Goal: Task Accomplishment & Management: Manage account settings

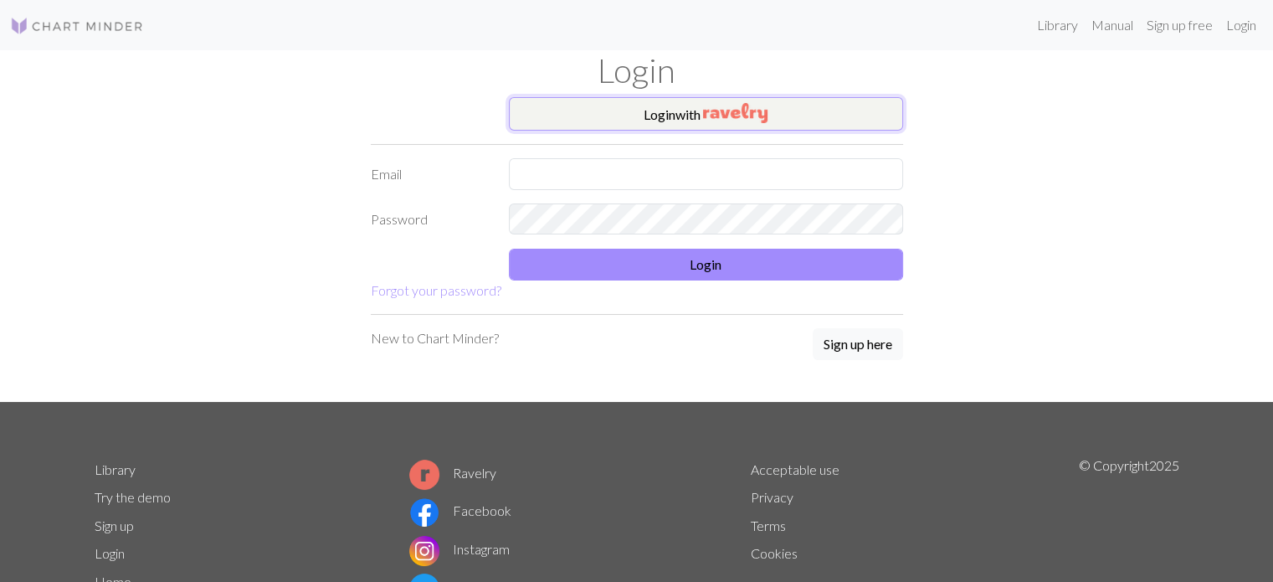
click at [752, 105] on img "button" at bounding box center [735, 113] width 64 height 20
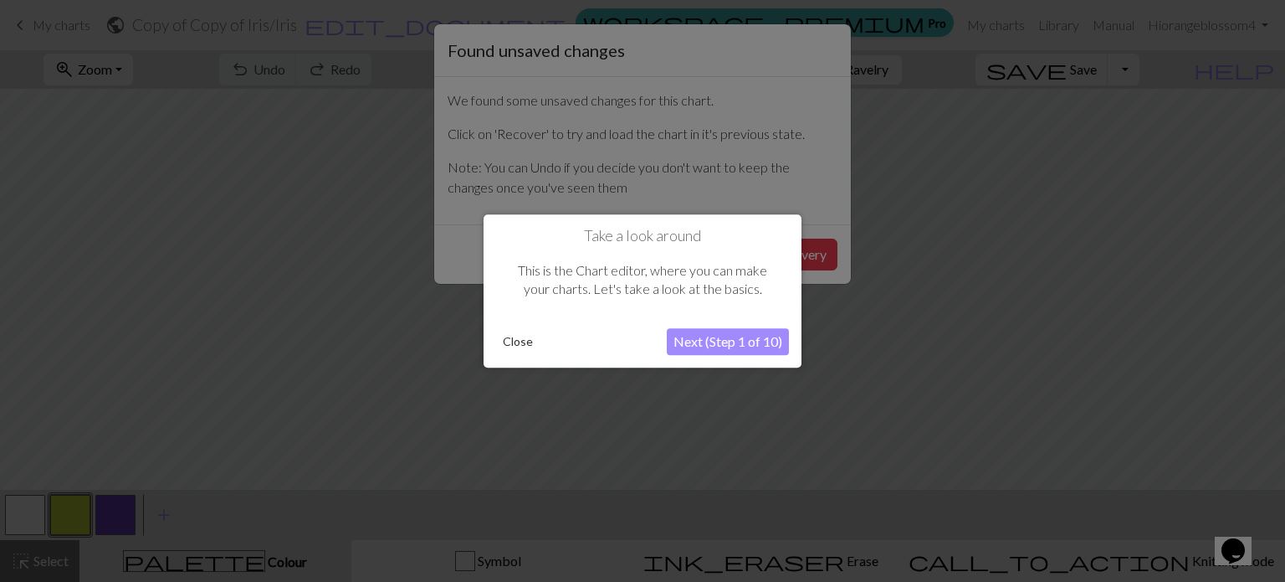
click at [530, 341] on button "Close" at bounding box center [518, 341] width 44 height 25
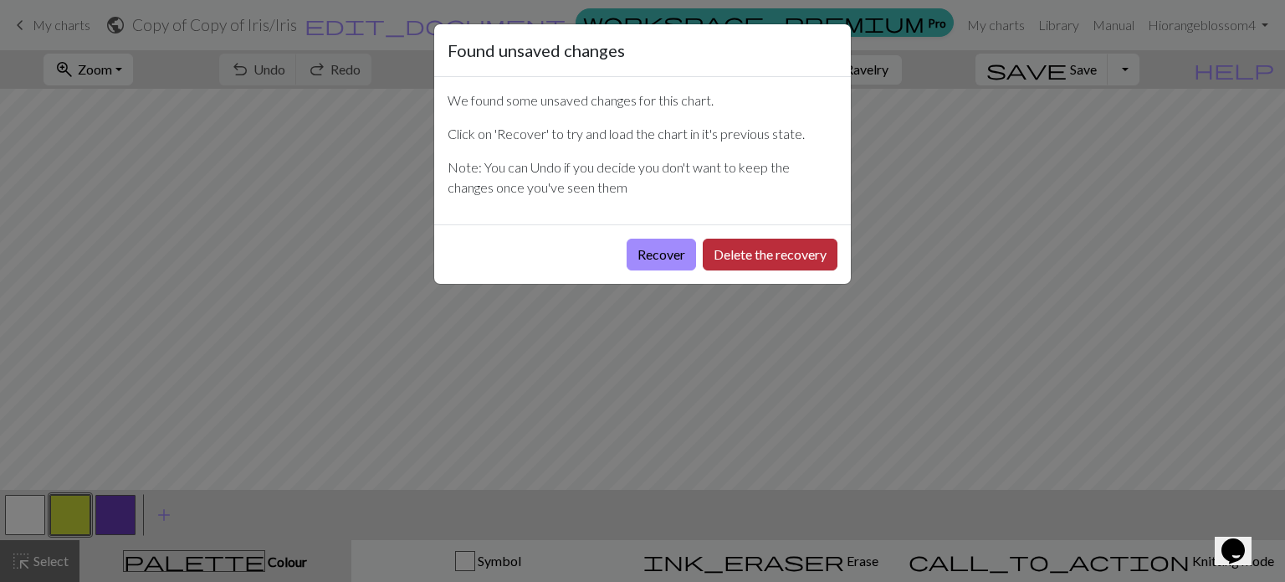
click at [718, 254] on button "Delete the recovery" at bounding box center [770, 254] width 135 height 32
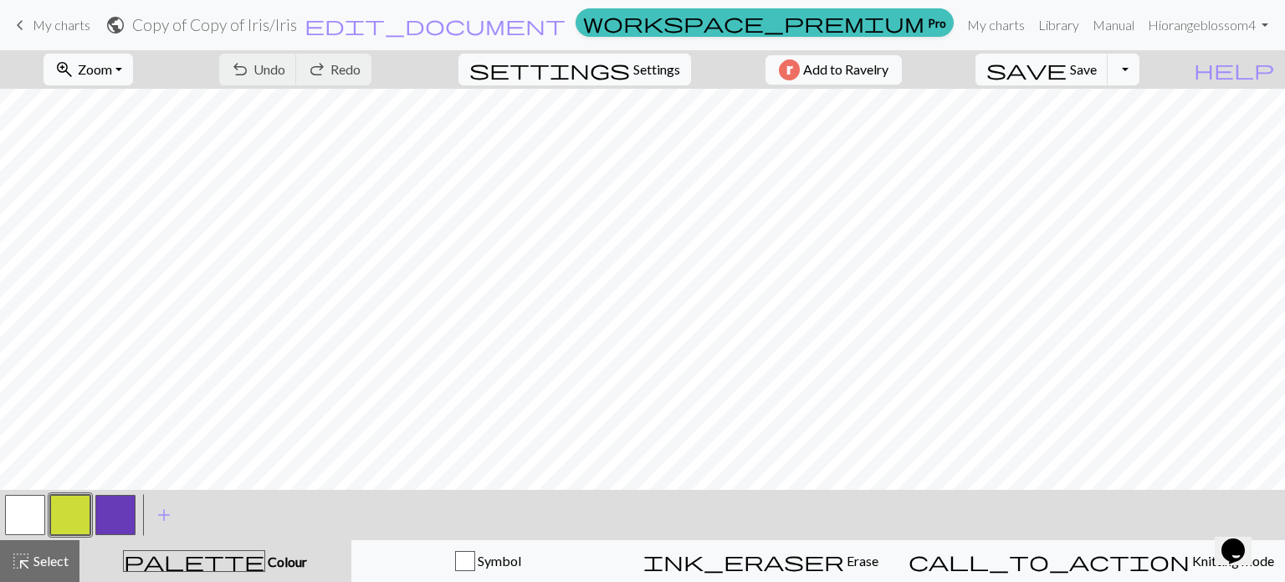
click at [15, 19] on span "keyboard_arrow_left" at bounding box center [20, 24] width 20 height 23
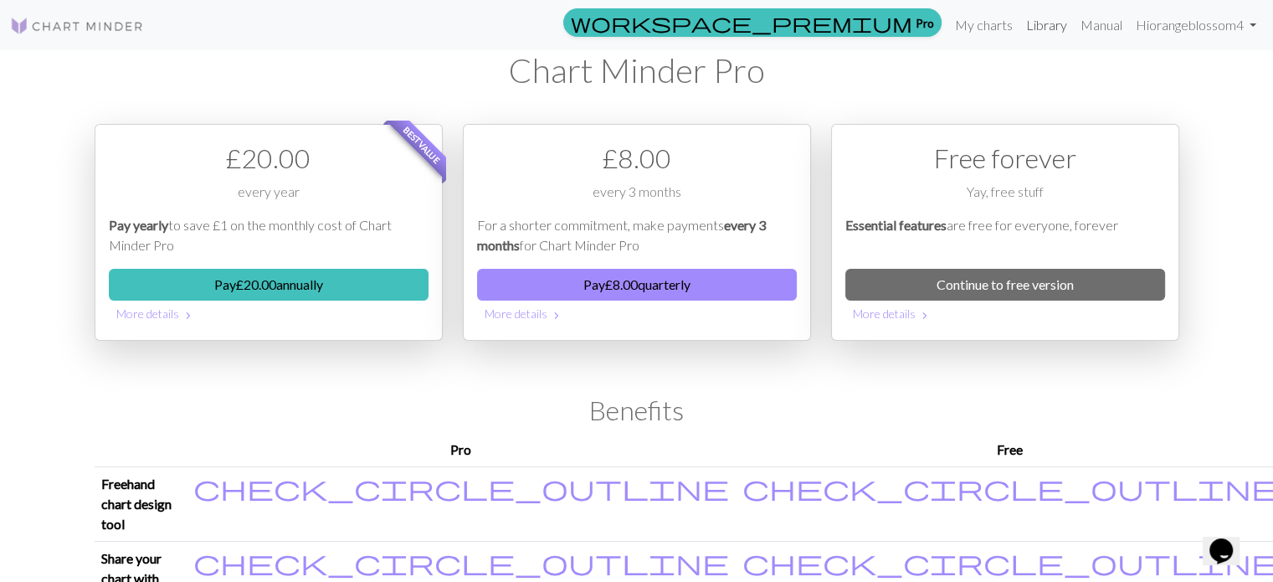
click at [1053, 22] on link "Library" at bounding box center [1046, 24] width 54 height 33
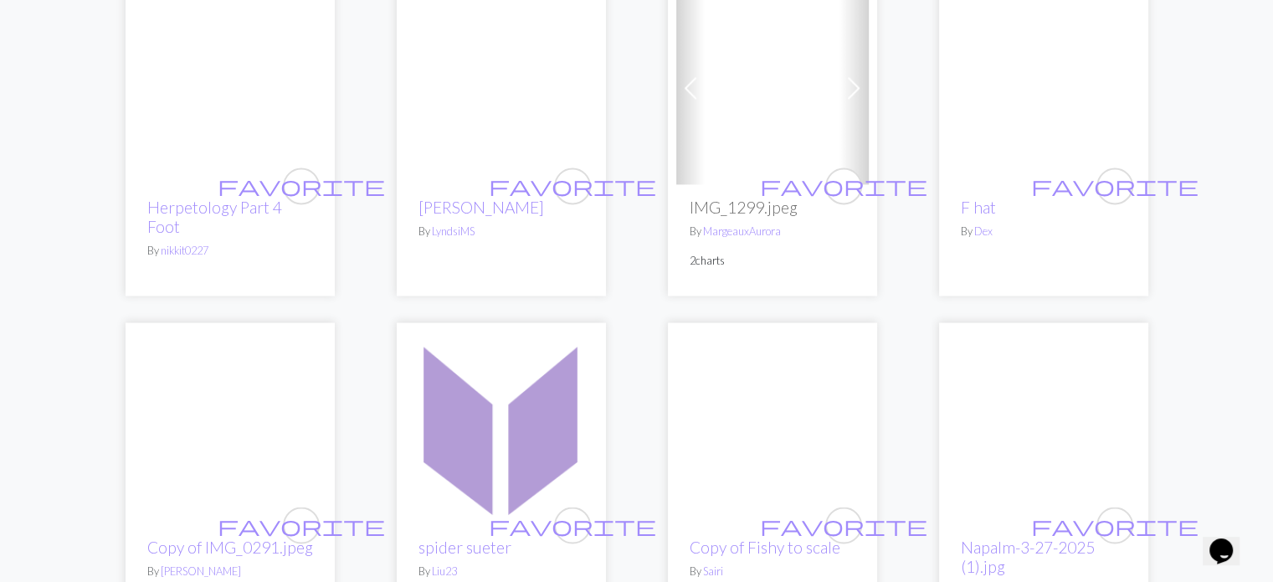
scroll to position [2845, 0]
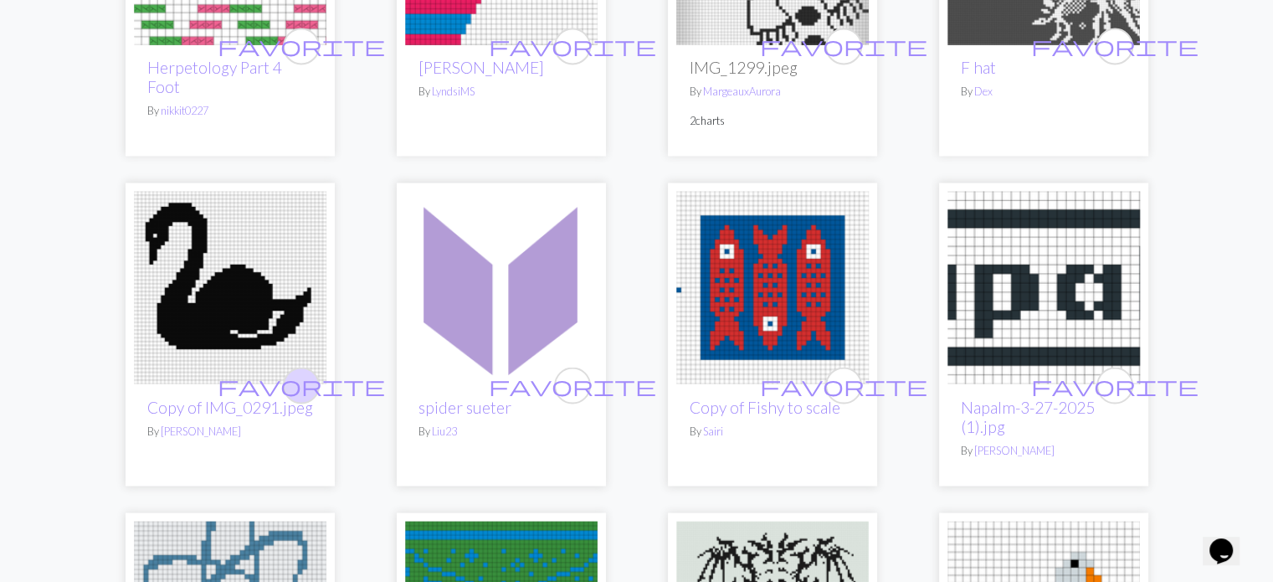
click at [304, 372] on span "favorite" at bounding box center [301, 385] width 167 height 26
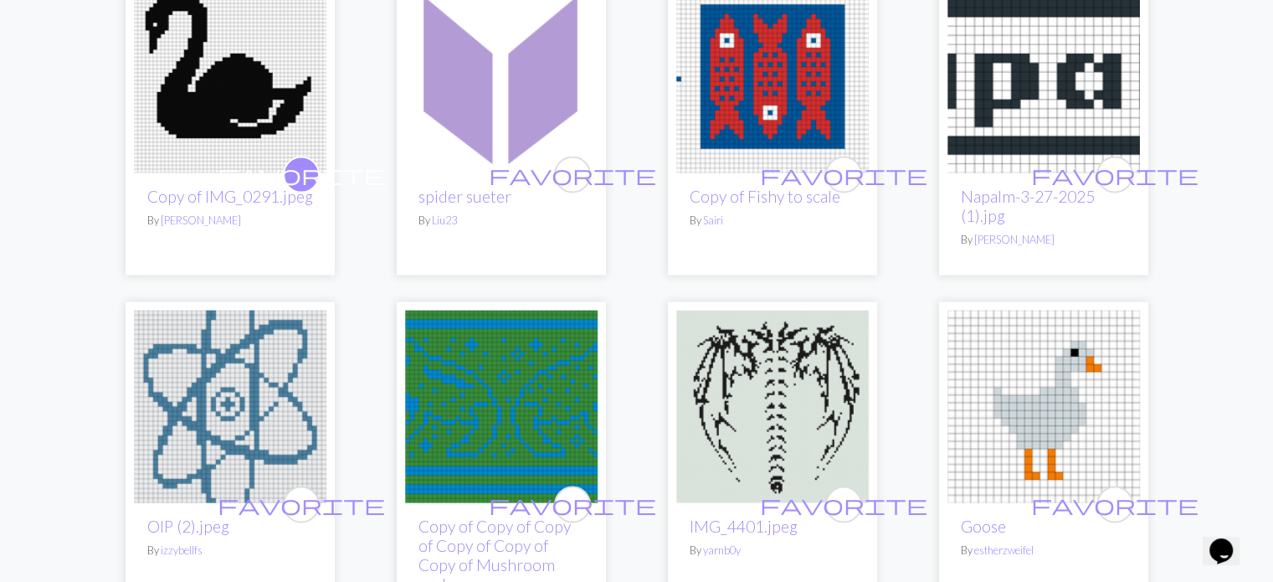
scroll to position [3096, 0]
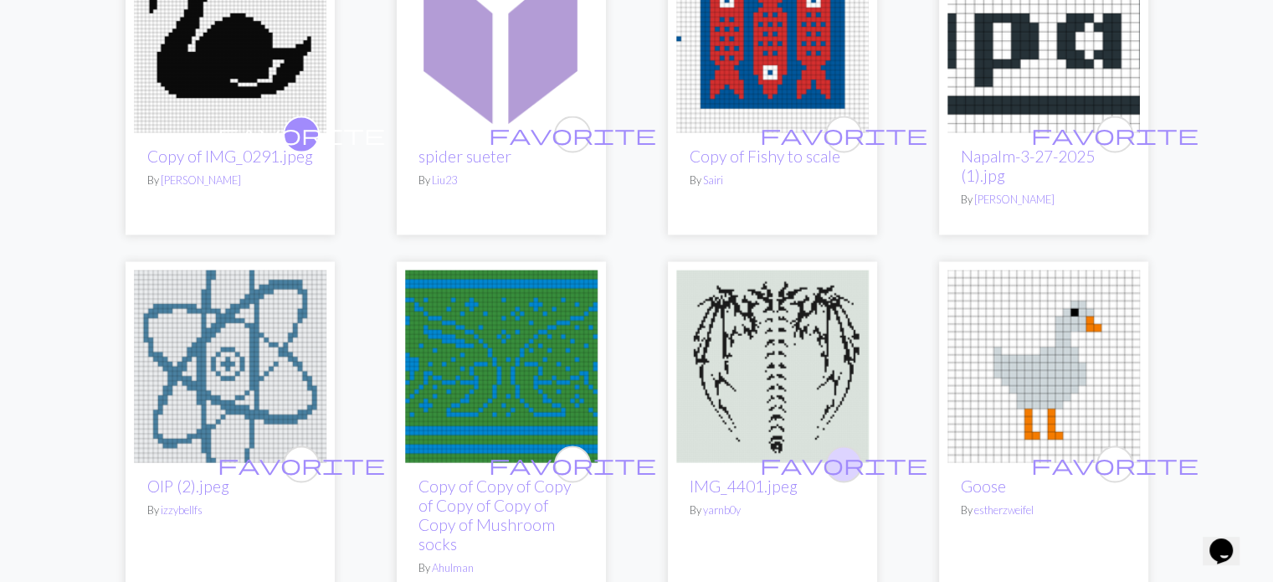
click at [844, 450] on span "favorite" at bounding box center [843, 463] width 167 height 26
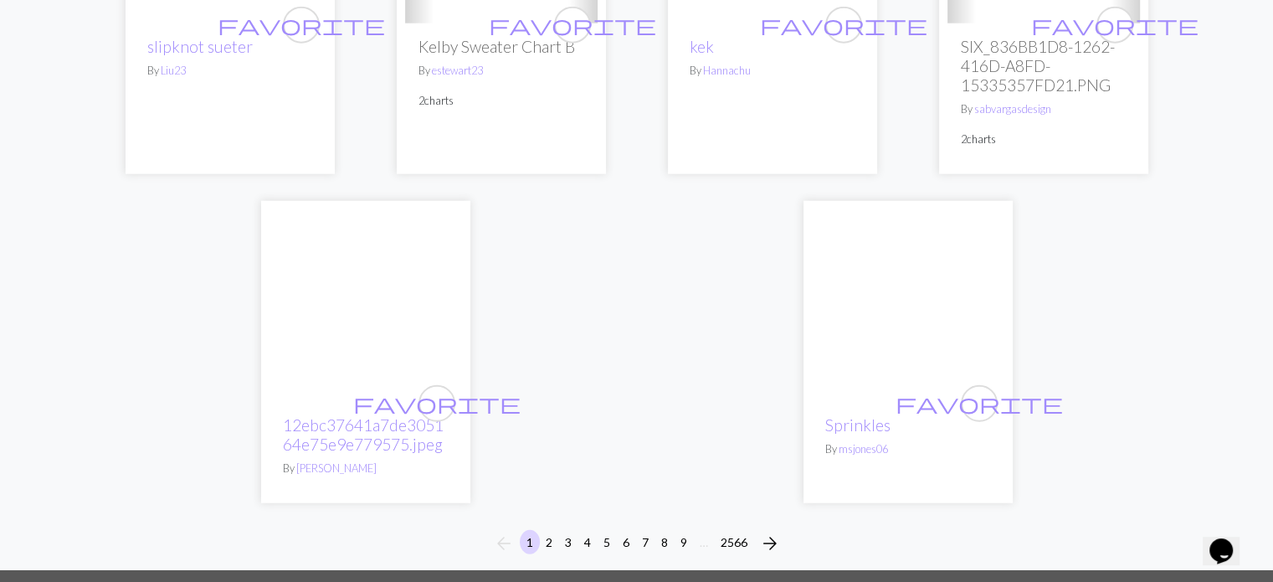
scroll to position [4351, 0]
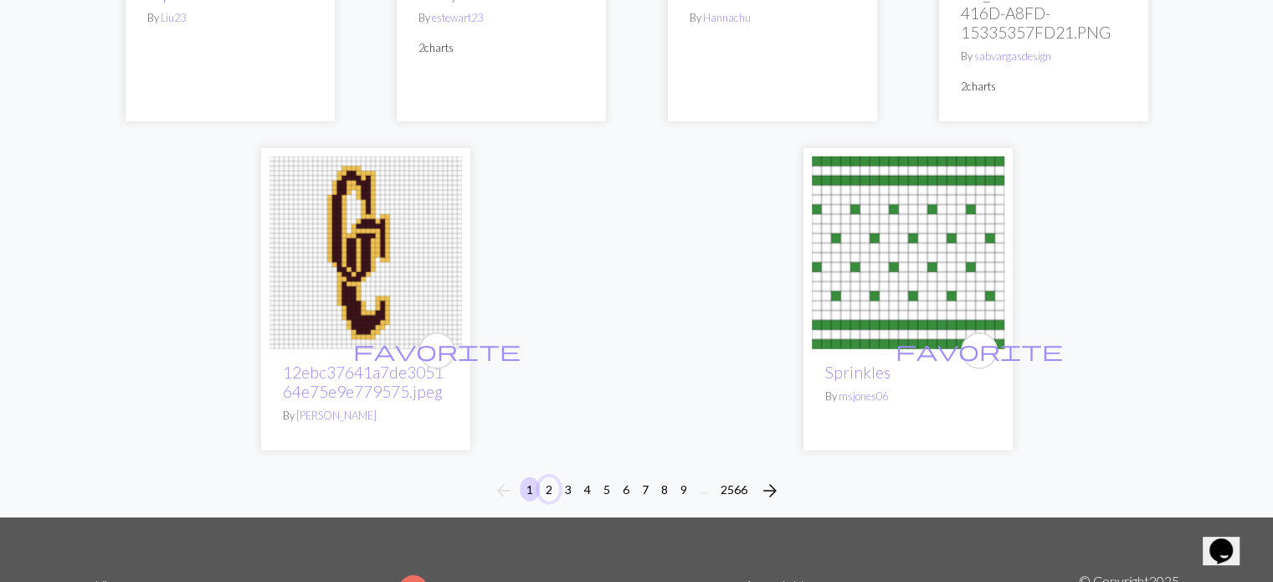
click at [550, 477] on button "2" at bounding box center [549, 489] width 20 height 24
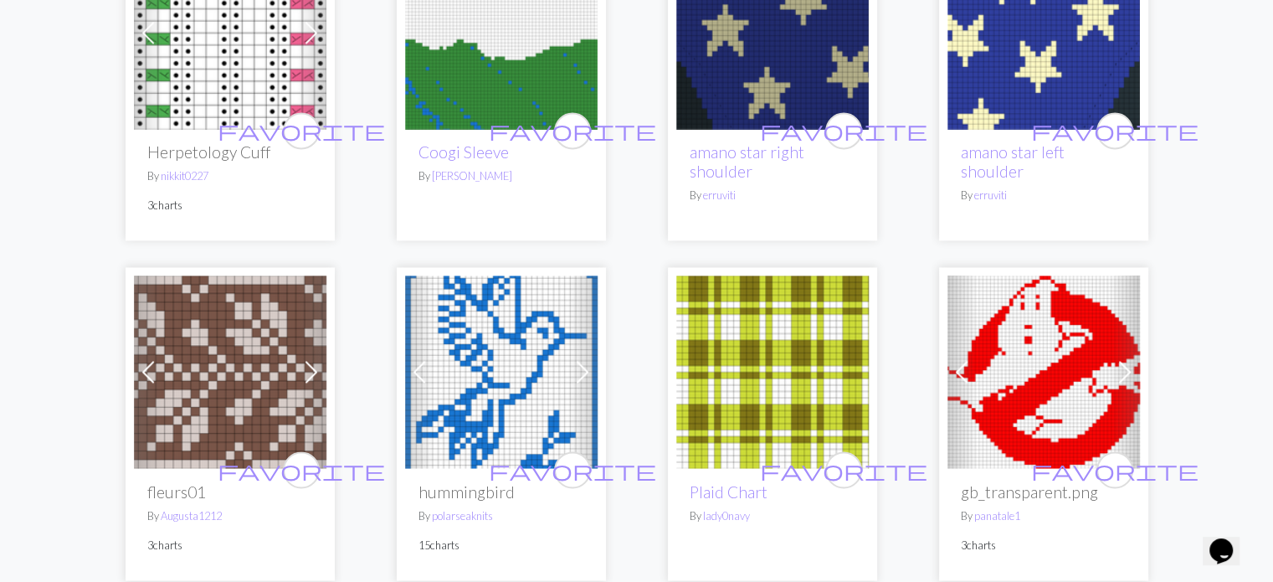
scroll to position [2761, 0]
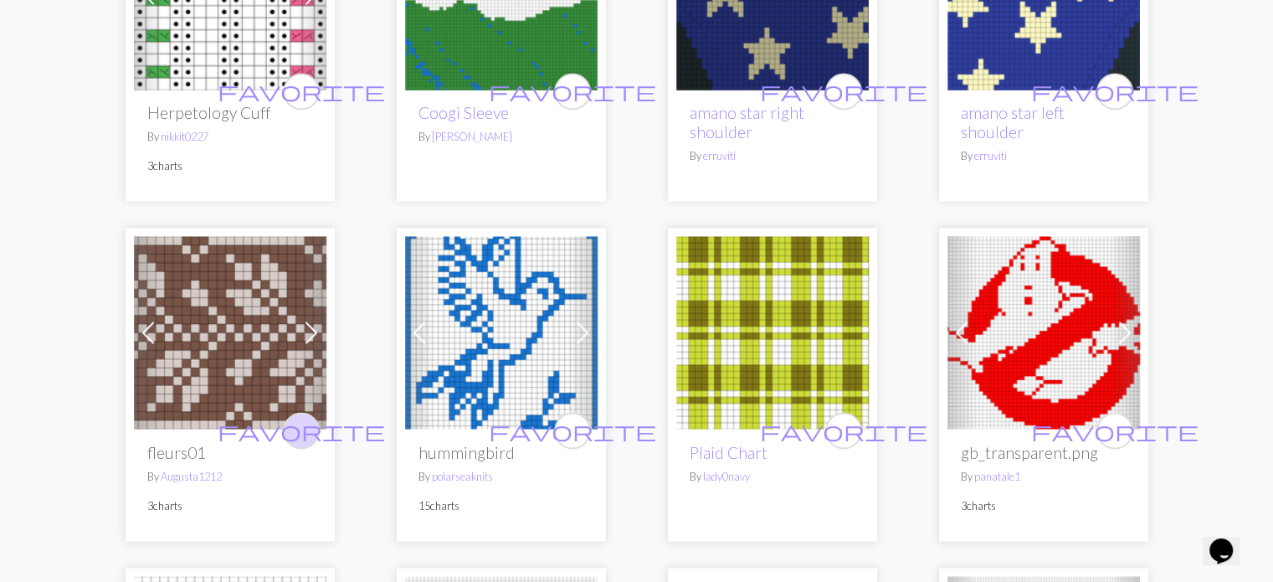
click at [312, 428] on button "favorite" at bounding box center [301, 430] width 37 height 37
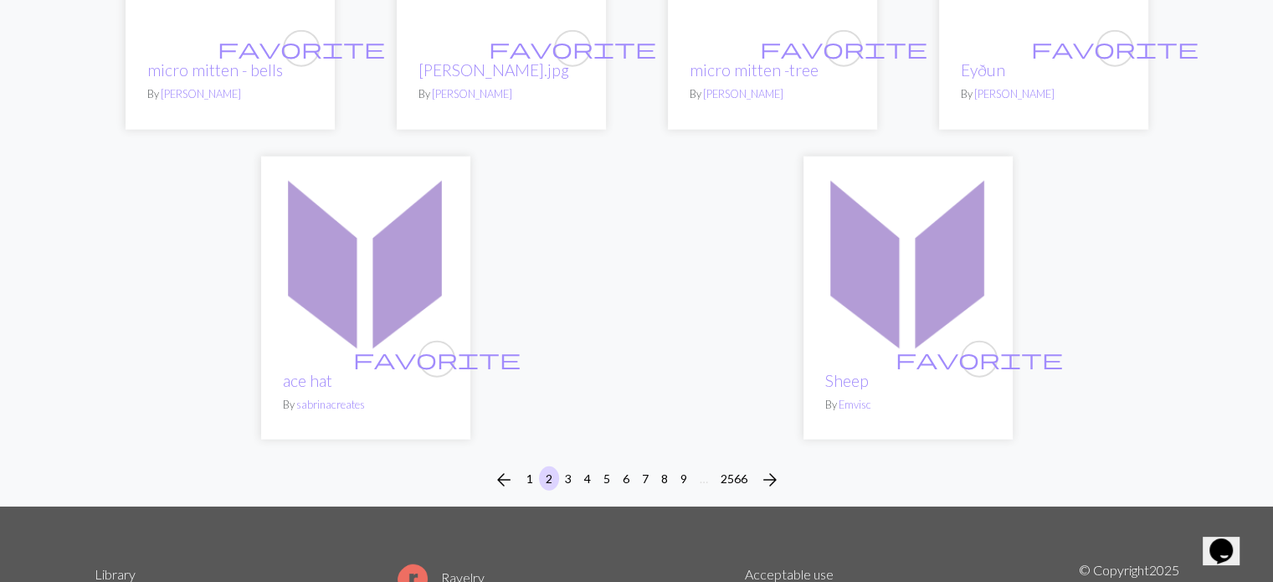
scroll to position [4184, 0]
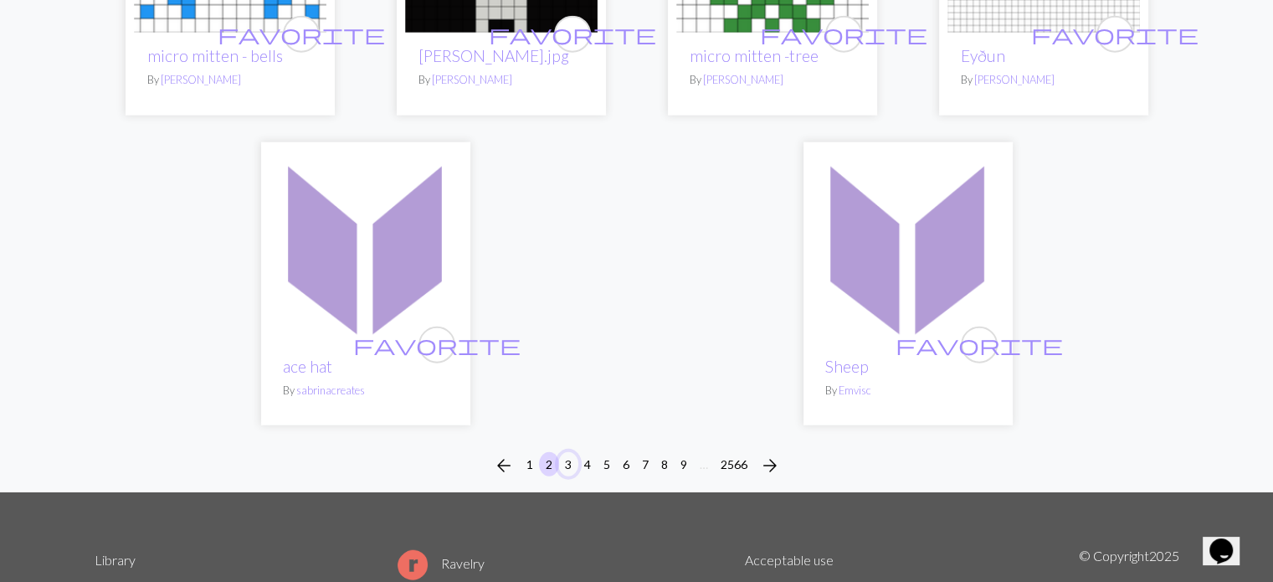
click at [566, 464] on button "3" at bounding box center [568, 464] width 20 height 24
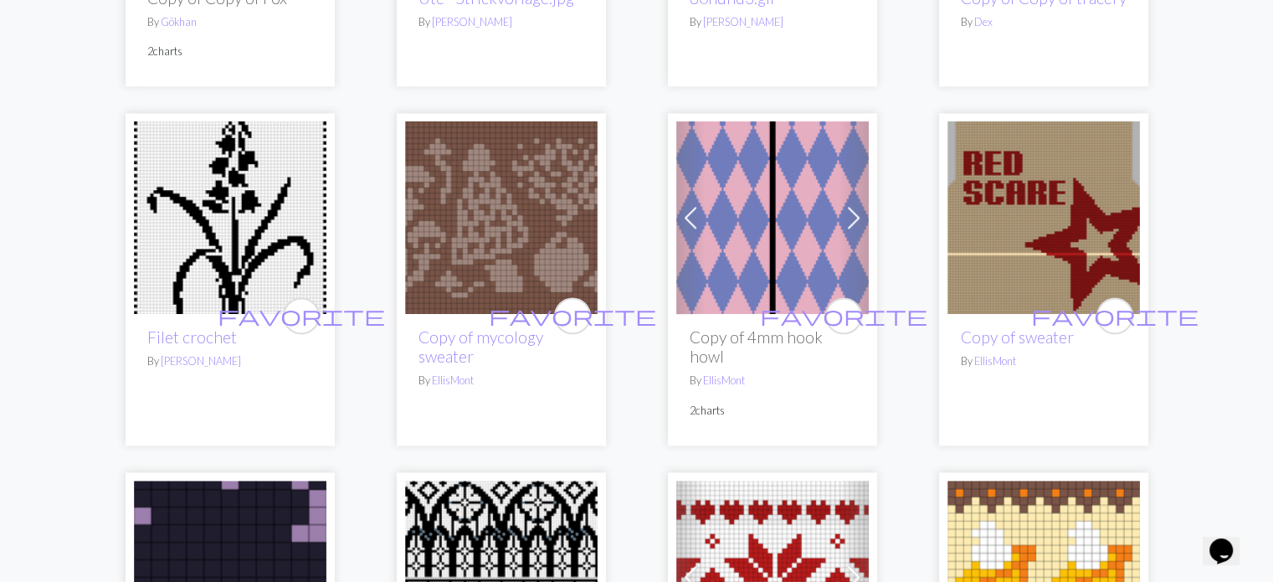
scroll to position [2176, 0]
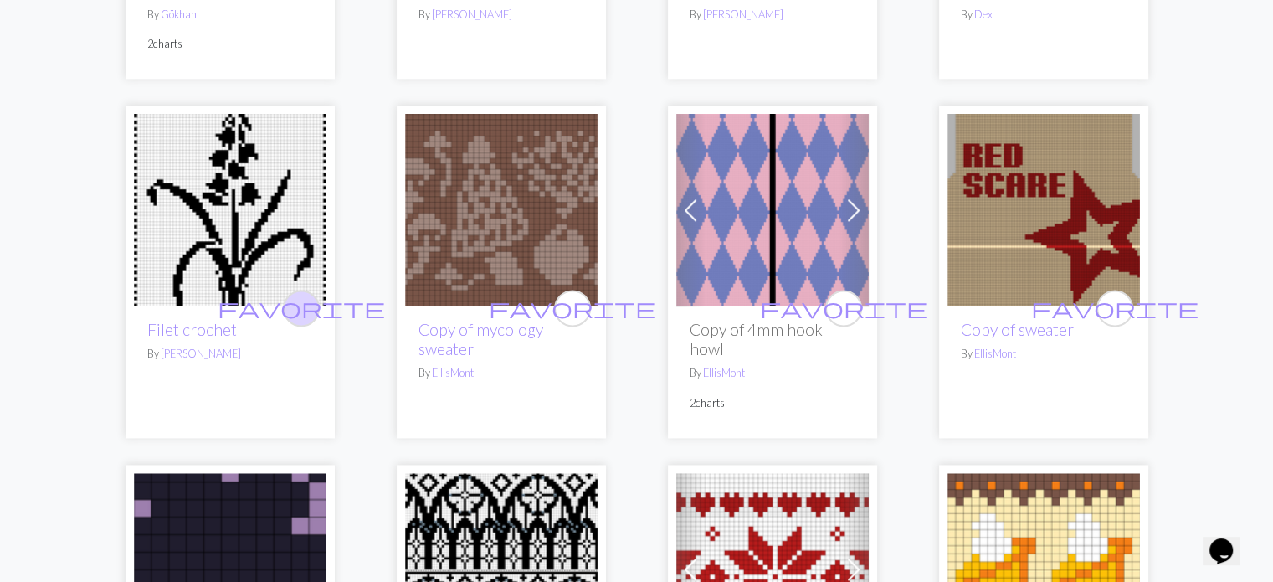
click at [306, 318] on span "favorite" at bounding box center [301, 308] width 167 height 26
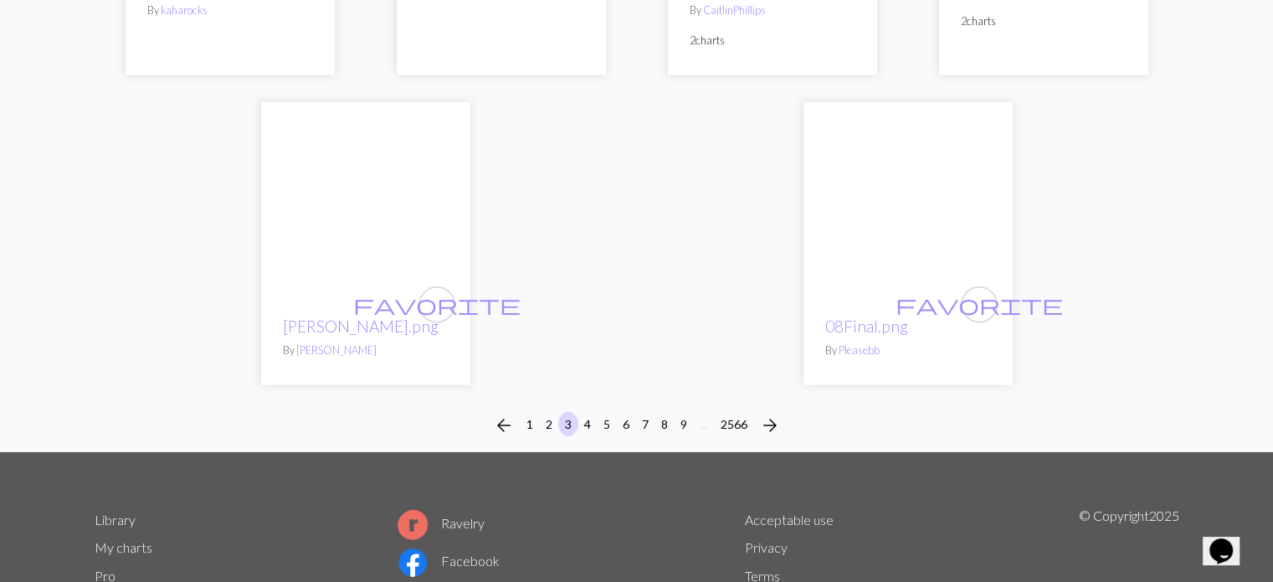
scroll to position [4351, 0]
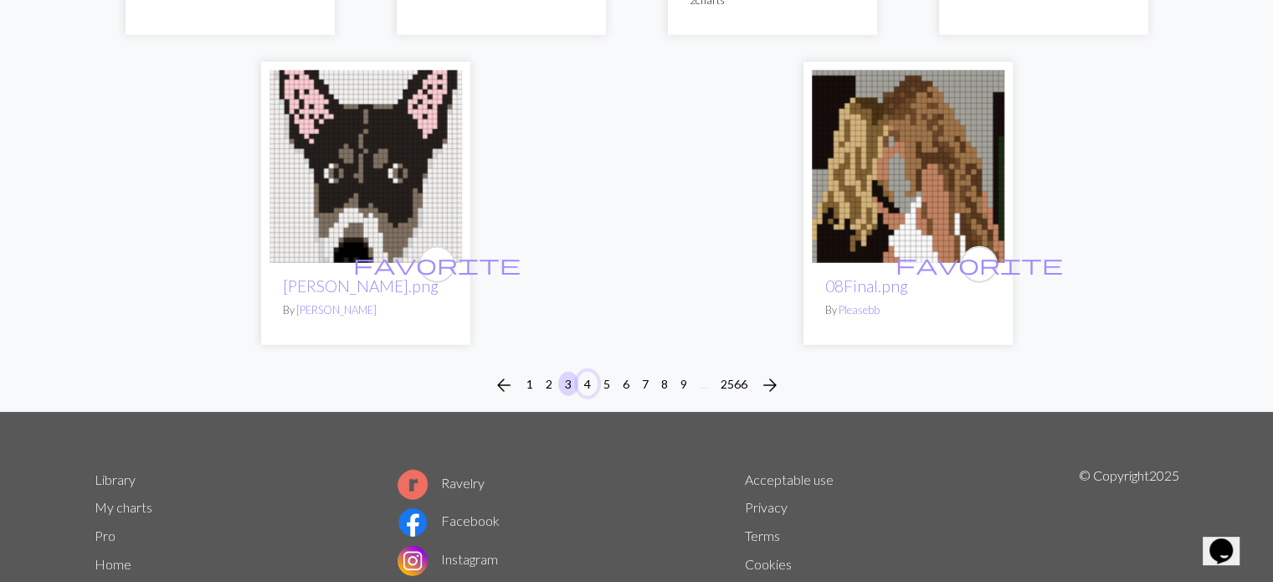
click at [591, 372] on button "4" at bounding box center [587, 384] width 20 height 24
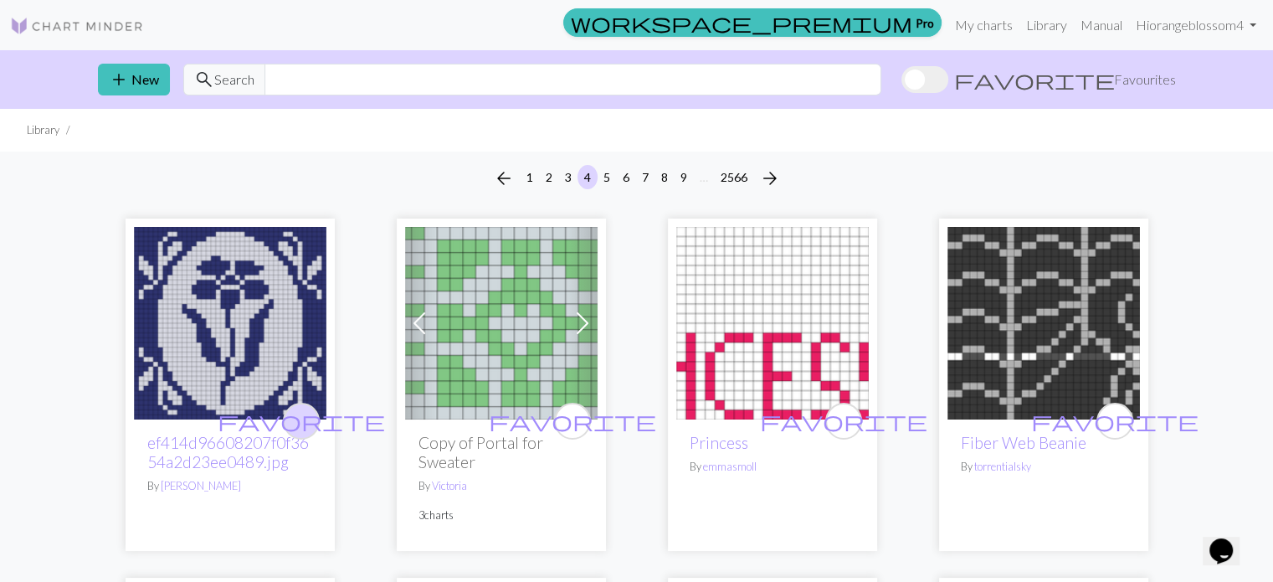
click at [298, 418] on span "favorite" at bounding box center [301, 420] width 167 height 26
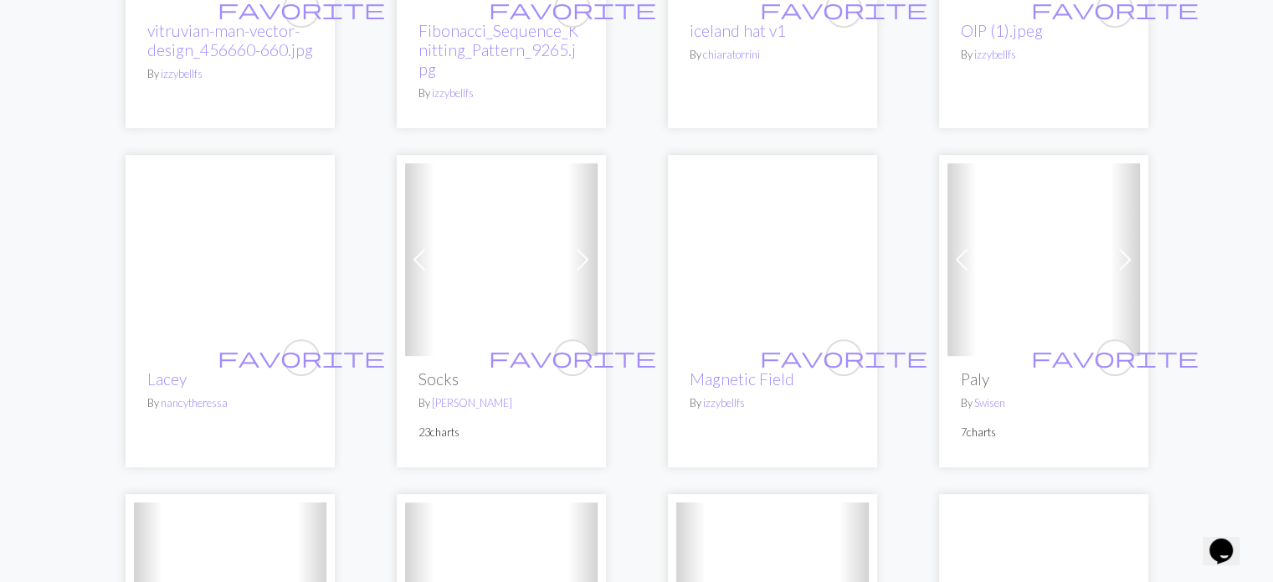
scroll to position [837, 0]
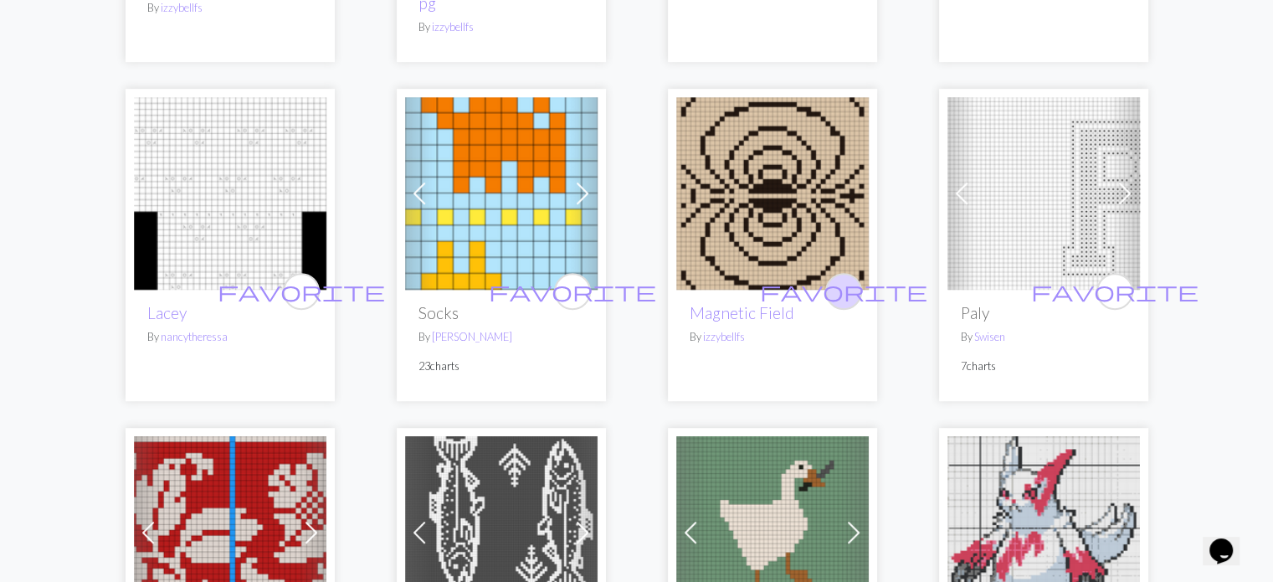
click at [847, 278] on span "favorite" at bounding box center [843, 291] width 167 height 26
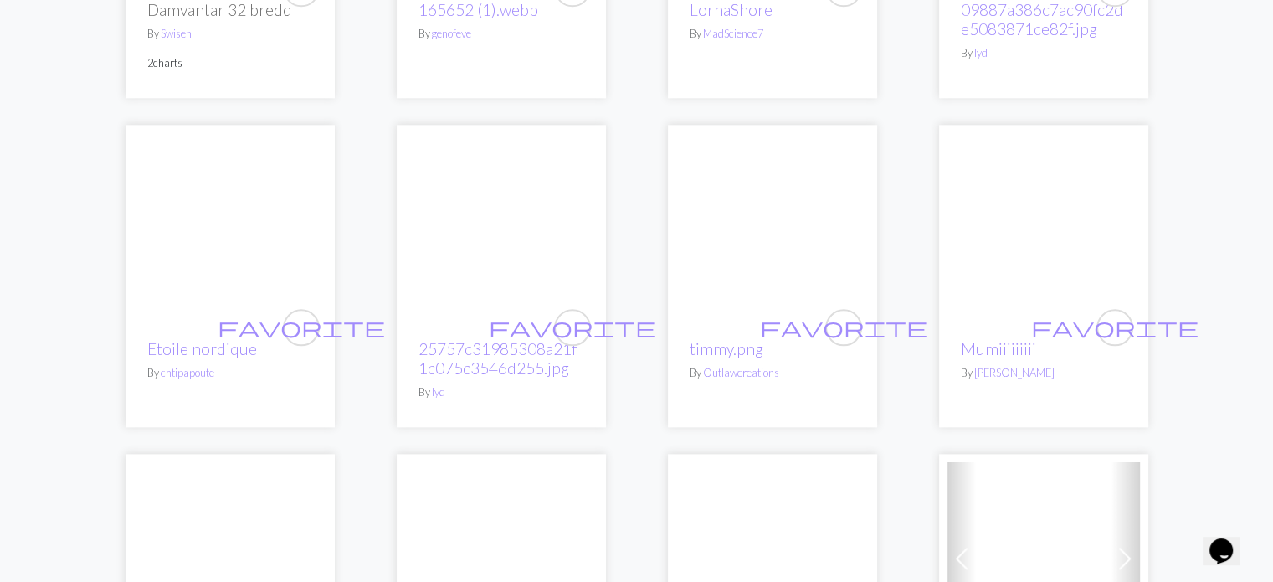
scroll to position [1841, 0]
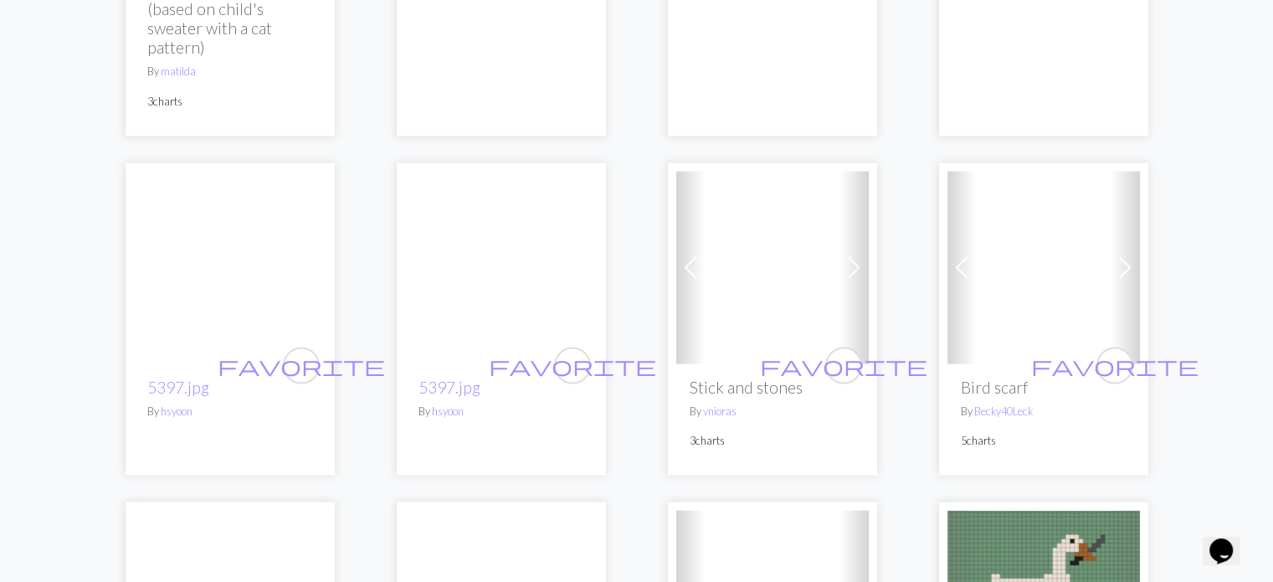
scroll to position [3263, 0]
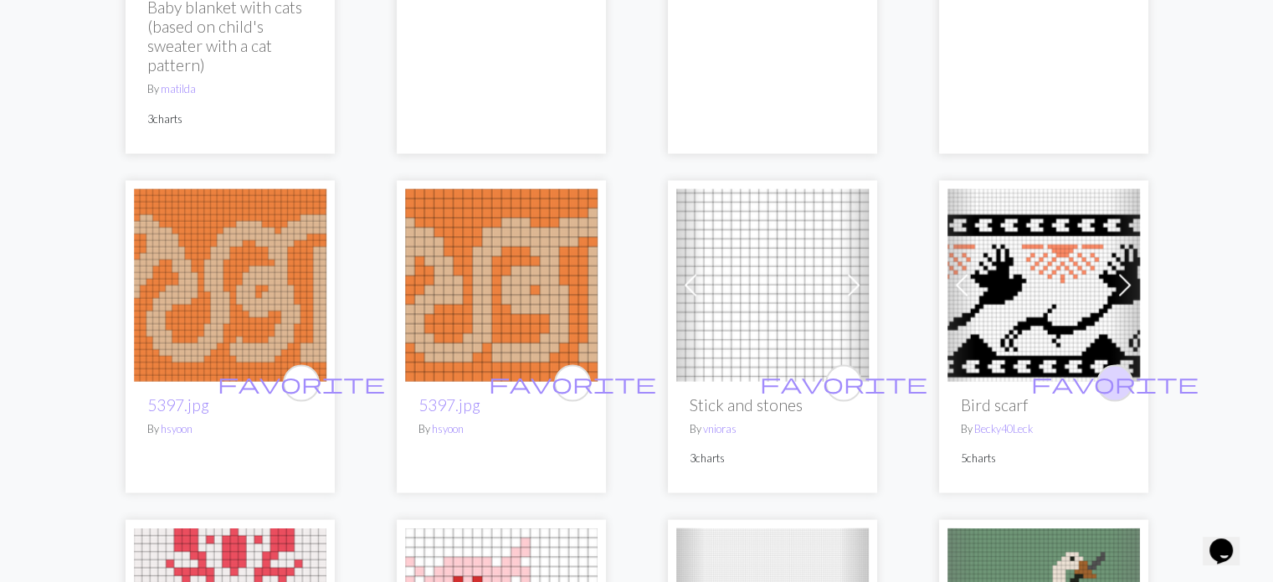
click at [1118, 370] on span "favorite" at bounding box center [1114, 383] width 167 height 26
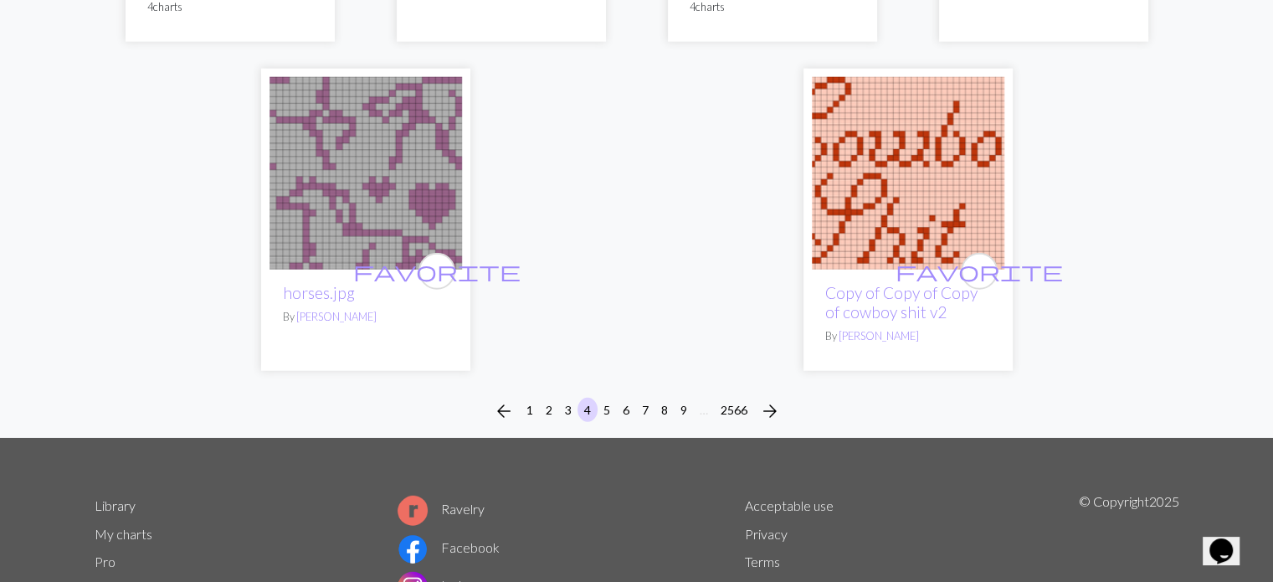
scroll to position [4435, 0]
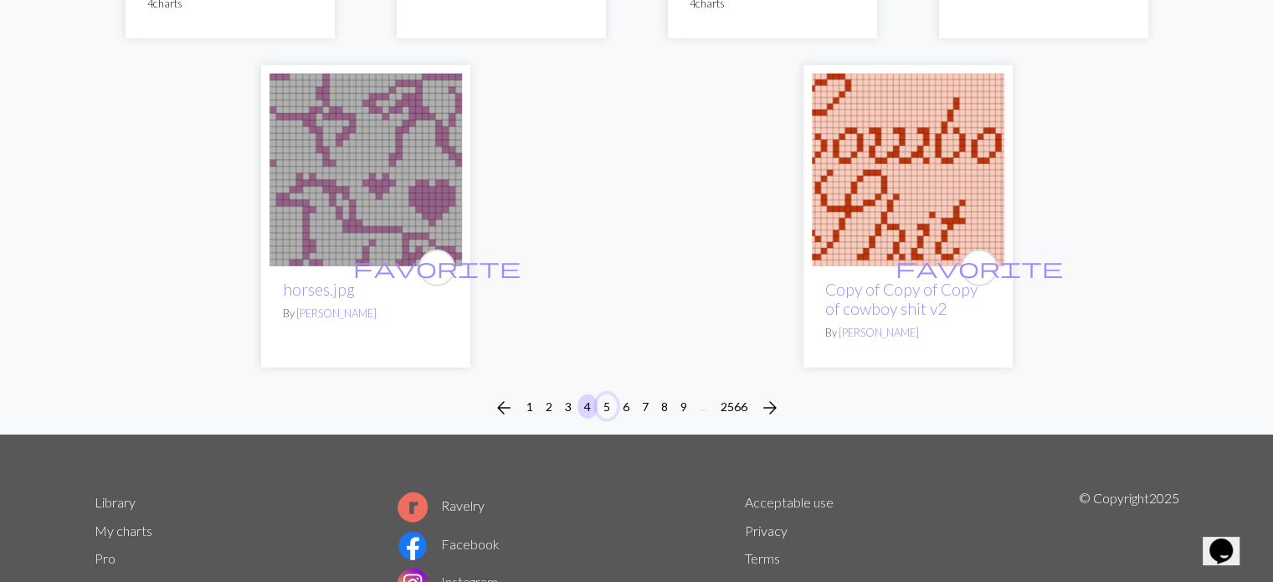
click at [606, 394] on button "5" at bounding box center [607, 406] width 20 height 24
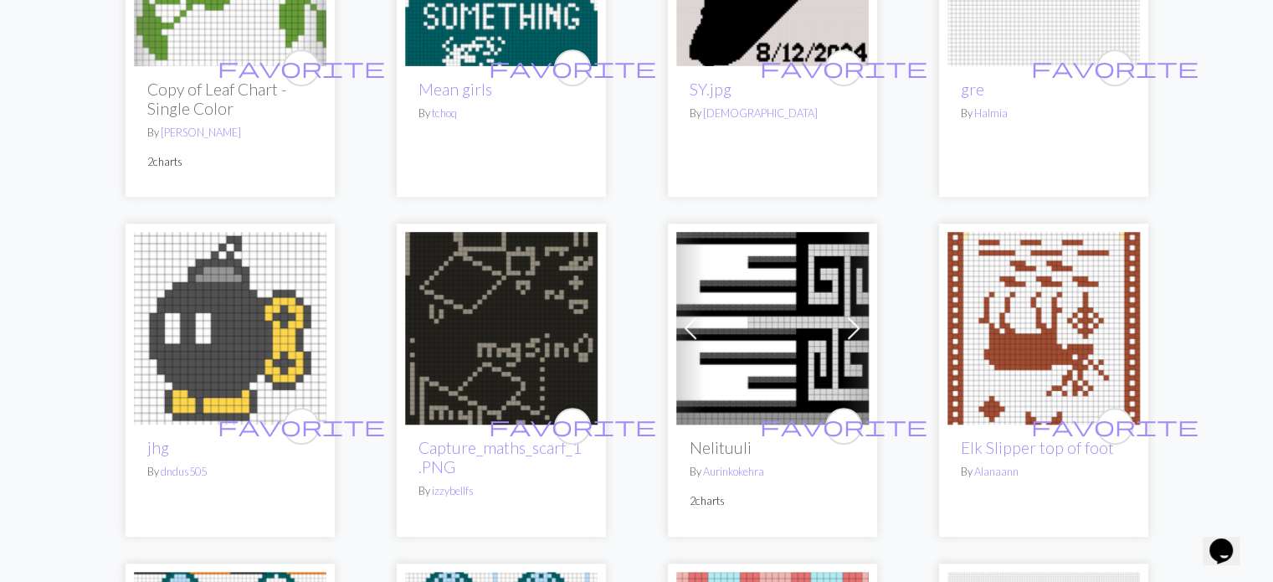
scroll to position [1088, 0]
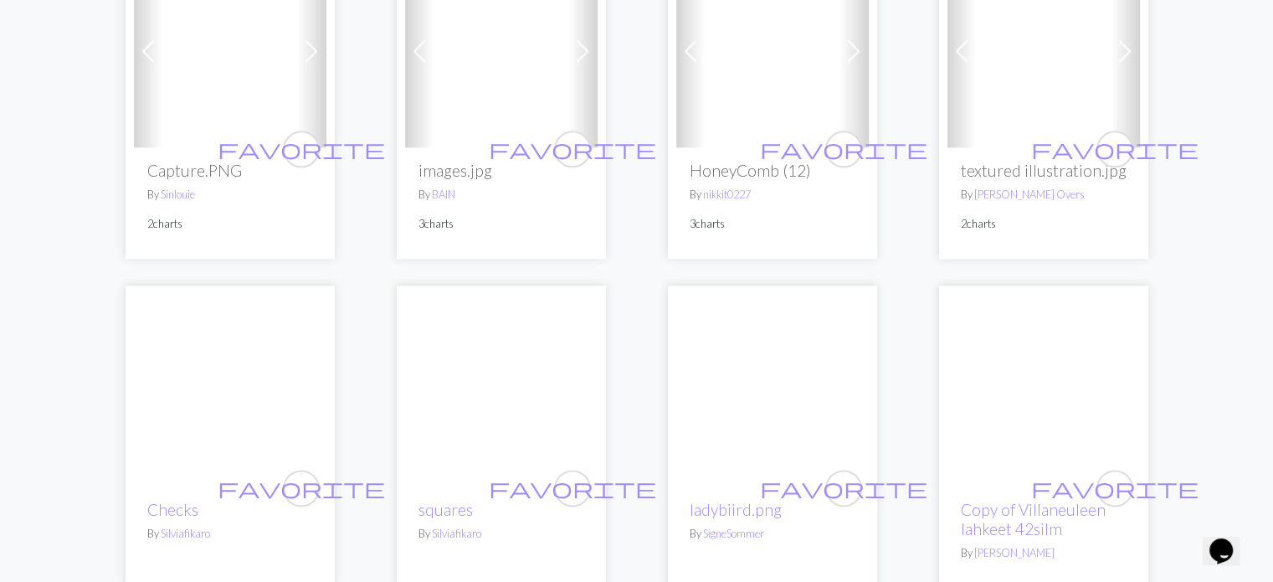
scroll to position [2092, 0]
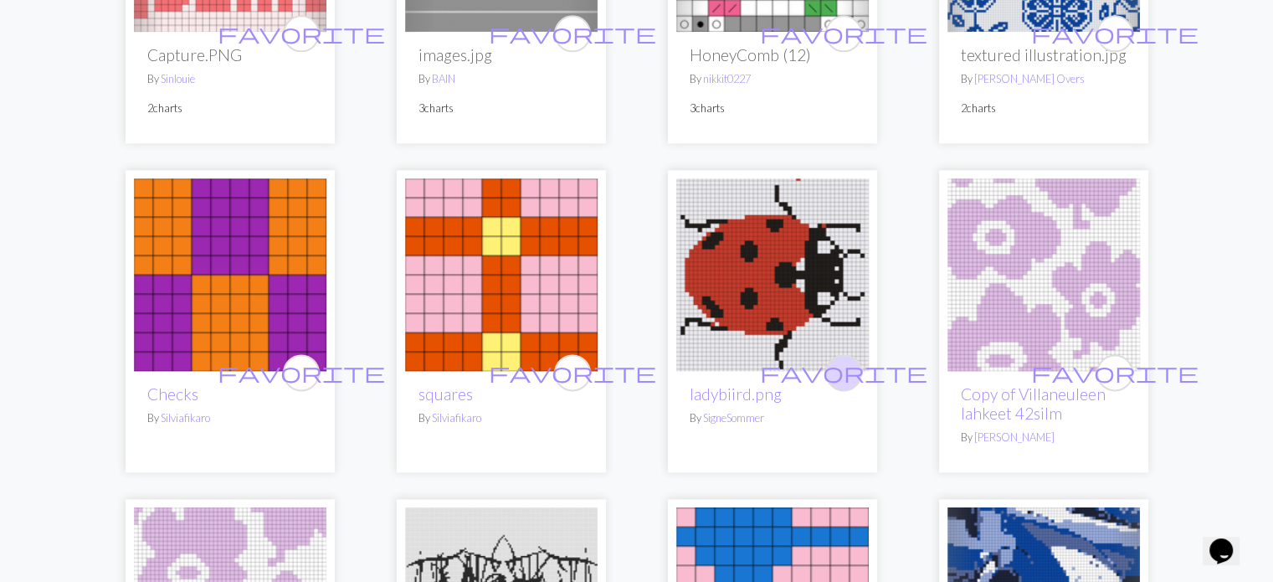
click at [842, 378] on span "favorite" at bounding box center [843, 372] width 167 height 26
click at [1202, 288] on div "arrow_back 1 2 3 4 5 6 7 8 9 … 2566 arrow_forward favorite DUCK By Codud favori…" at bounding box center [636, 408] width 1273 height 4697
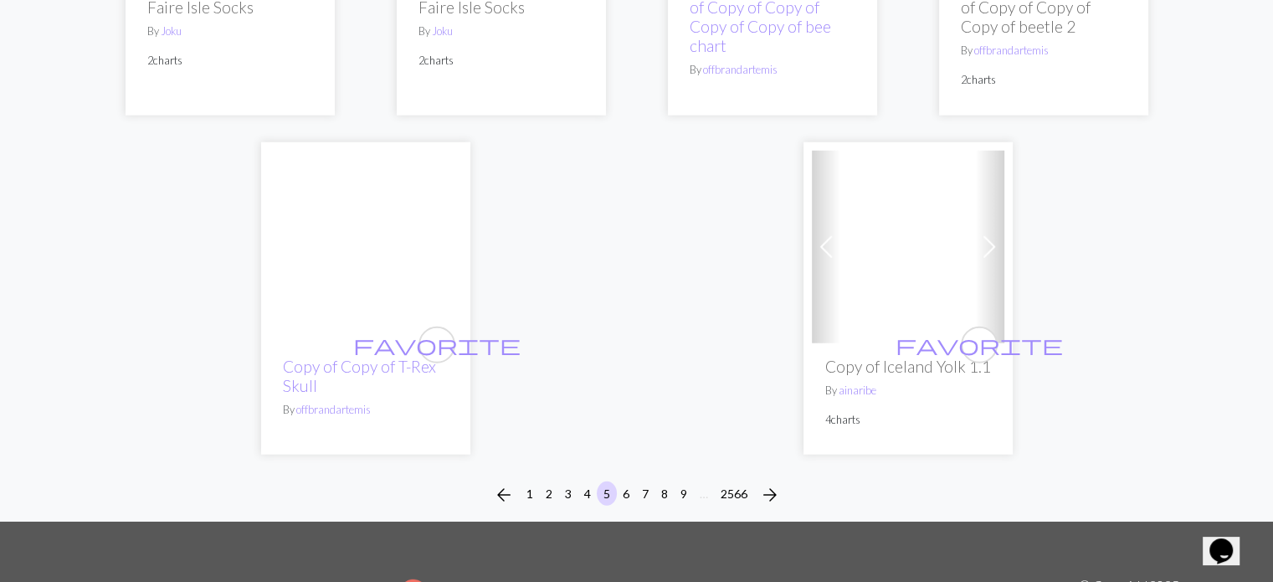
scroll to position [4351, 0]
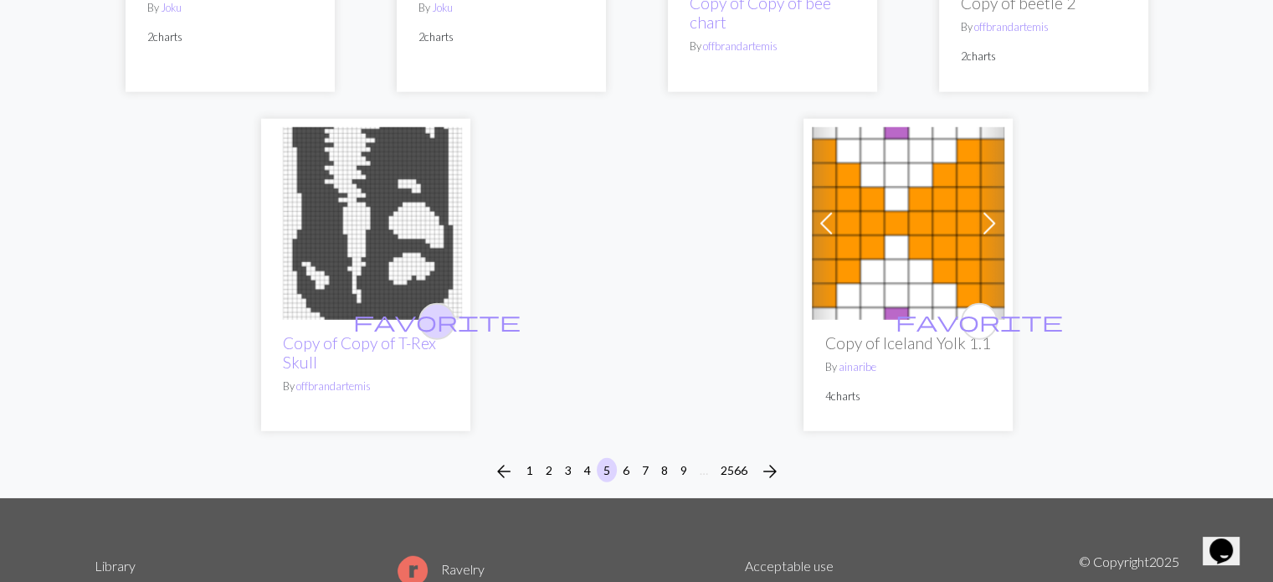
click at [438, 308] on span "favorite" at bounding box center [436, 321] width 167 height 26
click at [620, 458] on button "6" at bounding box center [626, 470] width 20 height 24
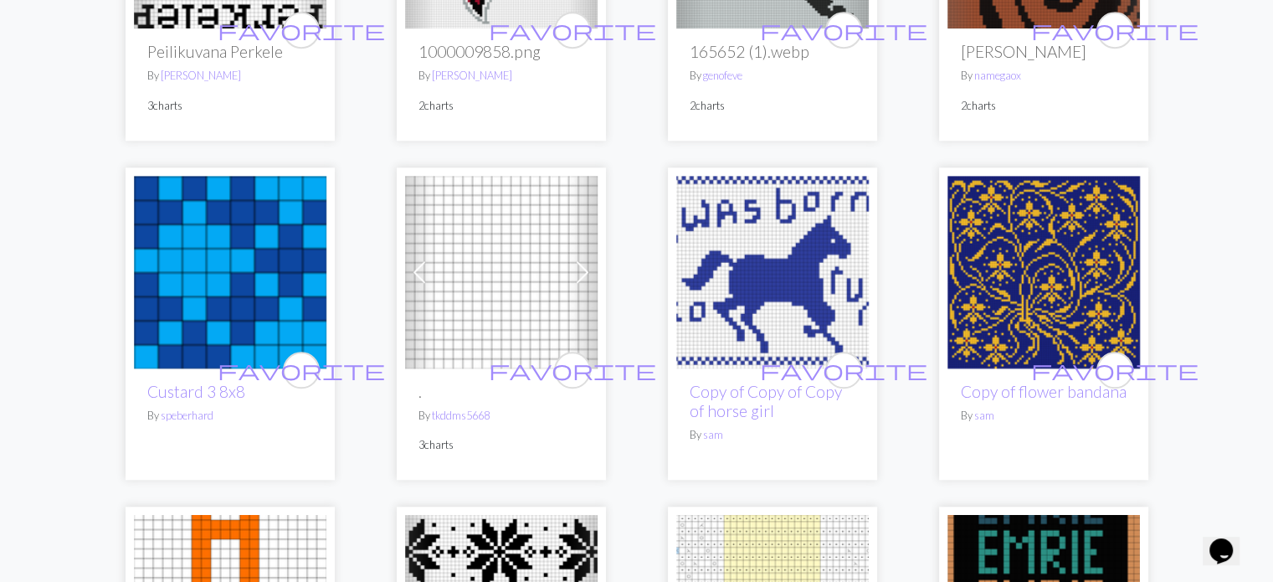
scroll to position [1506, 0]
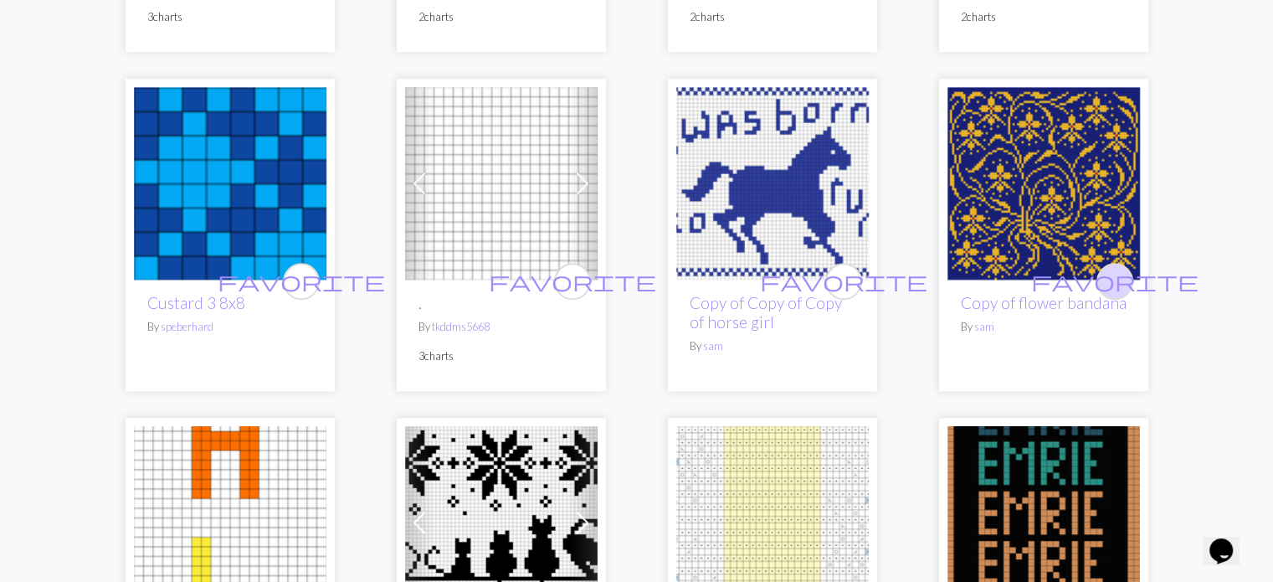
click at [1123, 290] on span "favorite" at bounding box center [1114, 281] width 167 height 26
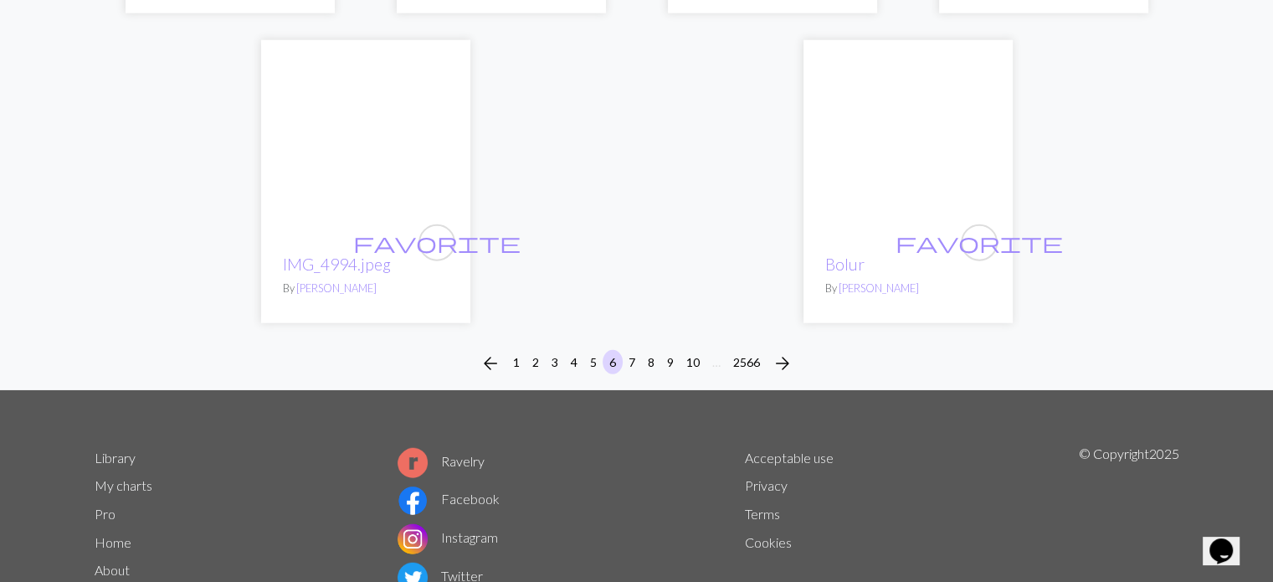
scroll to position [4441, 0]
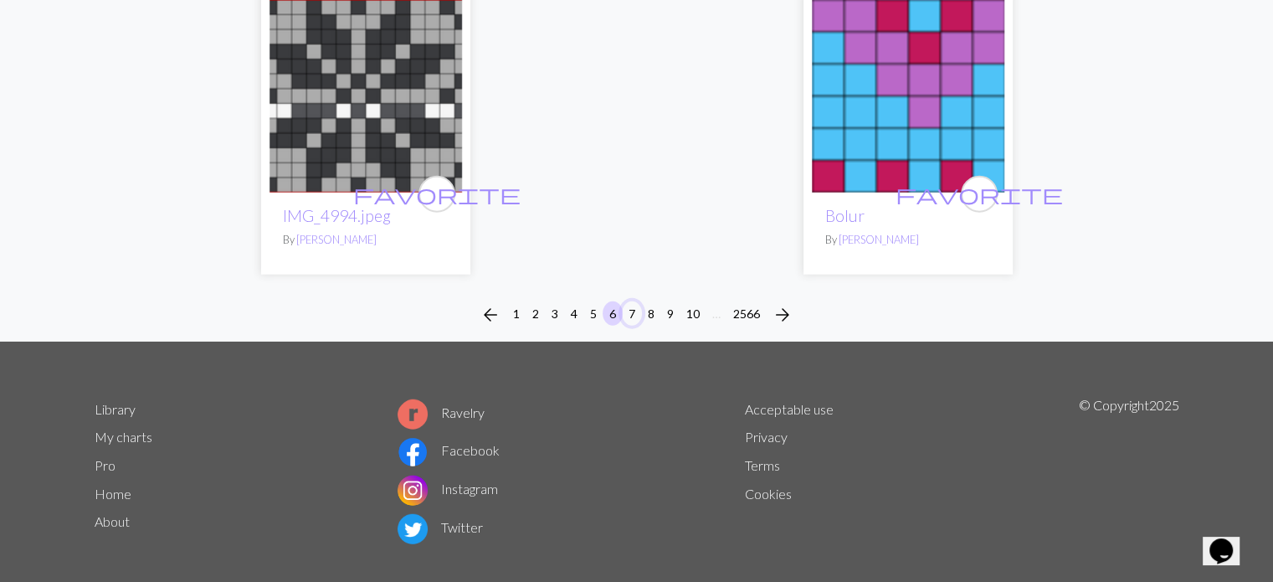
click at [632, 301] on button "7" at bounding box center [632, 313] width 20 height 24
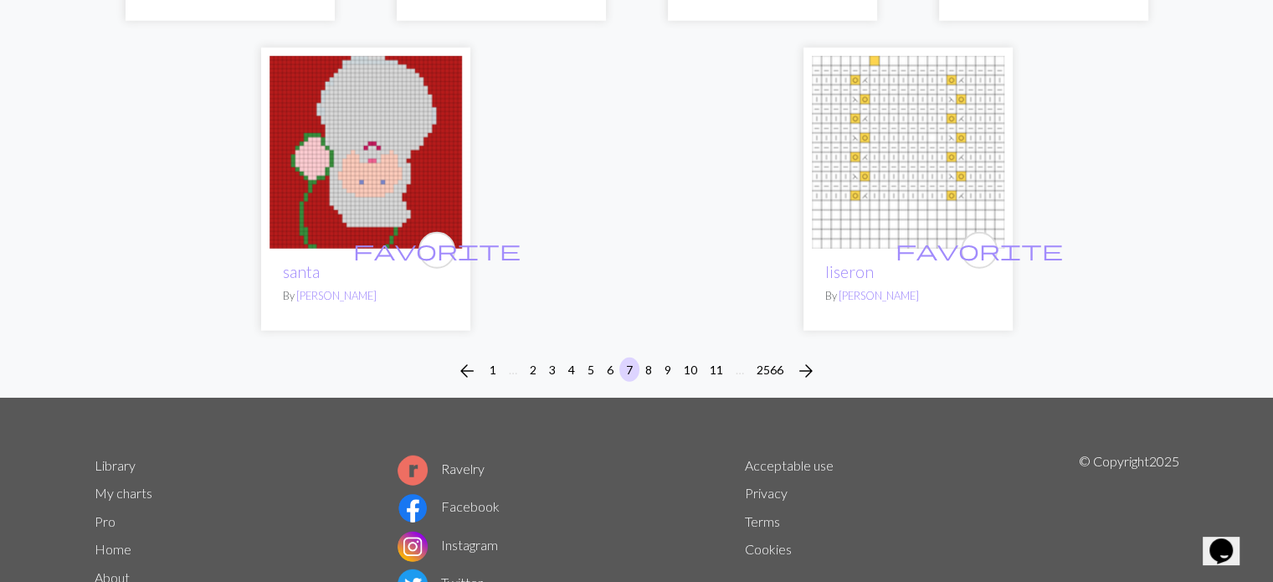
scroll to position [4518, 0]
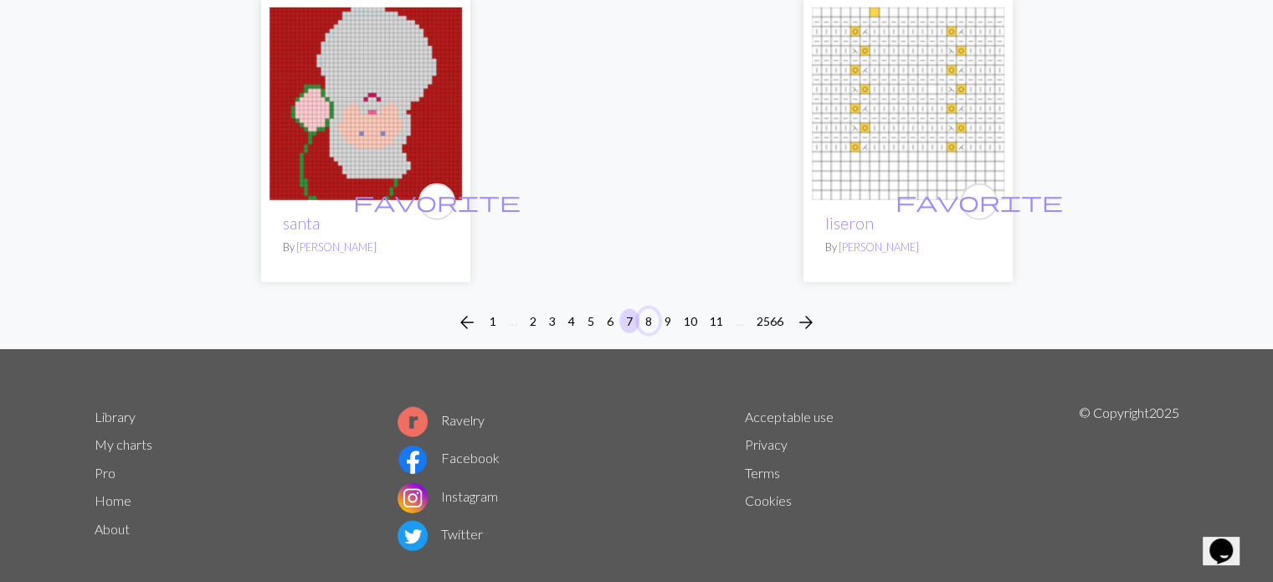
click at [652, 309] on button "8" at bounding box center [648, 321] width 20 height 24
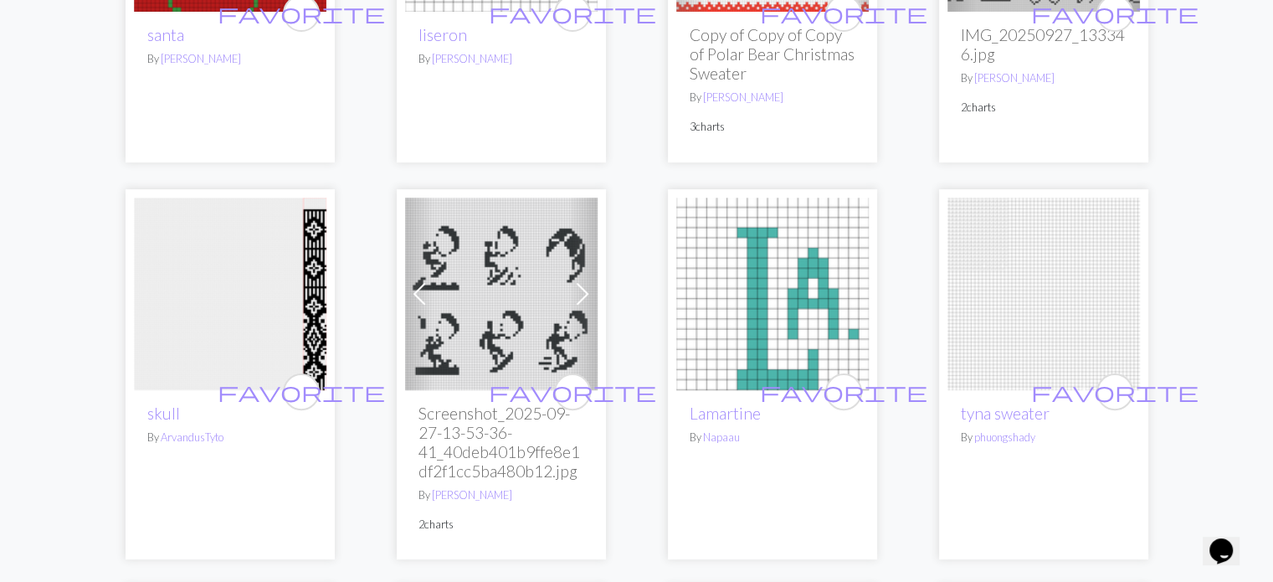
scroll to position [418, 0]
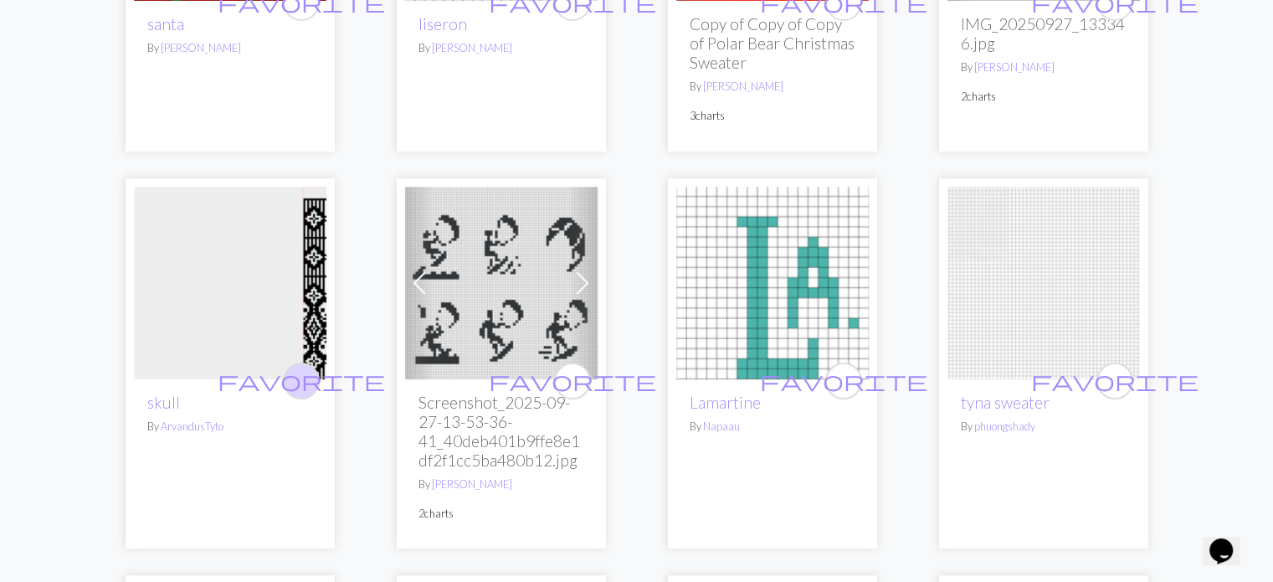
click at [302, 381] on span "favorite" at bounding box center [301, 380] width 167 height 26
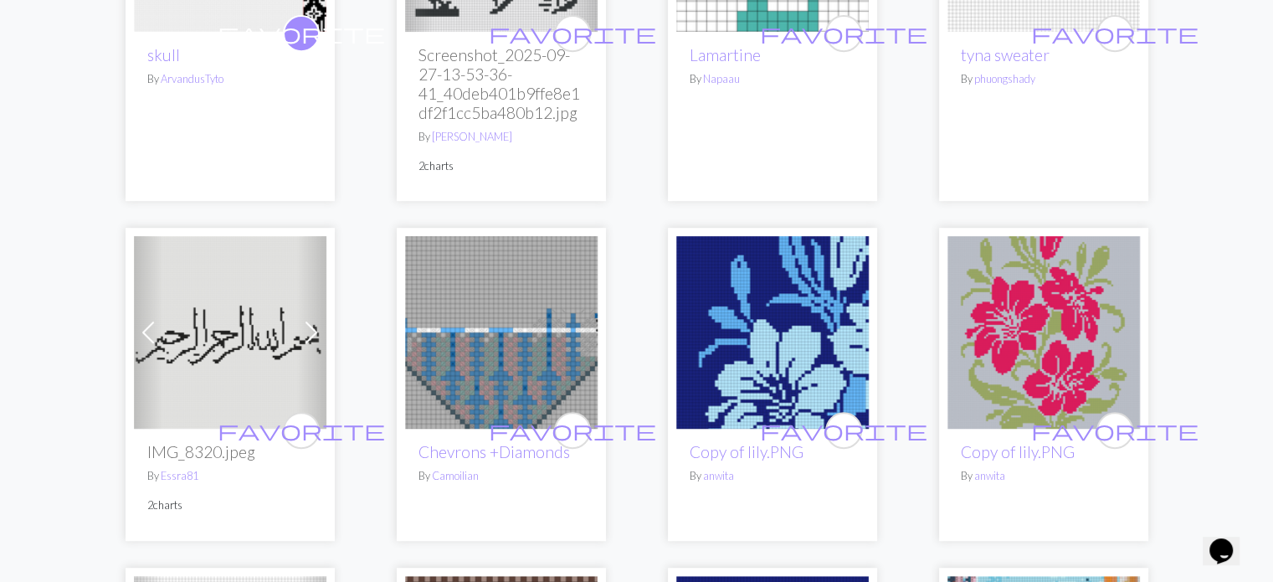
scroll to position [920, 0]
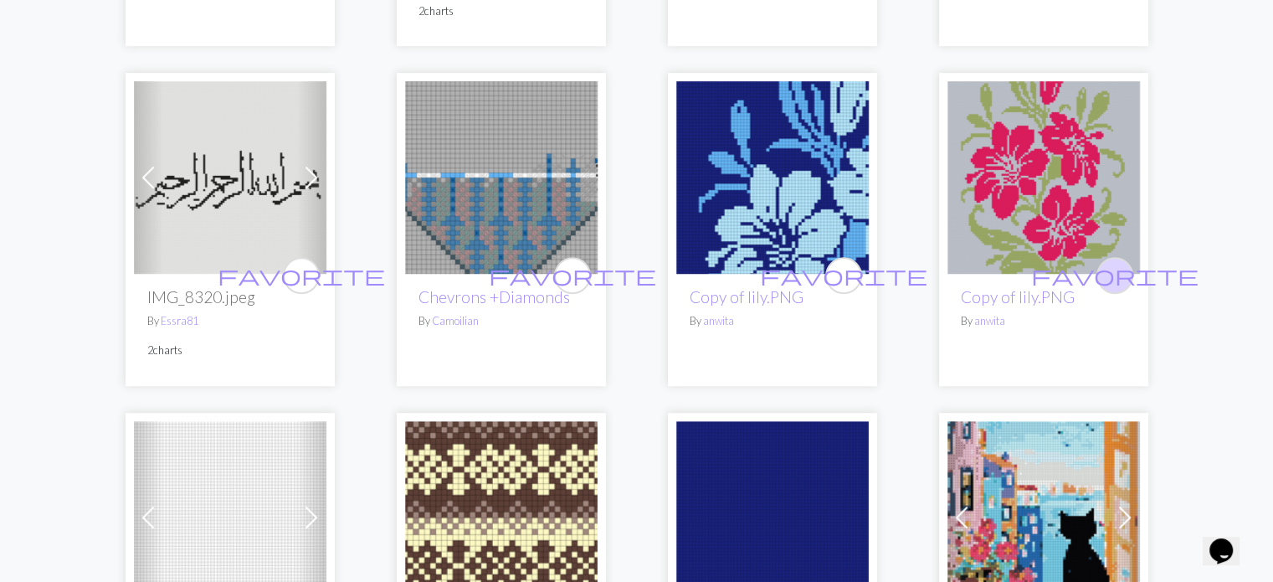
click at [1124, 276] on span "favorite" at bounding box center [1114, 275] width 167 height 26
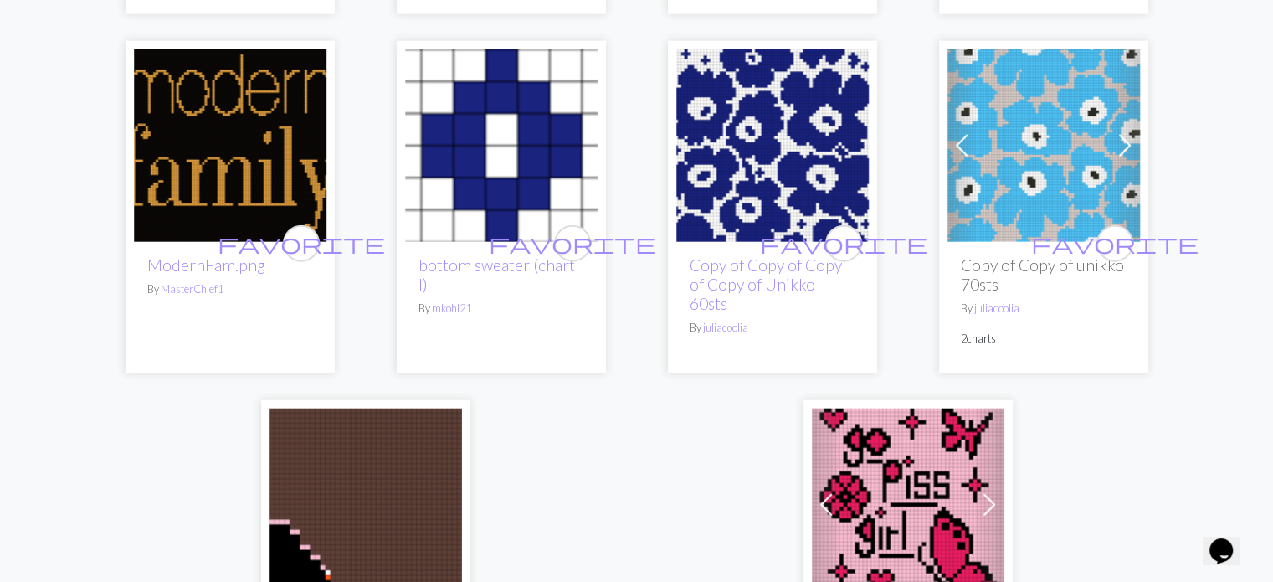
scroll to position [4267, 0]
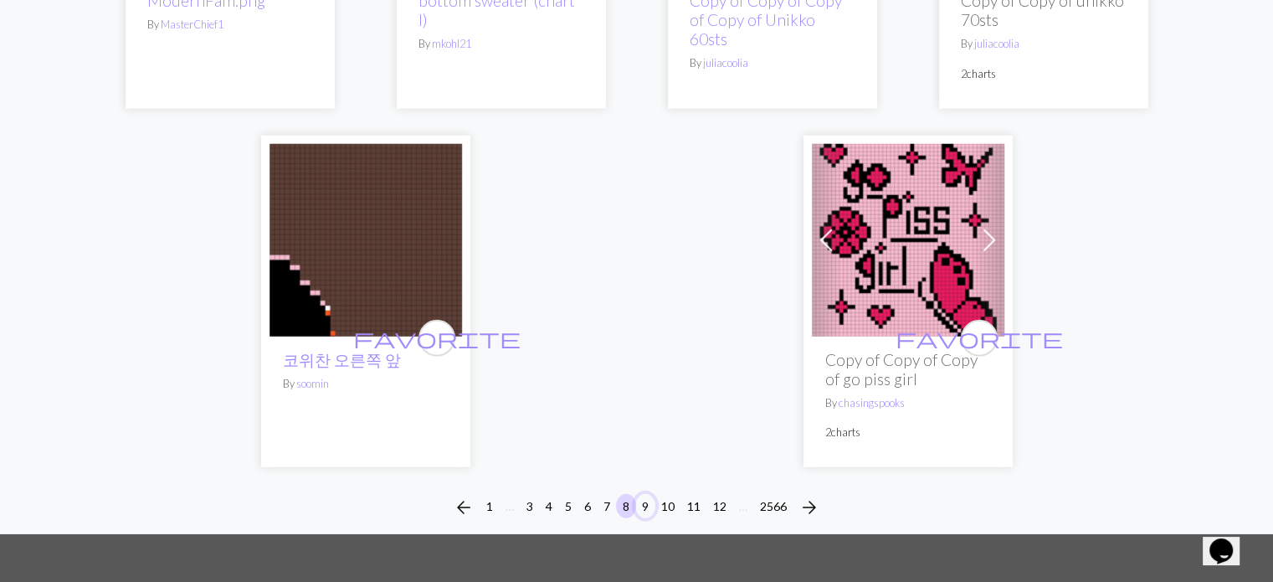
click at [639, 515] on button "9" at bounding box center [645, 506] width 20 height 24
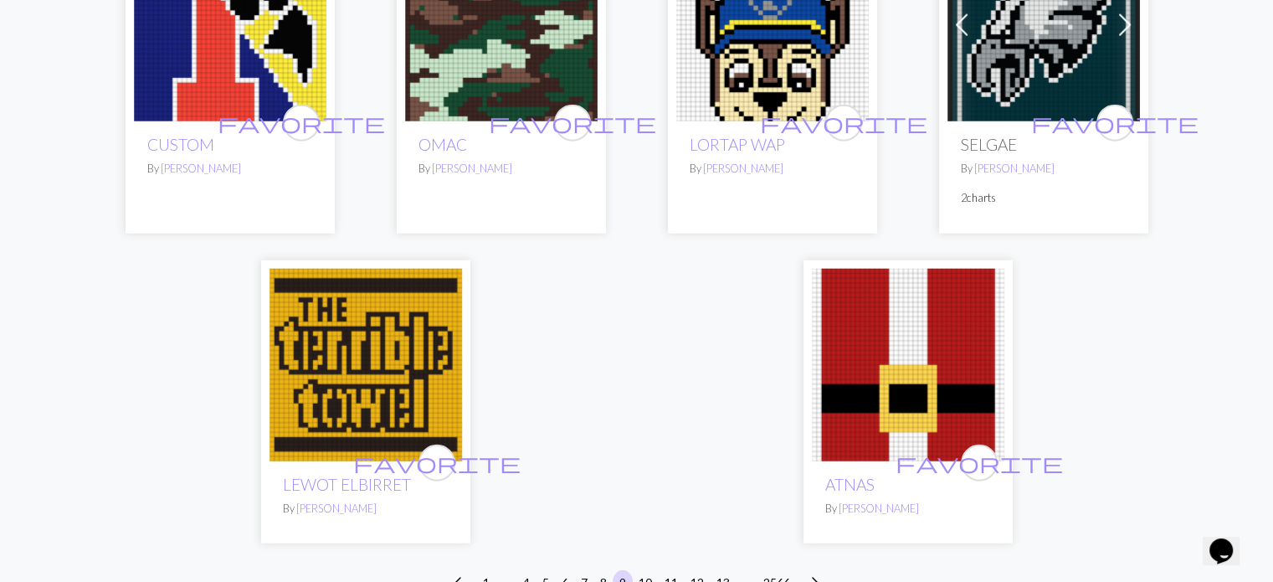
scroll to position [4100, 0]
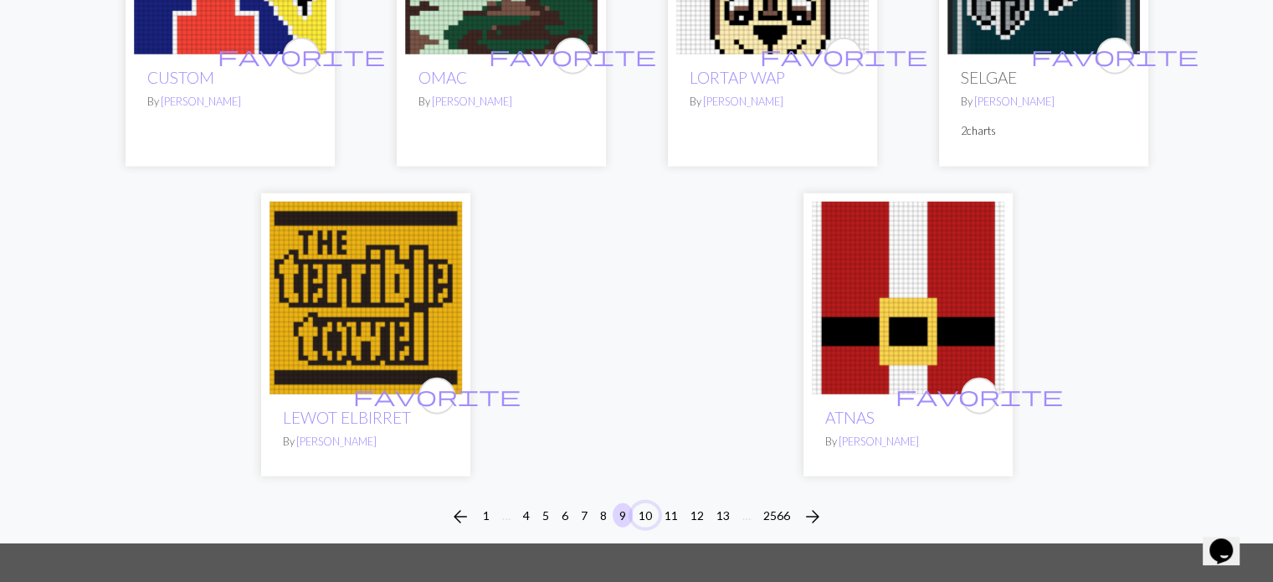
click at [636, 503] on button "10" at bounding box center [645, 515] width 27 height 24
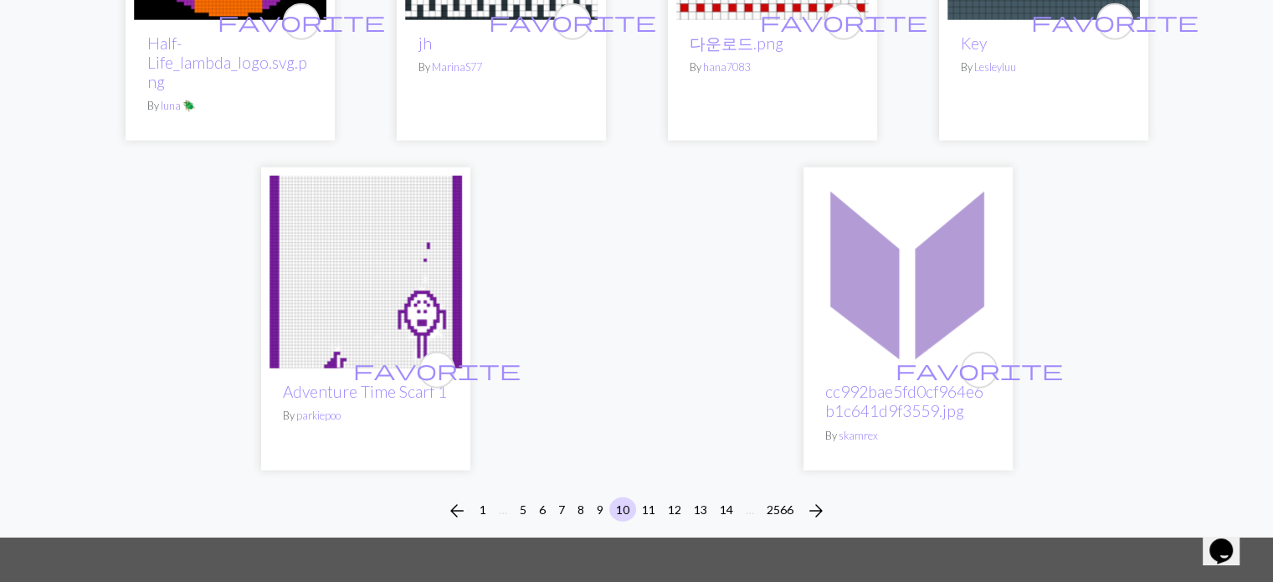
scroll to position [4351, 0]
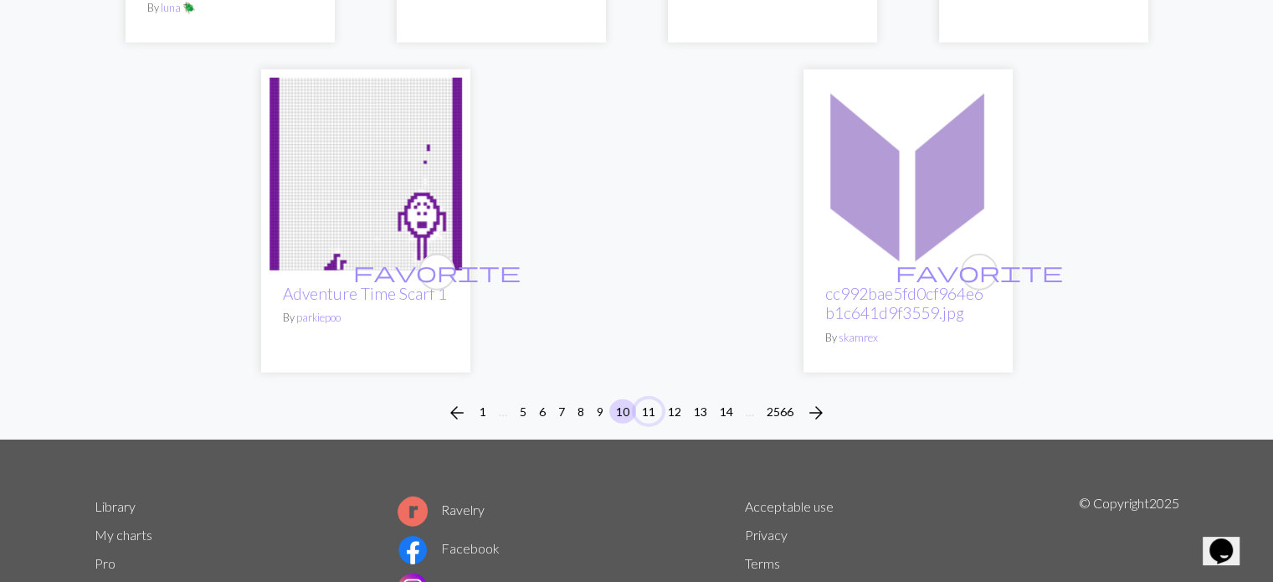
click at [647, 399] on button "11" at bounding box center [648, 411] width 27 height 24
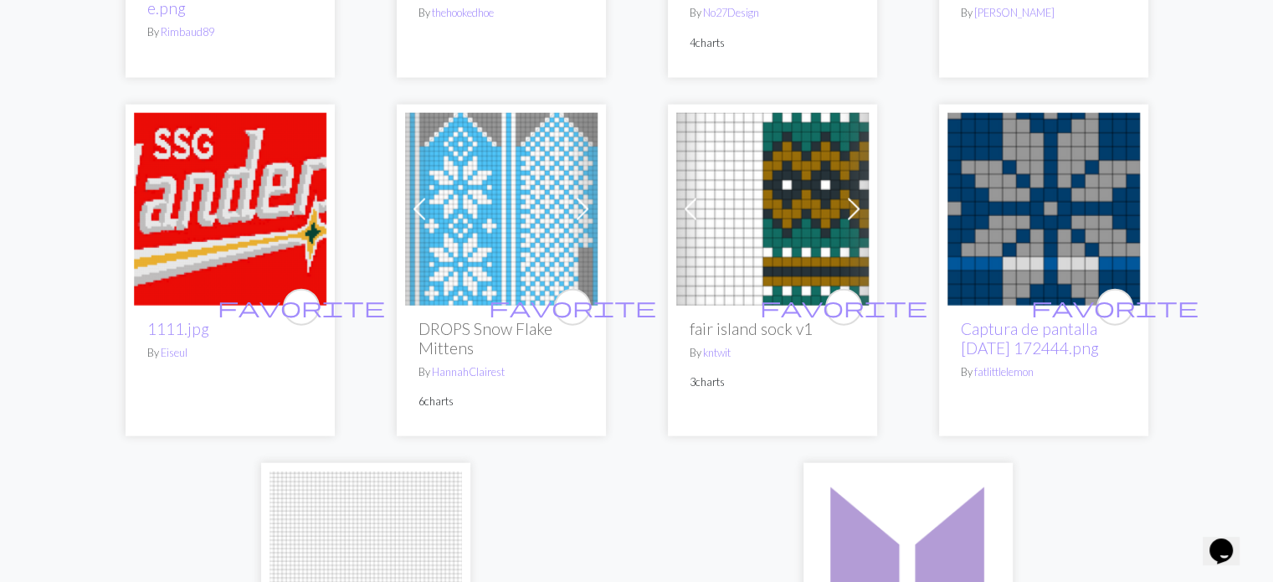
scroll to position [4184, 0]
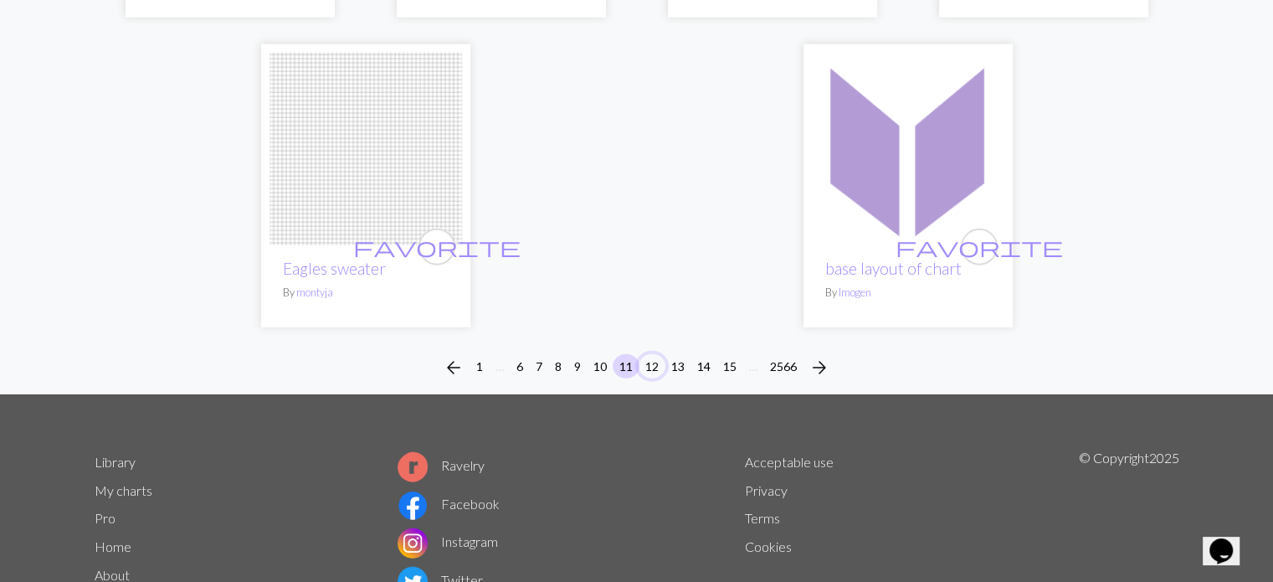
click at [645, 359] on button "12" at bounding box center [651, 366] width 27 height 24
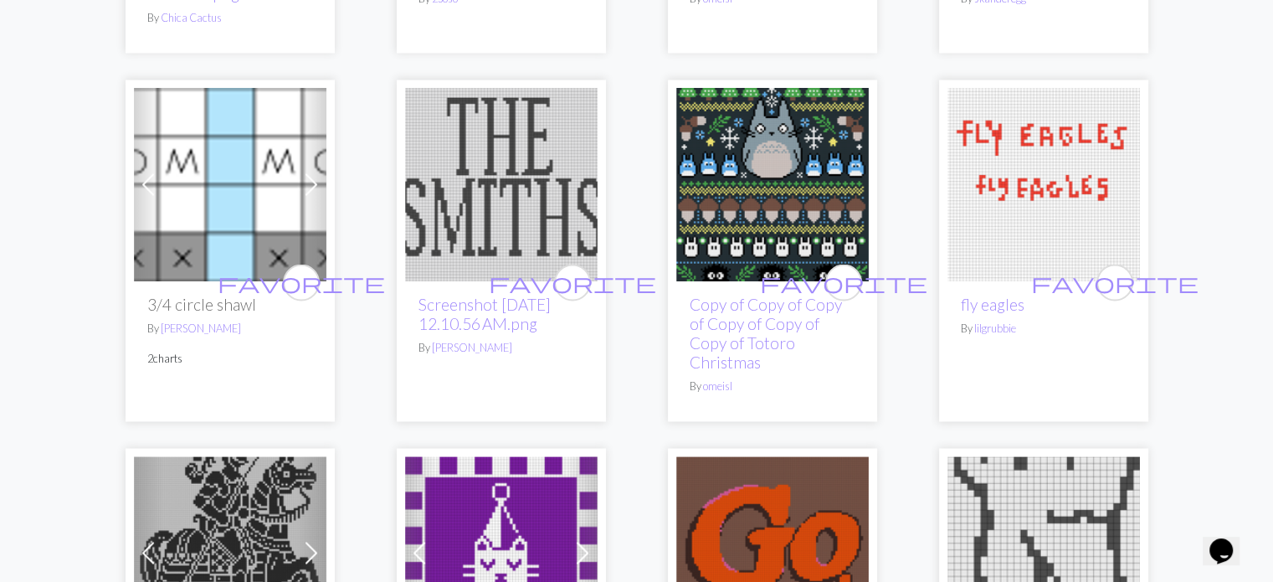
scroll to position [2594, 0]
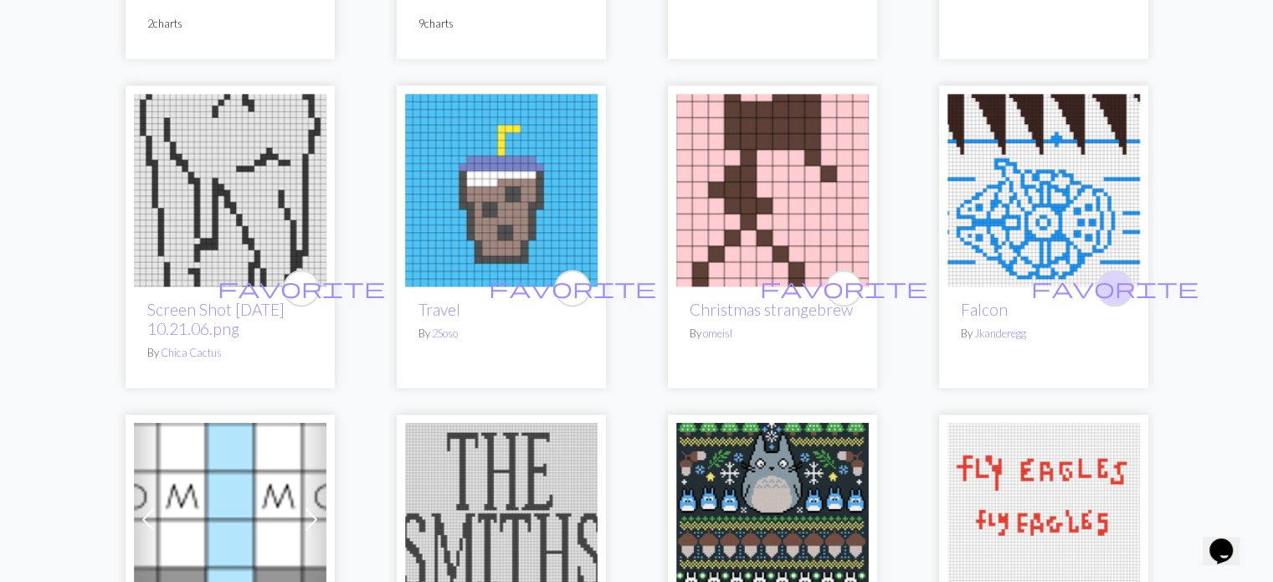
click at [1121, 285] on span "favorite" at bounding box center [1114, 287] width 167 height 26
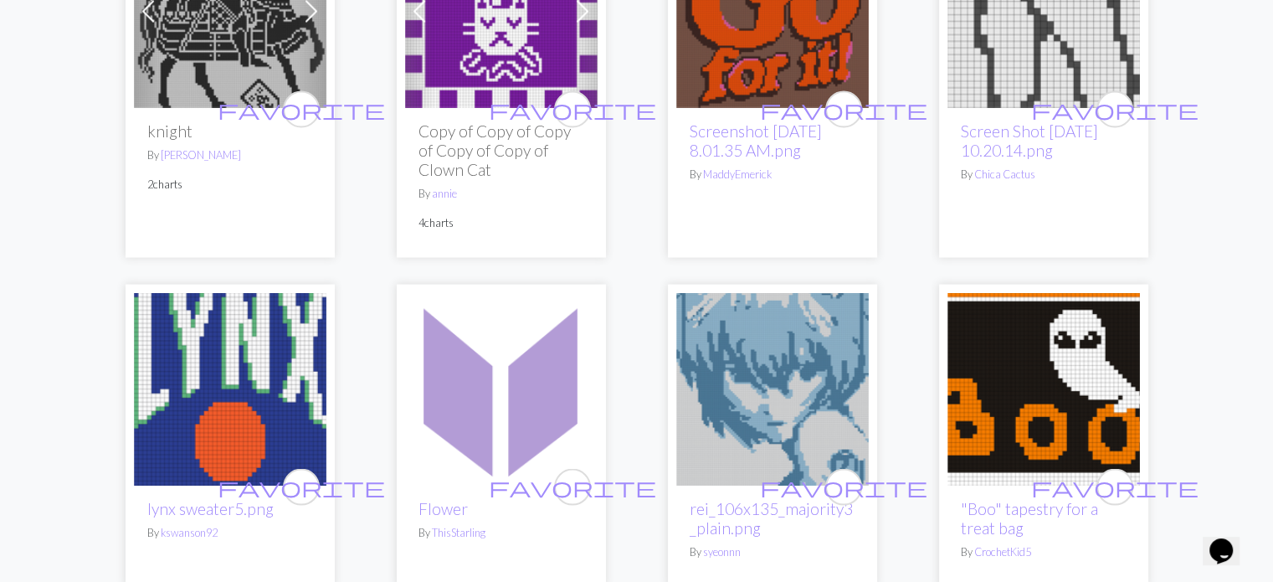
scroll to position [3263, 0]
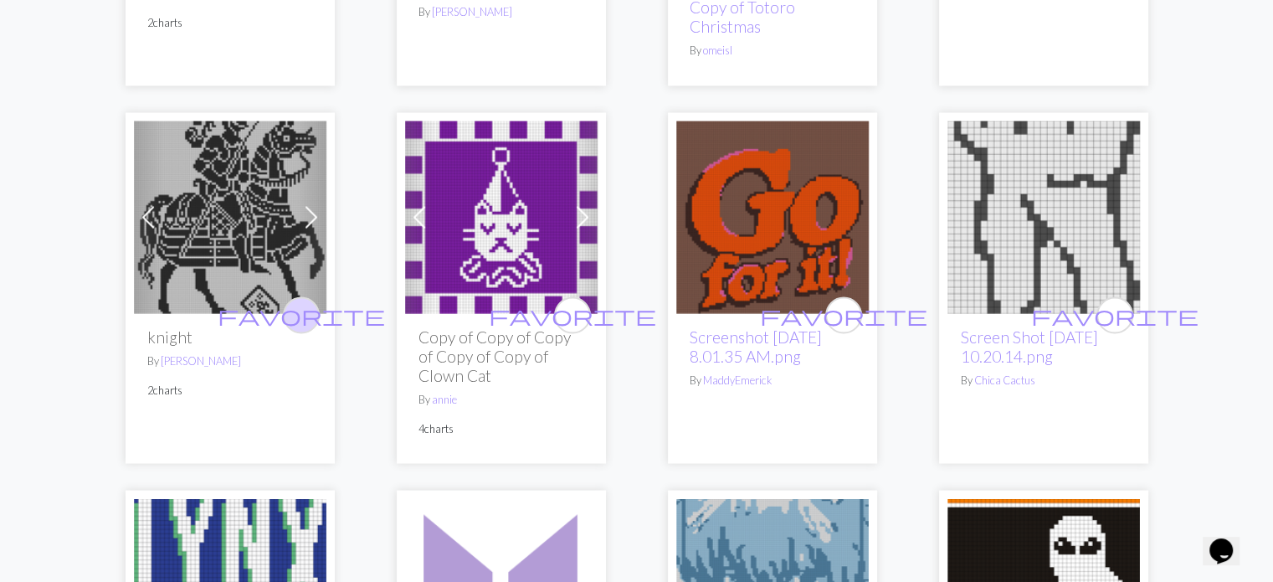
click at [314, 319] on button "favorite" at bounding box center [301, 315] width 37 height 37
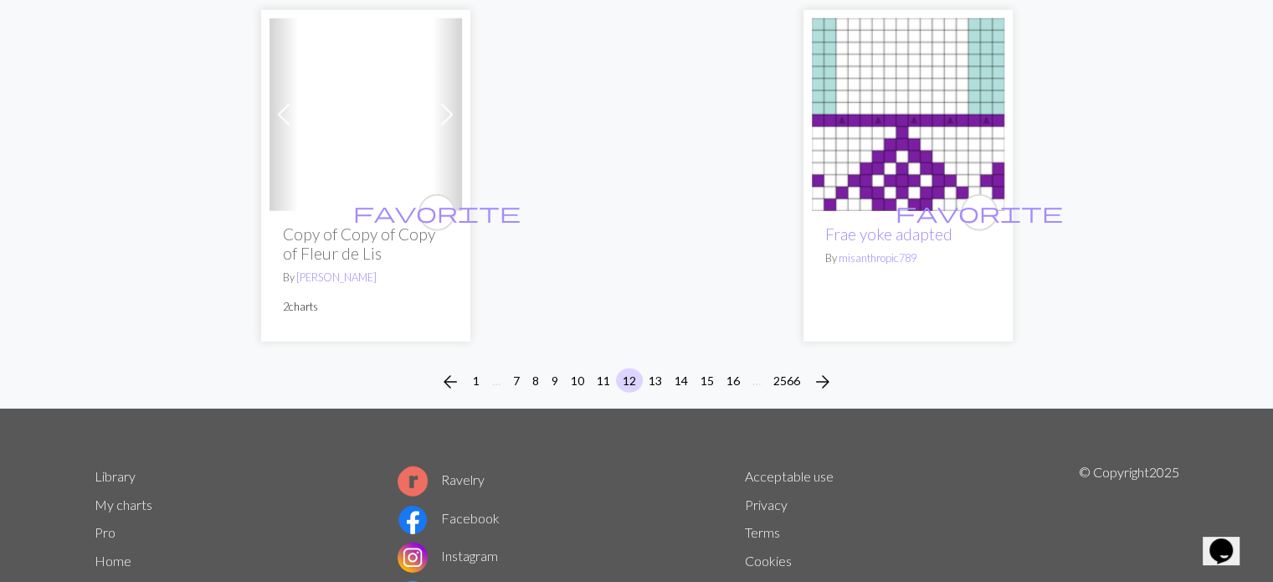
scroll to position [4435, 0]
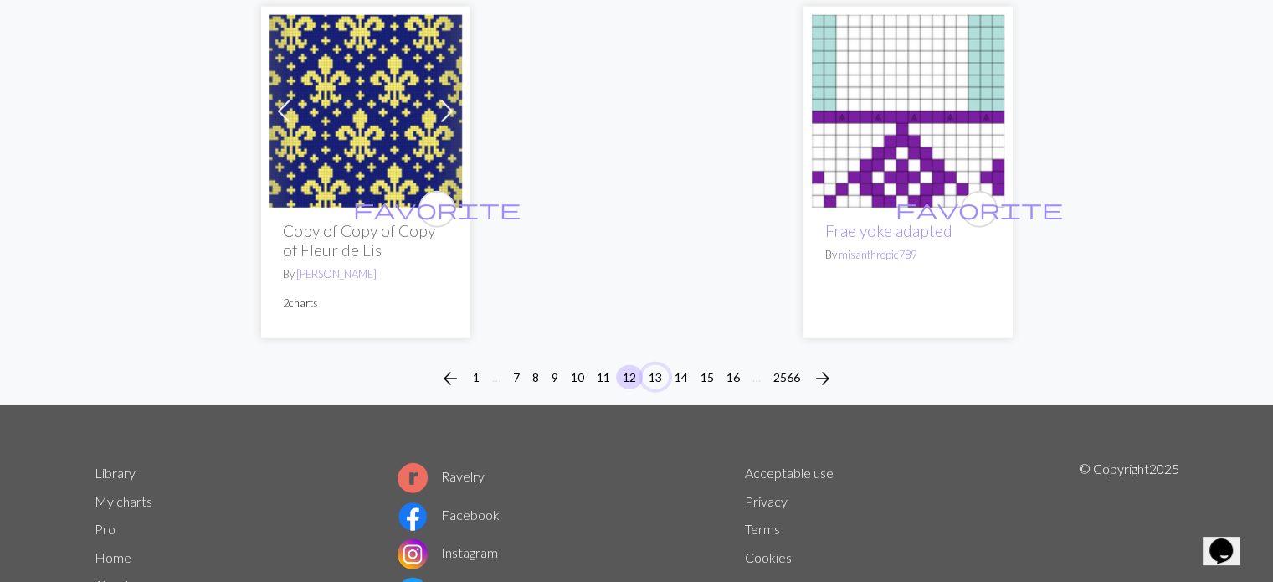
click at [662, 377] on button "13" at bounding box center [655, 377] width 27 height 24
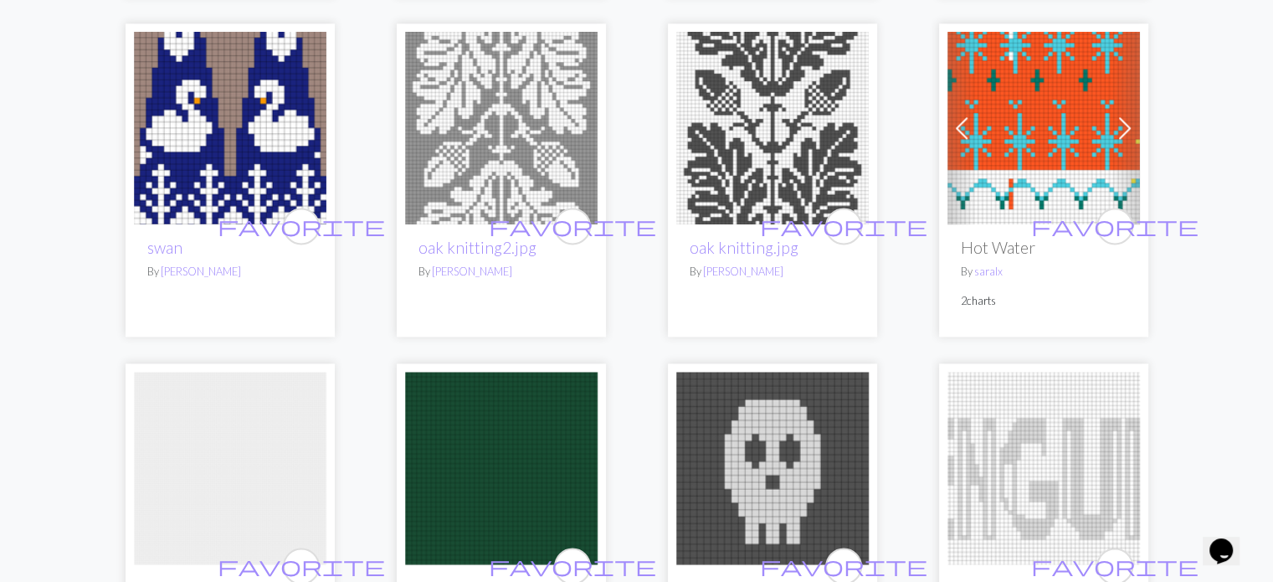
scroll to position [2259, 0]
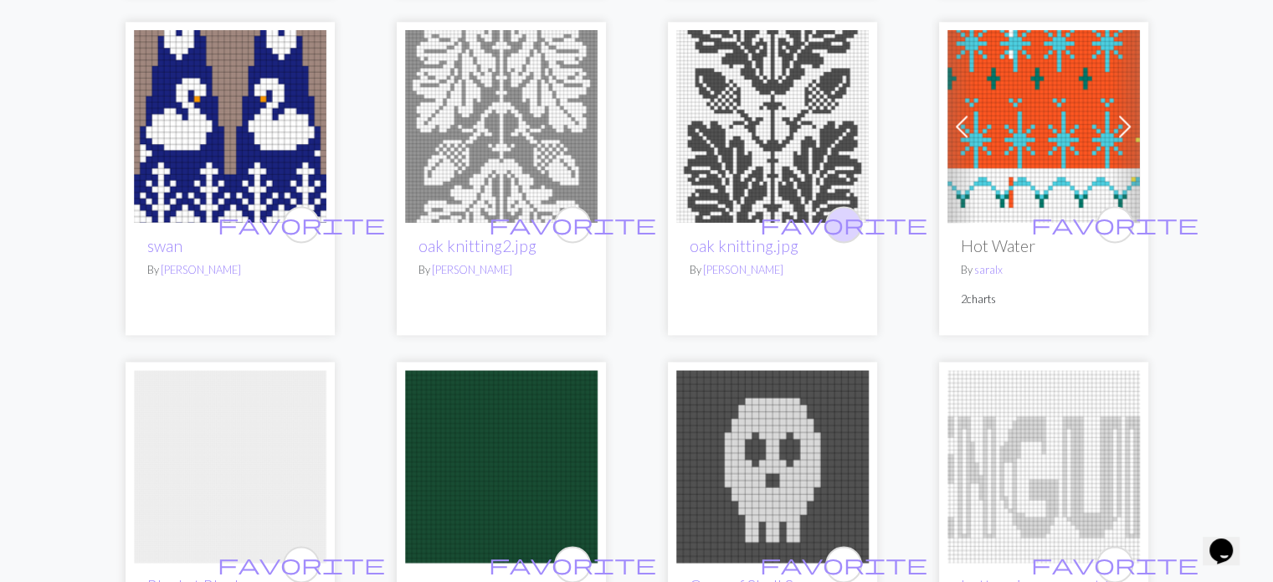
click at [843, 217] on span "favorite" at bounding box center [843, 224] width 167 height 26
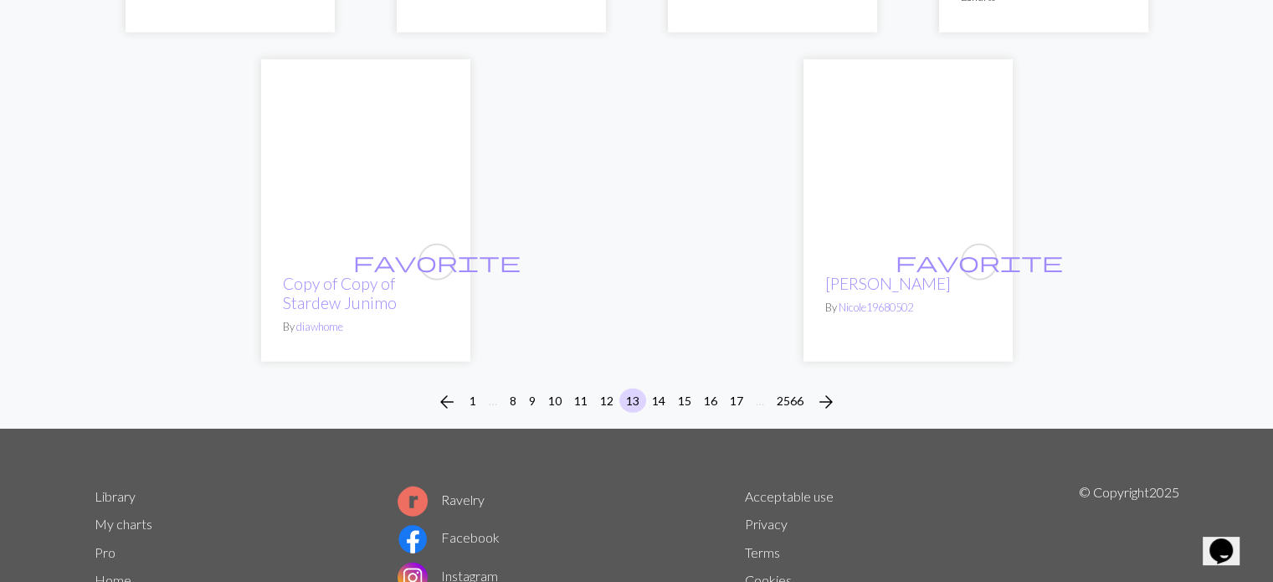
scroll to position [4351, 0]
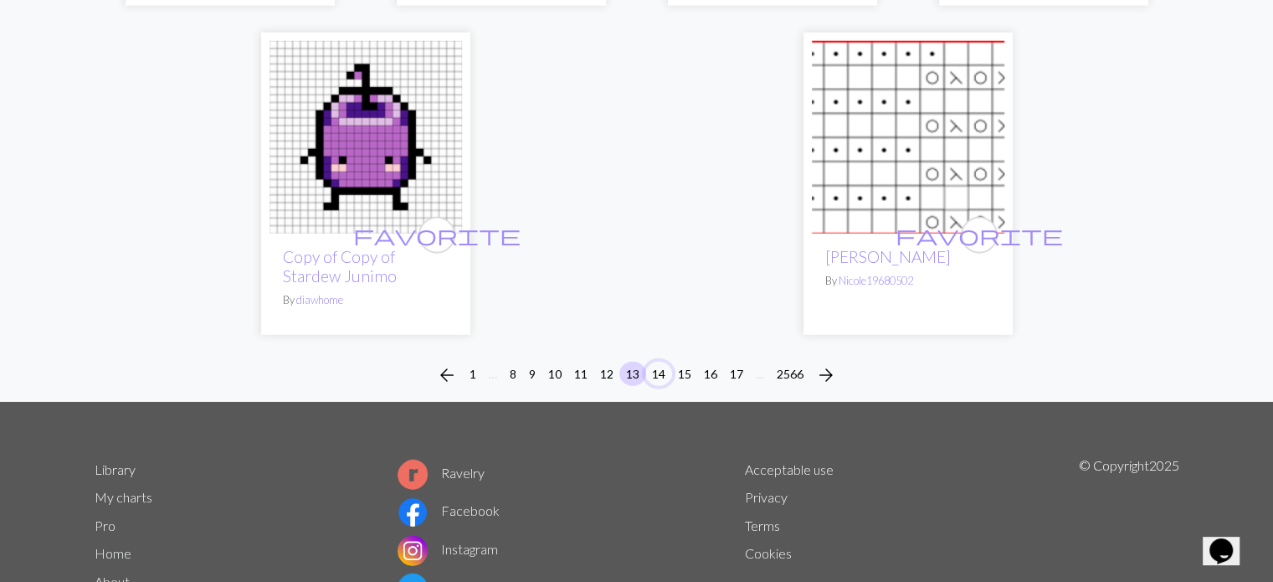
click at [661, 377] on button "14" at bounding box center [658, 373] width 27 height 24
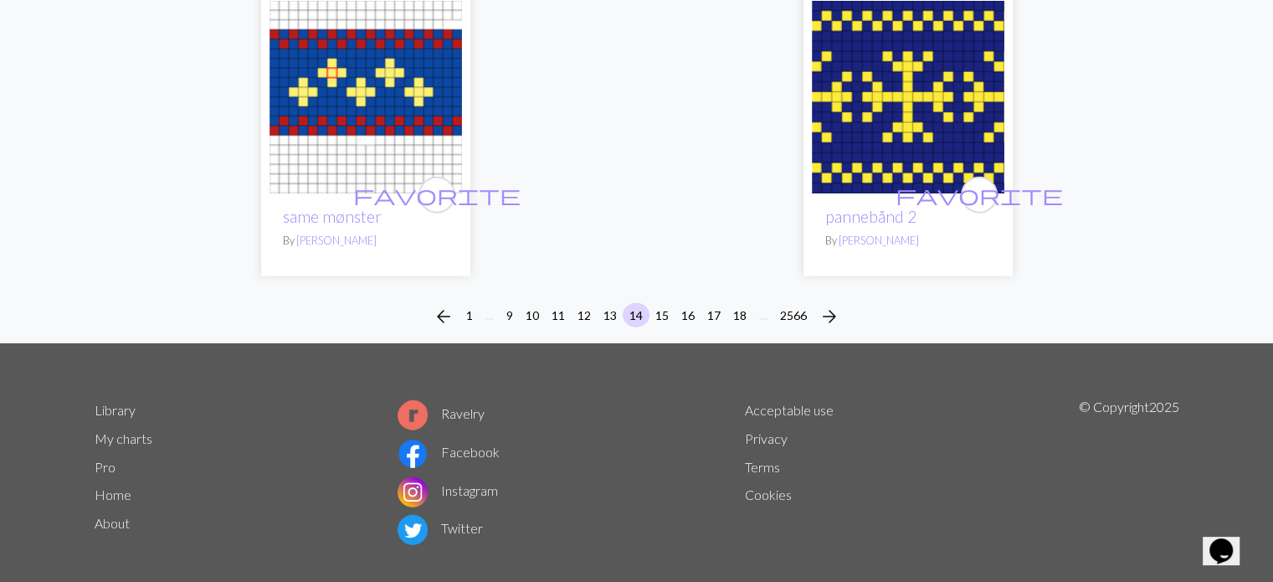
scroll to position [4352, 0]
click at [669, 302] on button "15" at bounding box center [661, 314] width 27 height 24
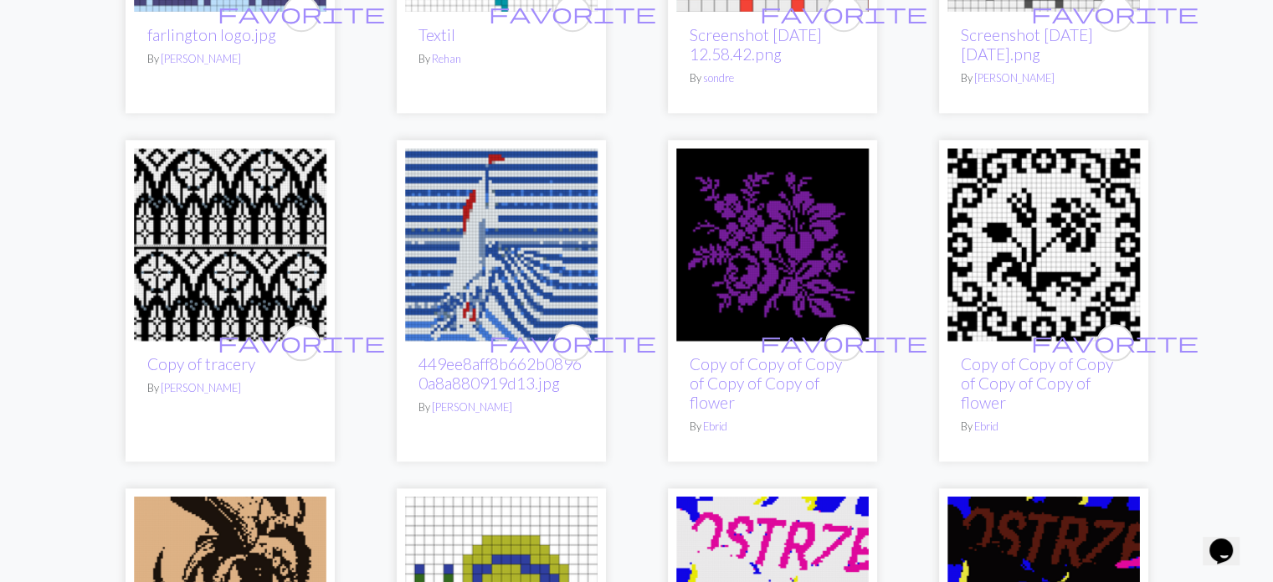
scroll to position [1841, 0]
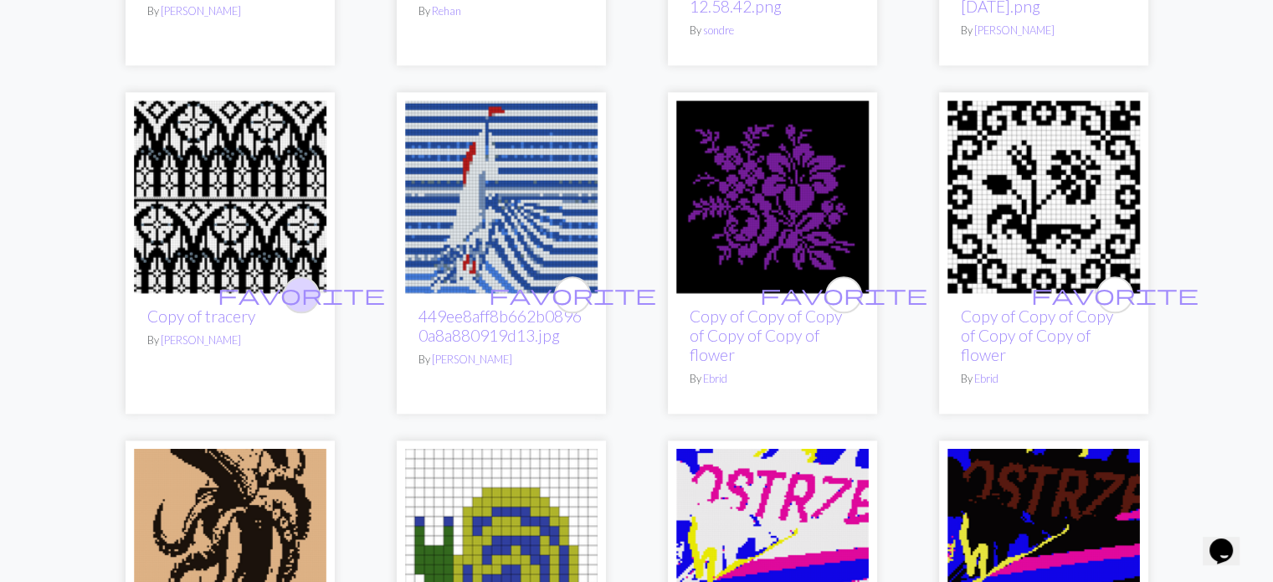
click at [291, 305] on span "favorite" at bounding box center [301, 294] width 167 height 26
click at [1124, 297] on span "favorite" at bounding box center [1114, 294] width 167 height 26
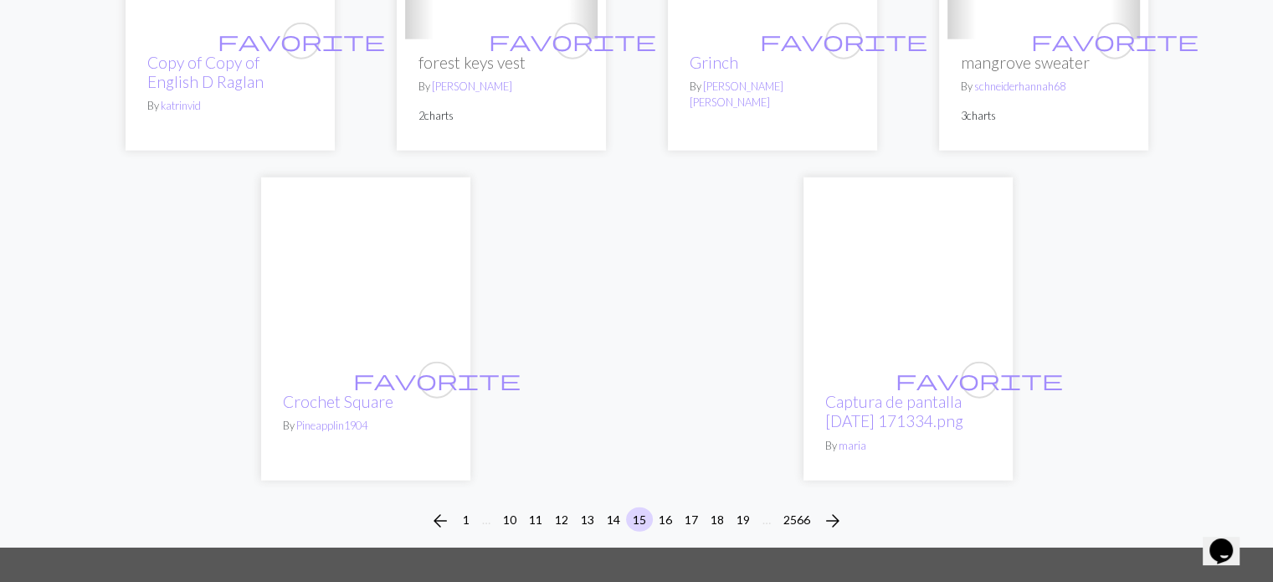
scroll to position [4267, 0]
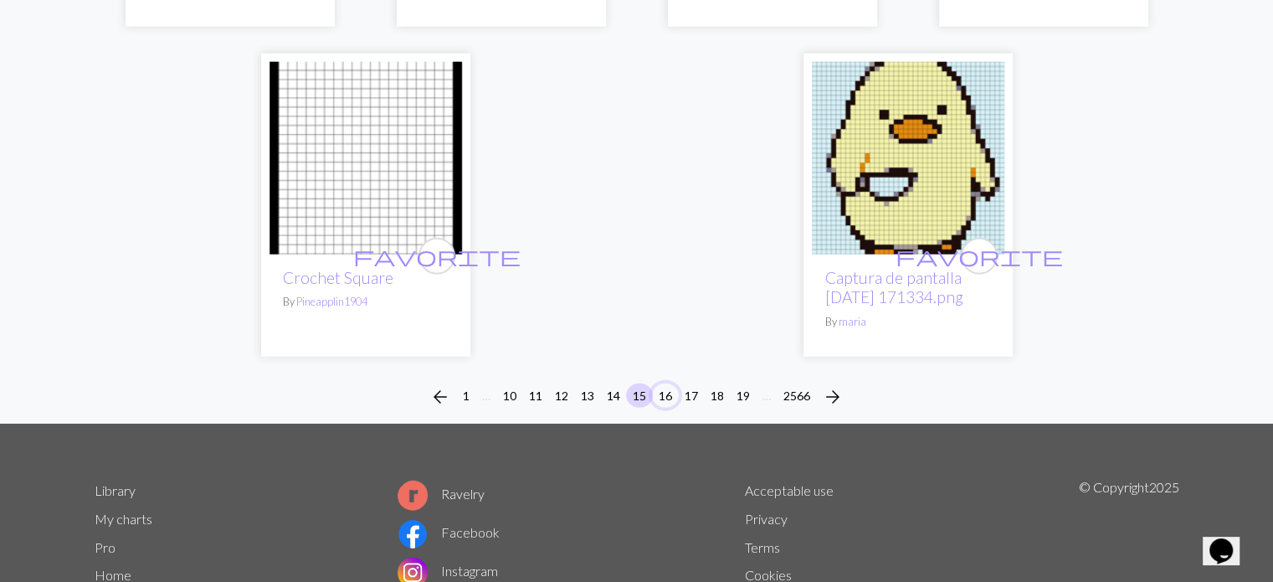
click at [675, 401] on button "16" at bounding box center [665, 395] width 27 height 24
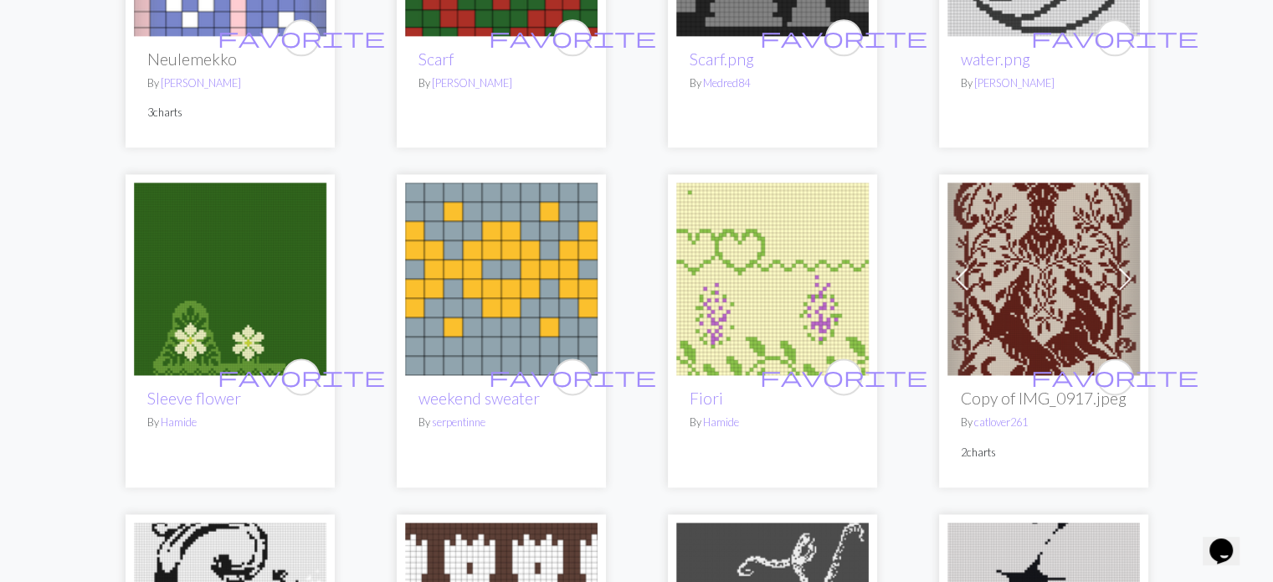
scroll to position [2176, 0]
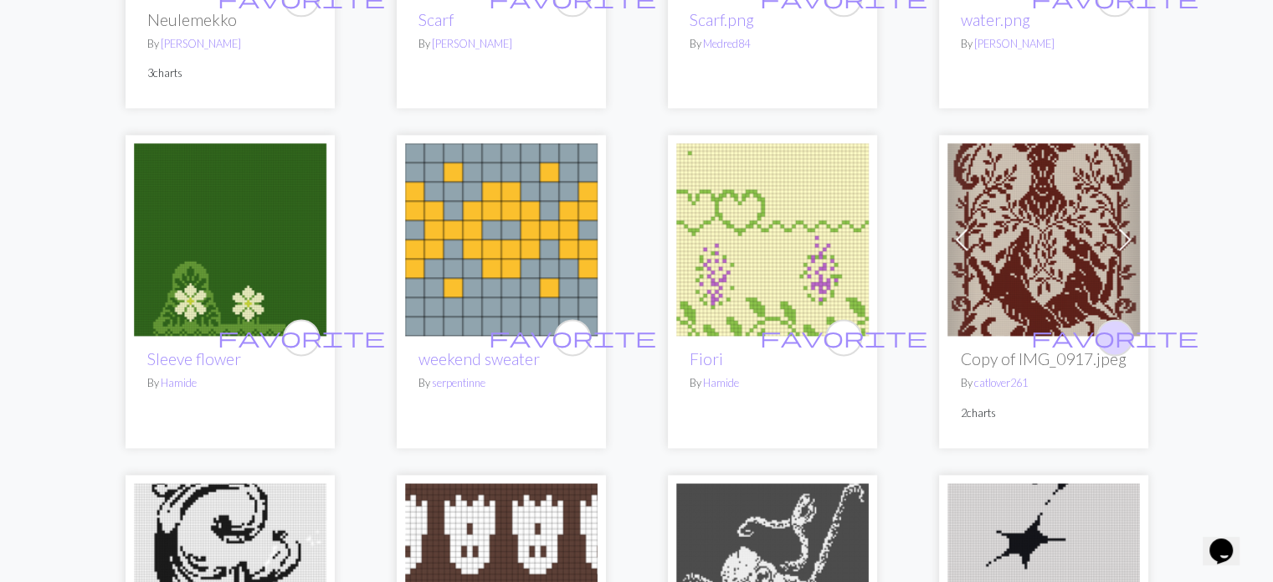
click at [1109, 321] on icon "favorite" at bounding box center [1114, 336] width 167 height 33
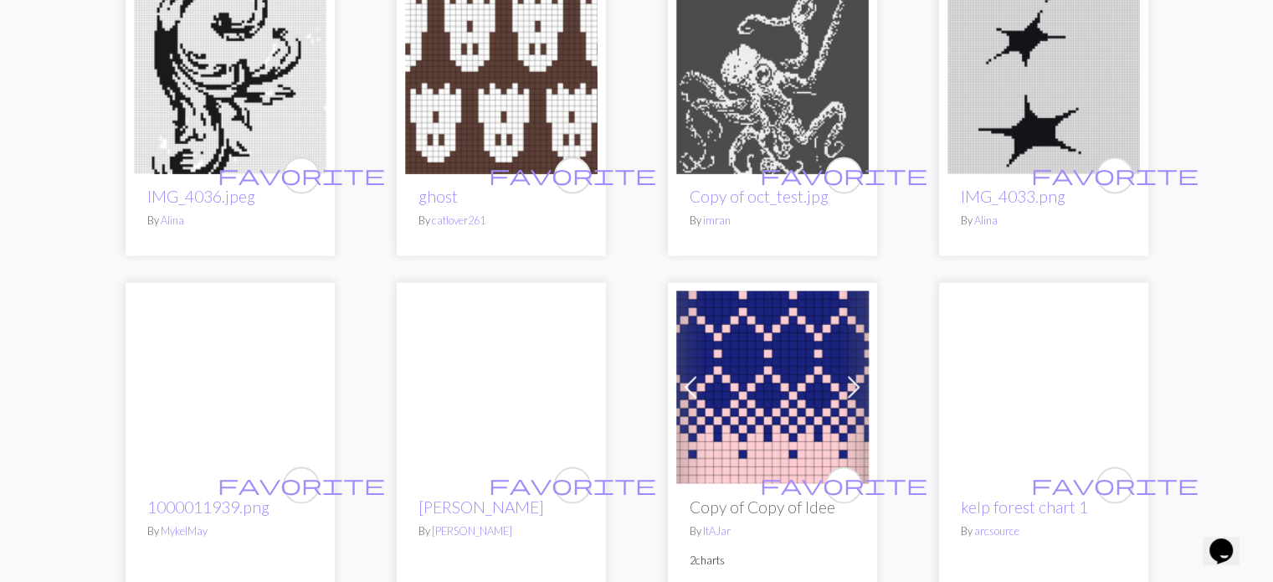
scroll to position [2594, 0]
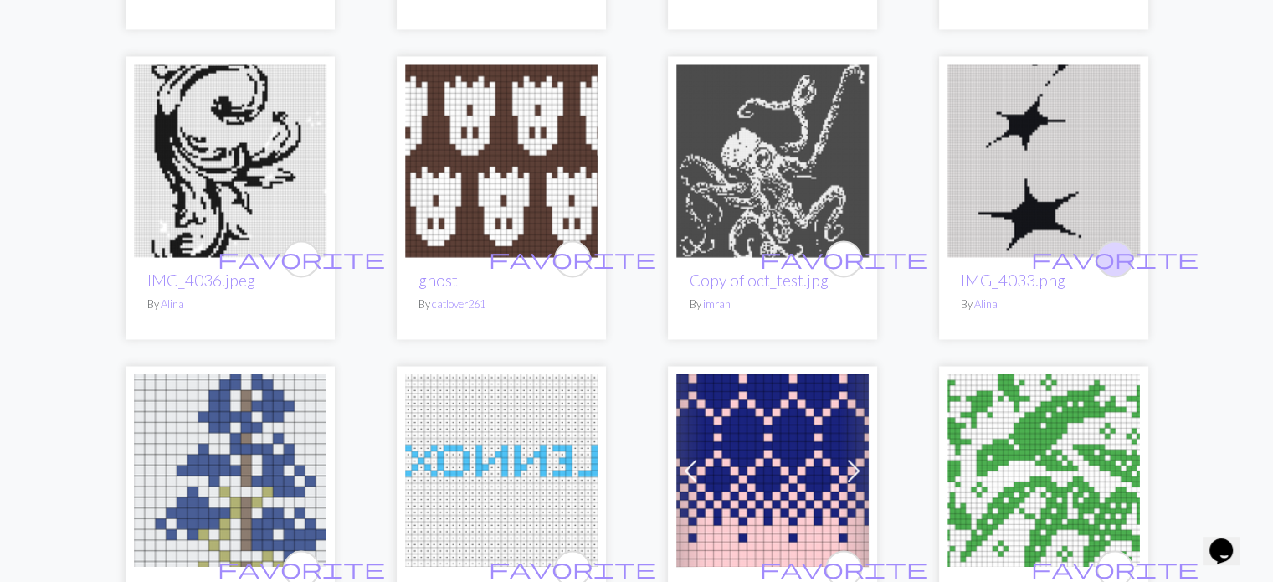
click at [1120, 251] on span "favorite" at bounding box center [1114, 258] width 167 height 26
click at [289, 264] on button "favorite" at bounding box center [301, 258] width 37 height 37
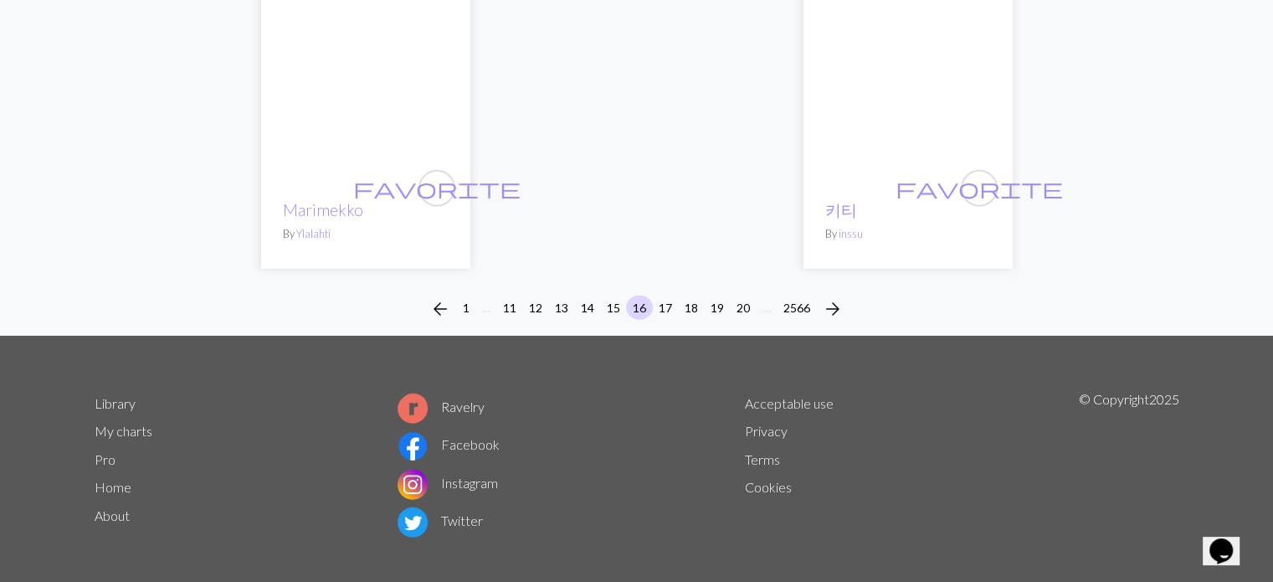
scroll to position [4344, 0]
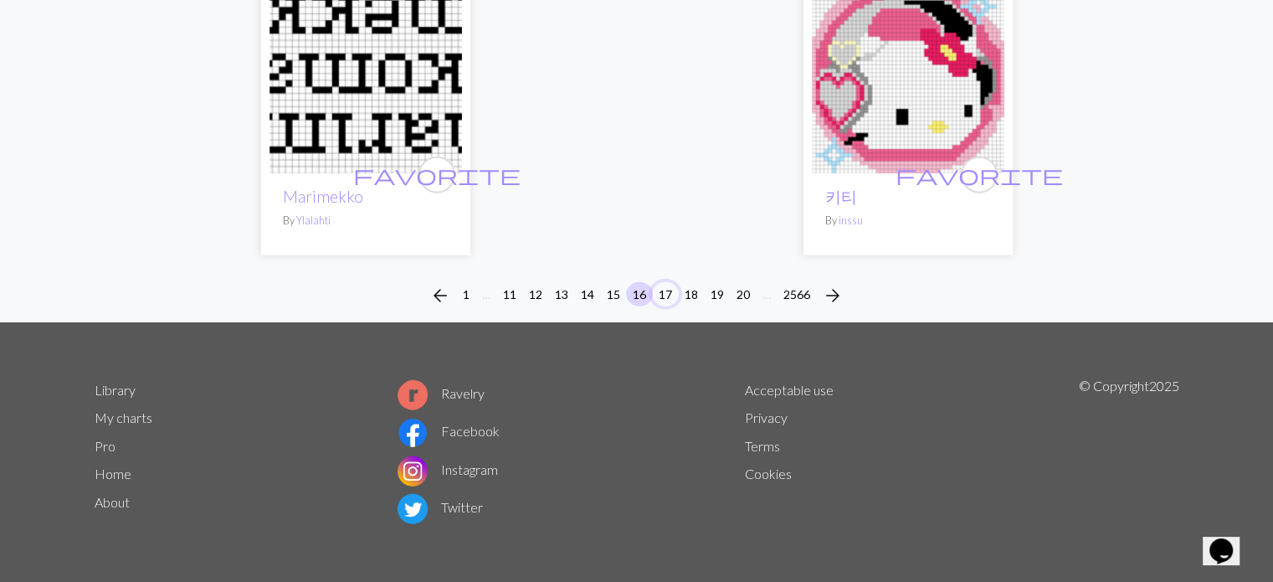
click at [660, 300] on button "17" at bounding box center [665, 294] width 27 height 24
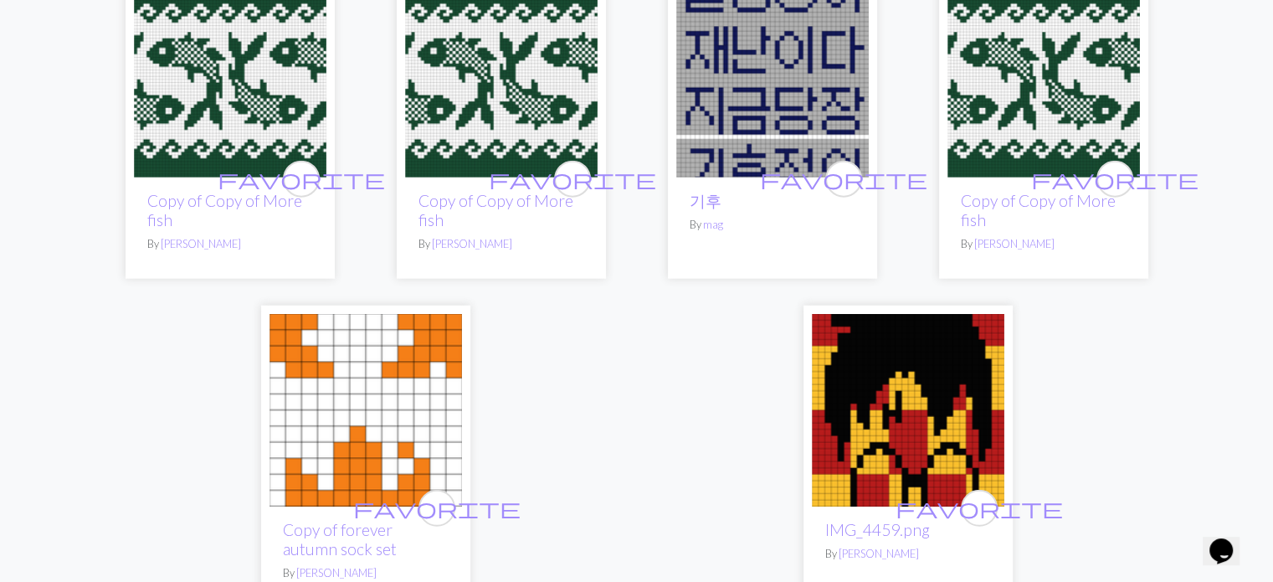
scroll to position [4351, 0]
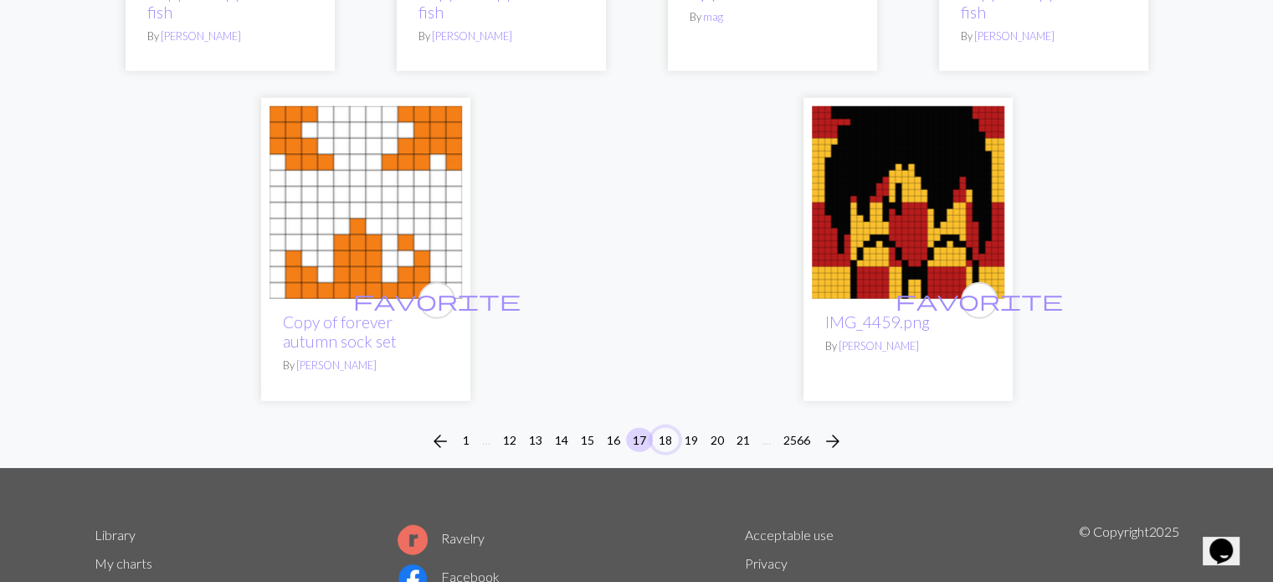
click at [666, 432] on button "18" at bounding box center [665, 440] width 27 height 24
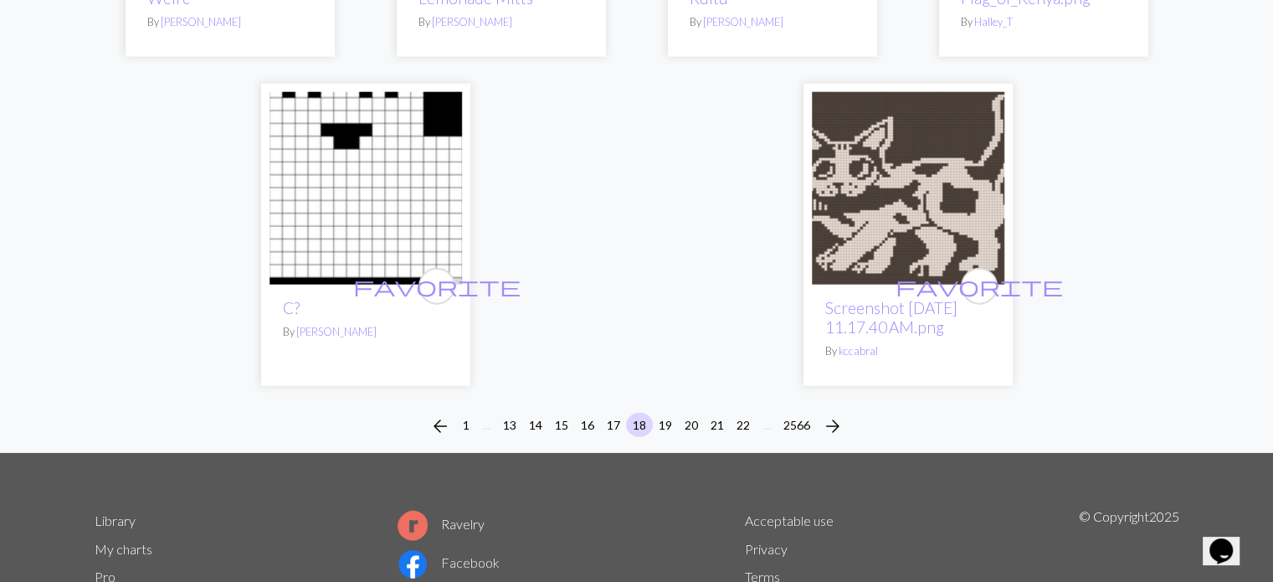
scroll to position [4184, 0]
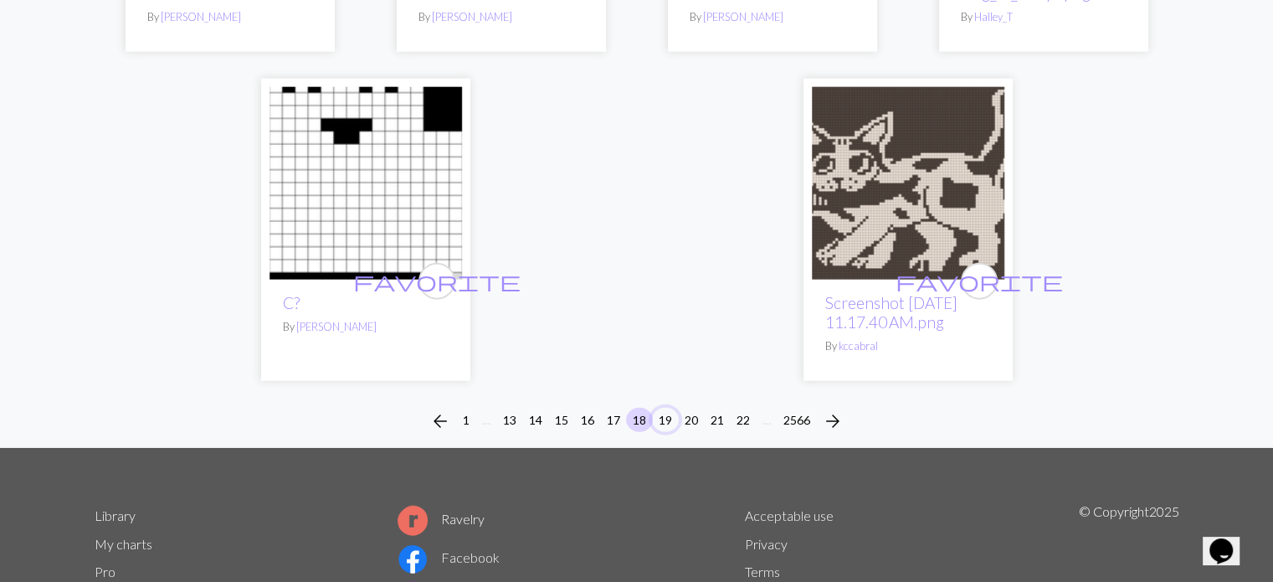
click at [664, 407] on button "19" at bounding box center [665, 419] width 27 height 24
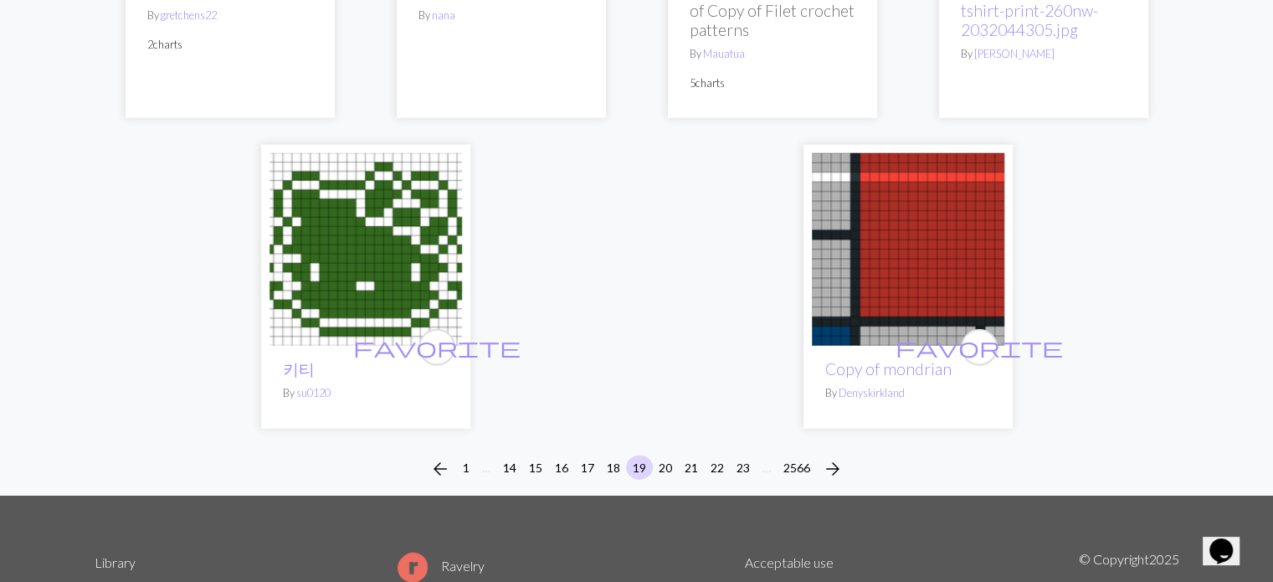
scroll to position [4267, 0]
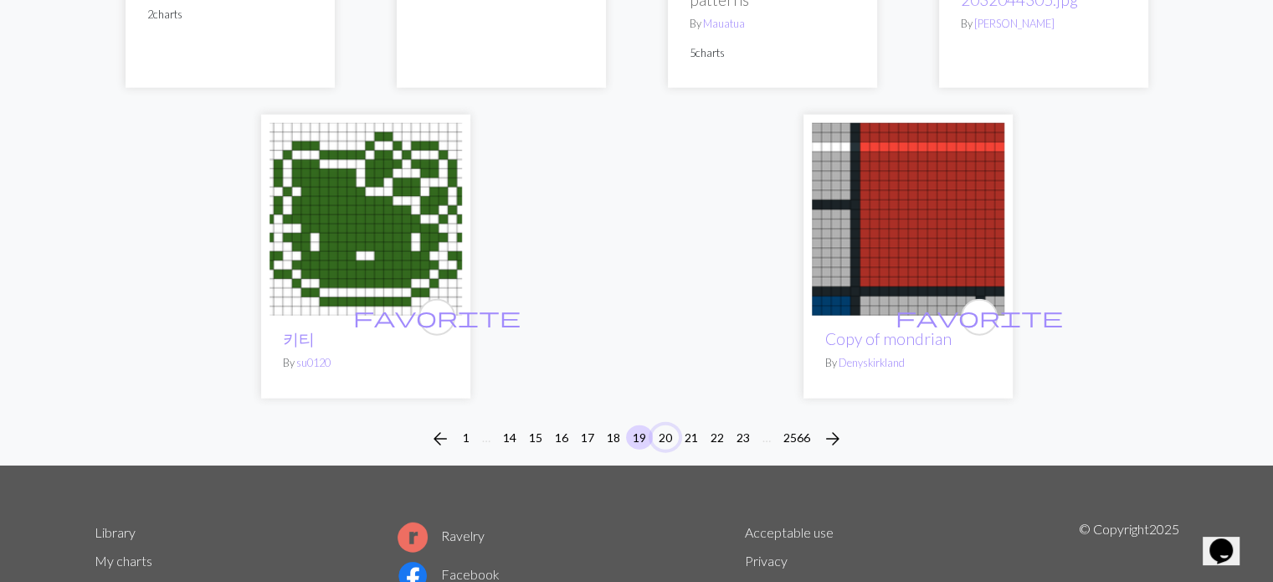
click at [669, 434] on button "20" at bounding box center [665, 437] width 27 height 24
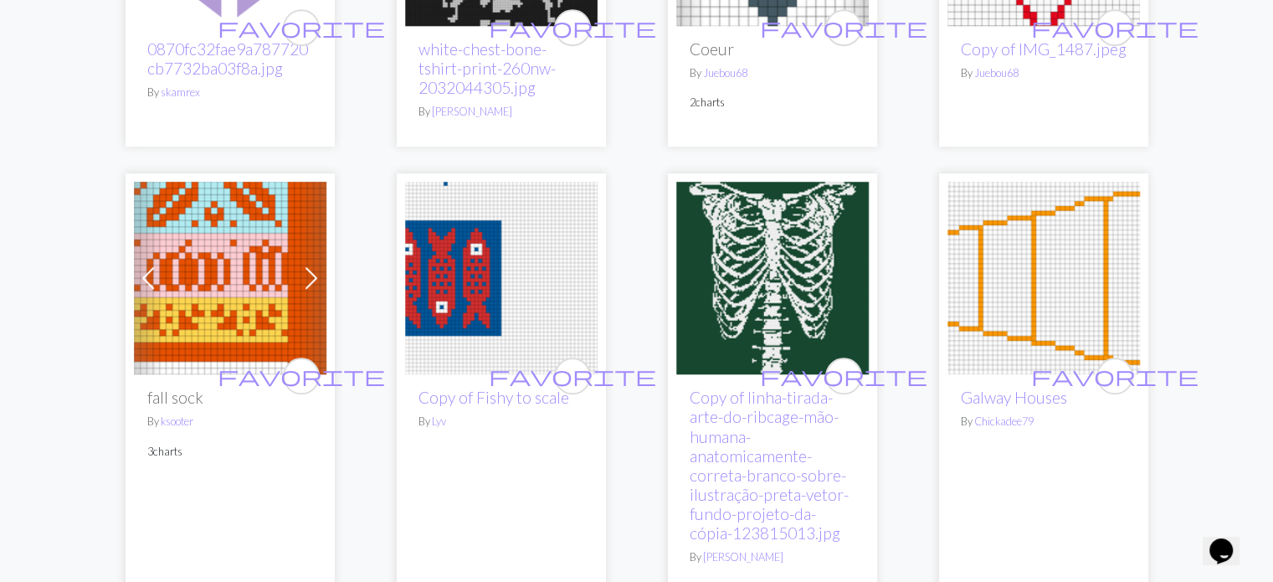
scroll to position [1590, 0]
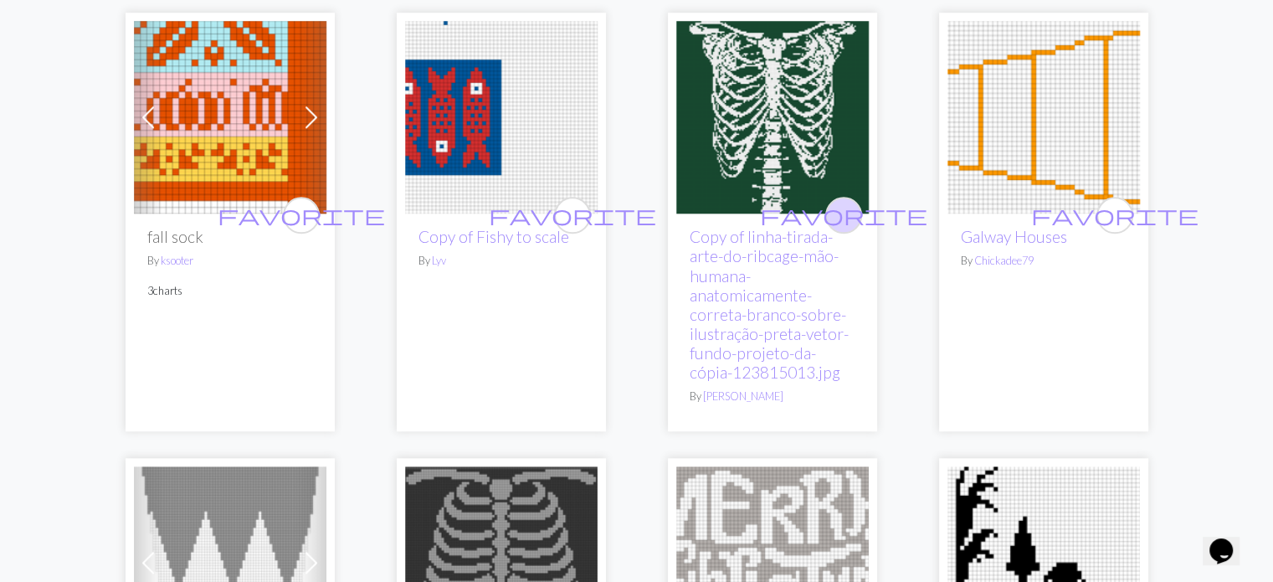
click at [858, 219] on button "favorite" at bounding box center [843, 215] width 37 height 37
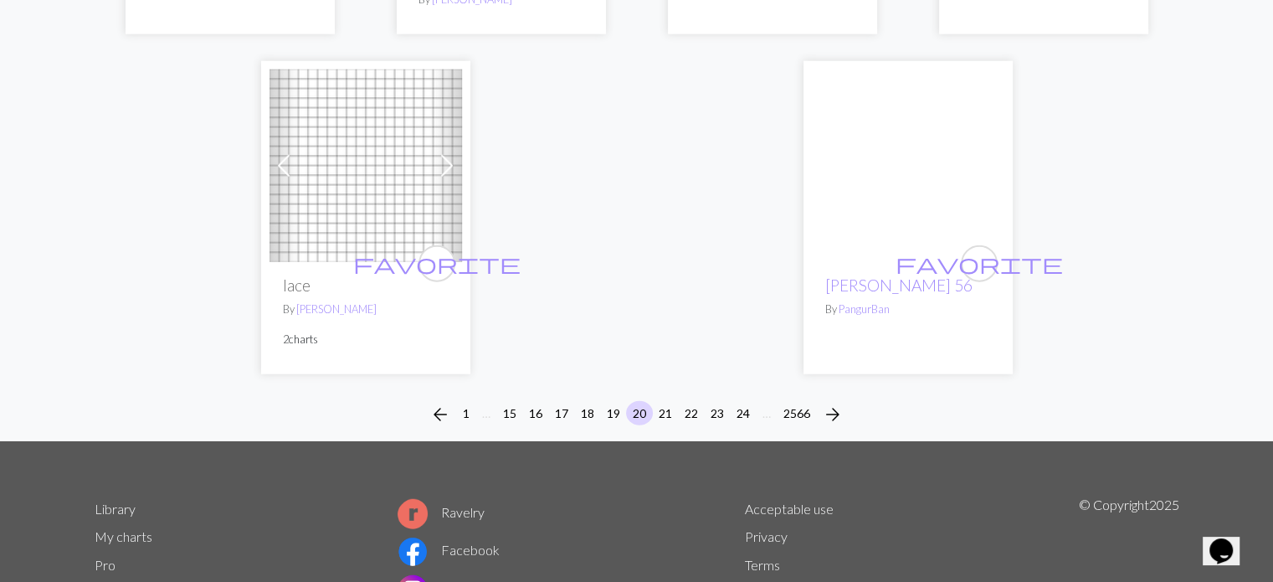
scroll to position [4429, 0]
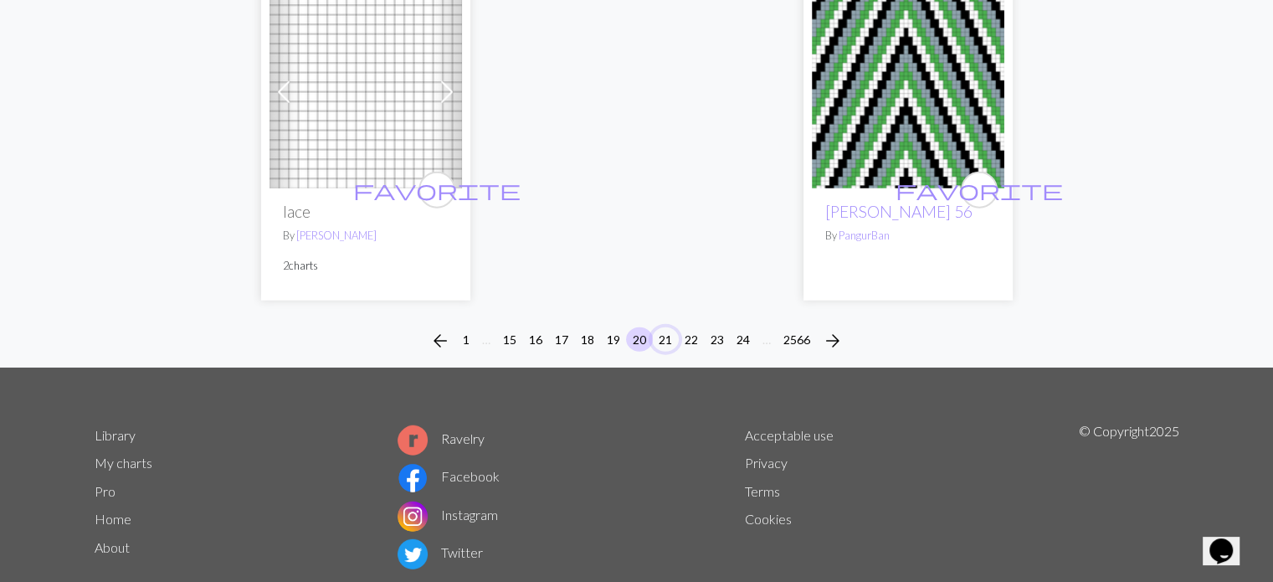
click at [660, 327] on button "21" at bounding box center [665, 339] width 27 height 24
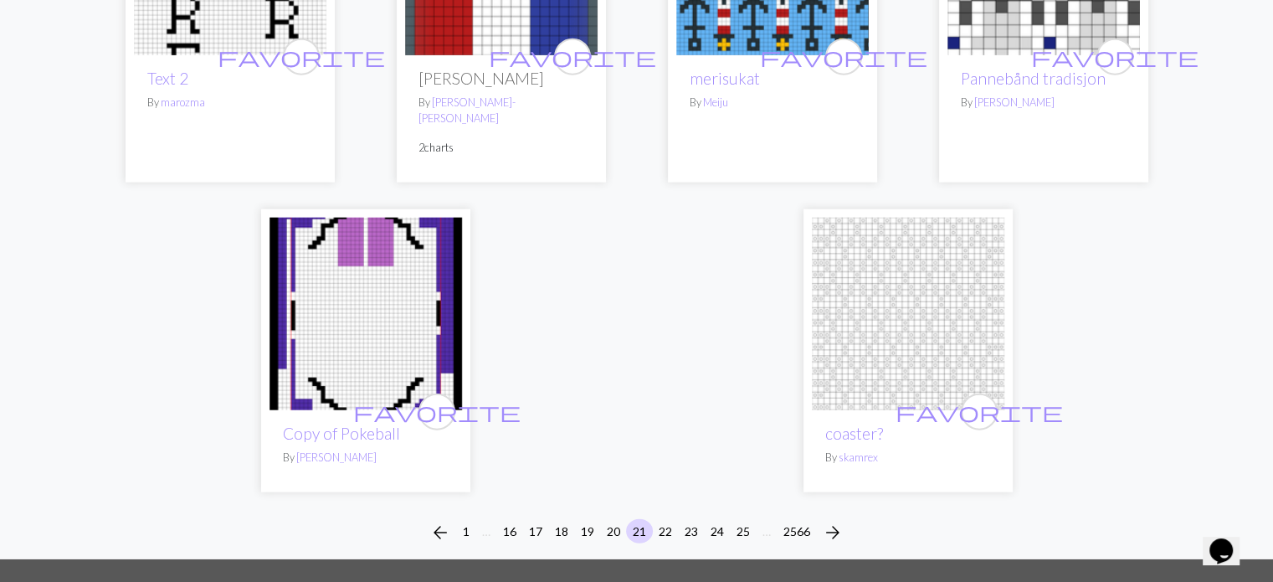
scroll to position [4344, 0]
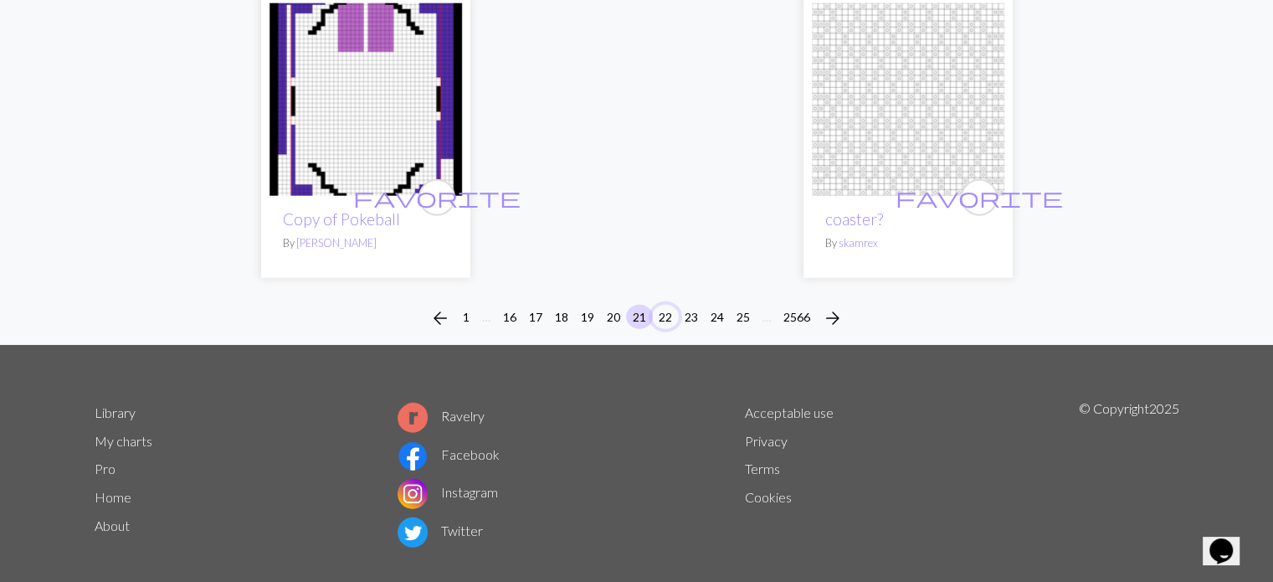
click at [663, 305] on button "22" at bounding box center [665, 317] width 27 height 24
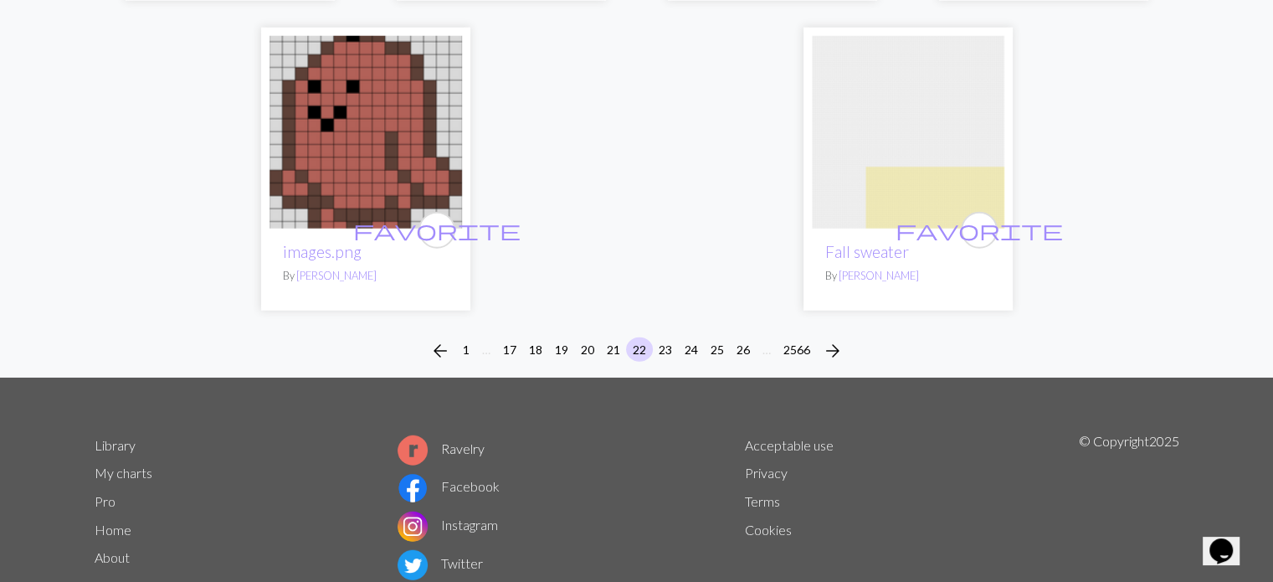
scroll to position [4450, 0]
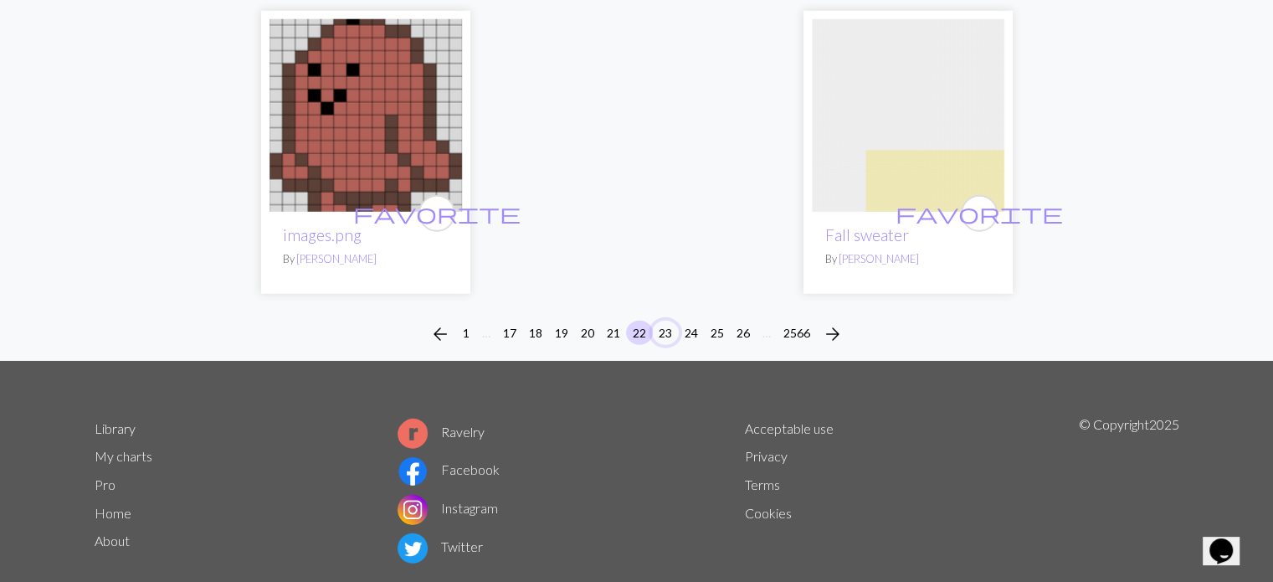
click at [667, 320] on button "23" at bounding box center [665, 332] width 27 height 24
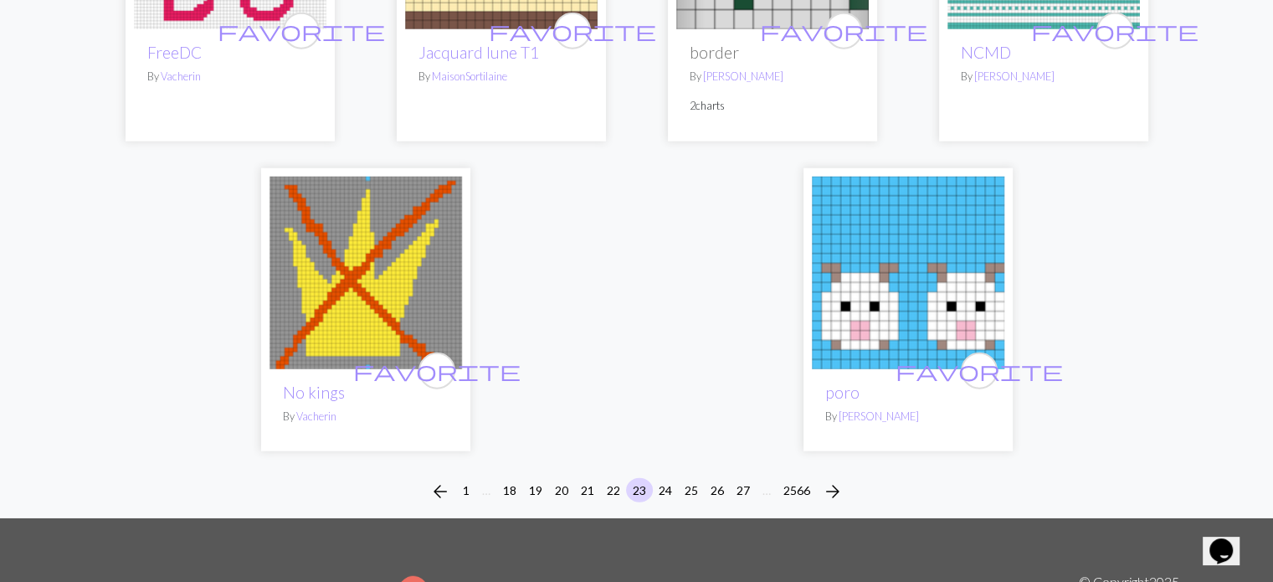
scroll to position [4184, 0]
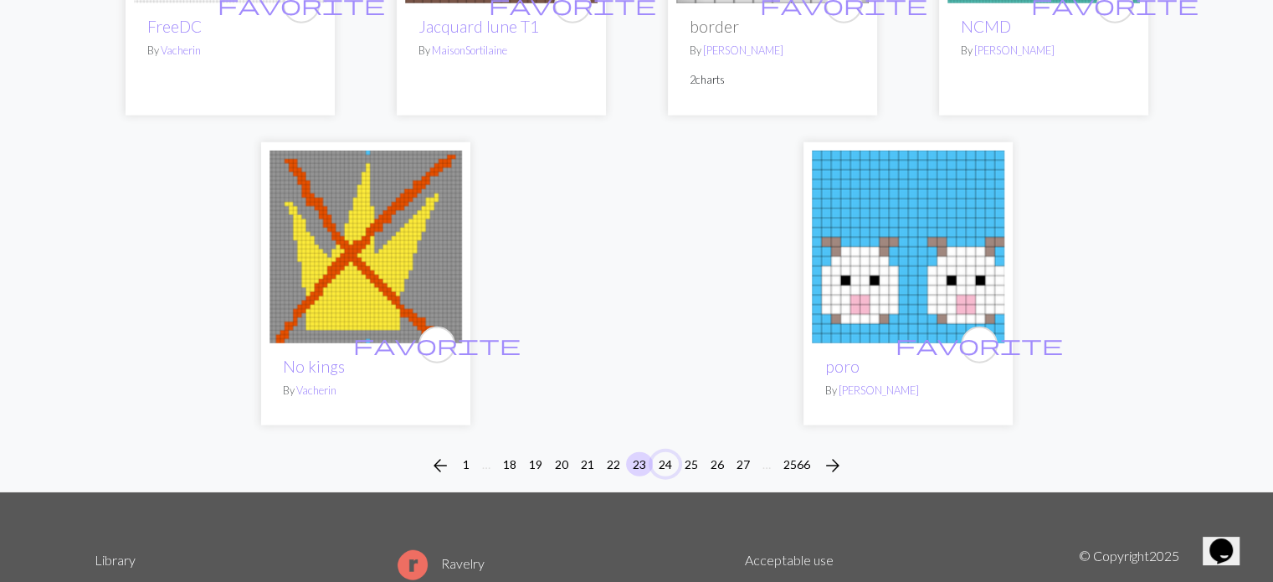
click at [657, 452] on button "24" at bounding box center [665, 464] width 27 height 24
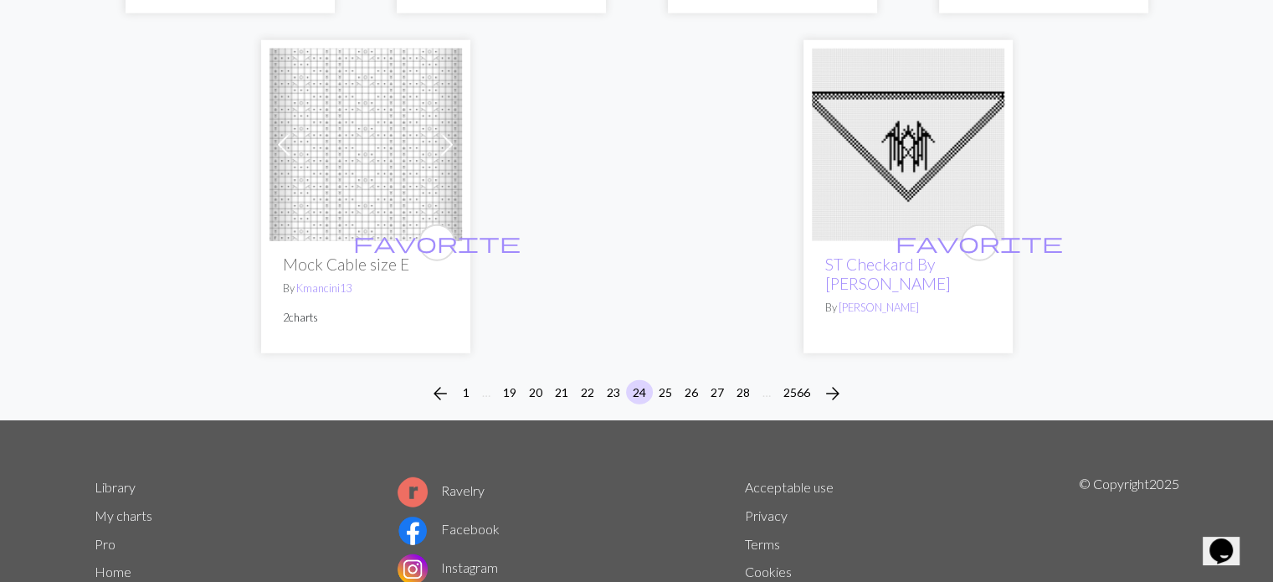
scroll to position [4518, 0]
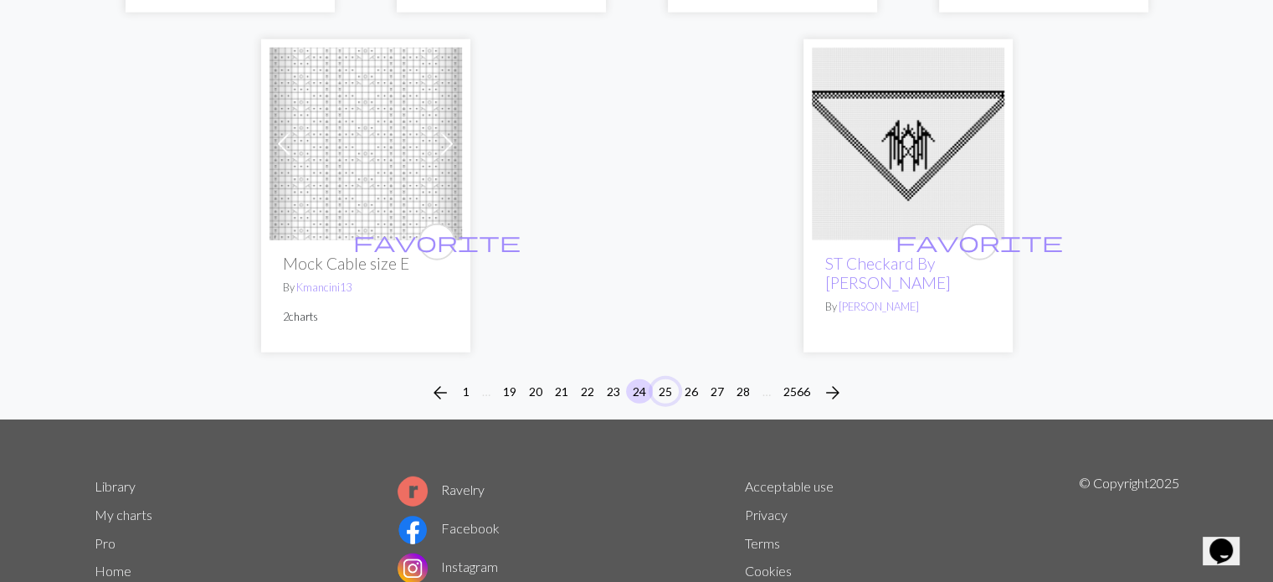
click at [657, 379] on button "25" at bounding box center [665, 391] width 27 height 24
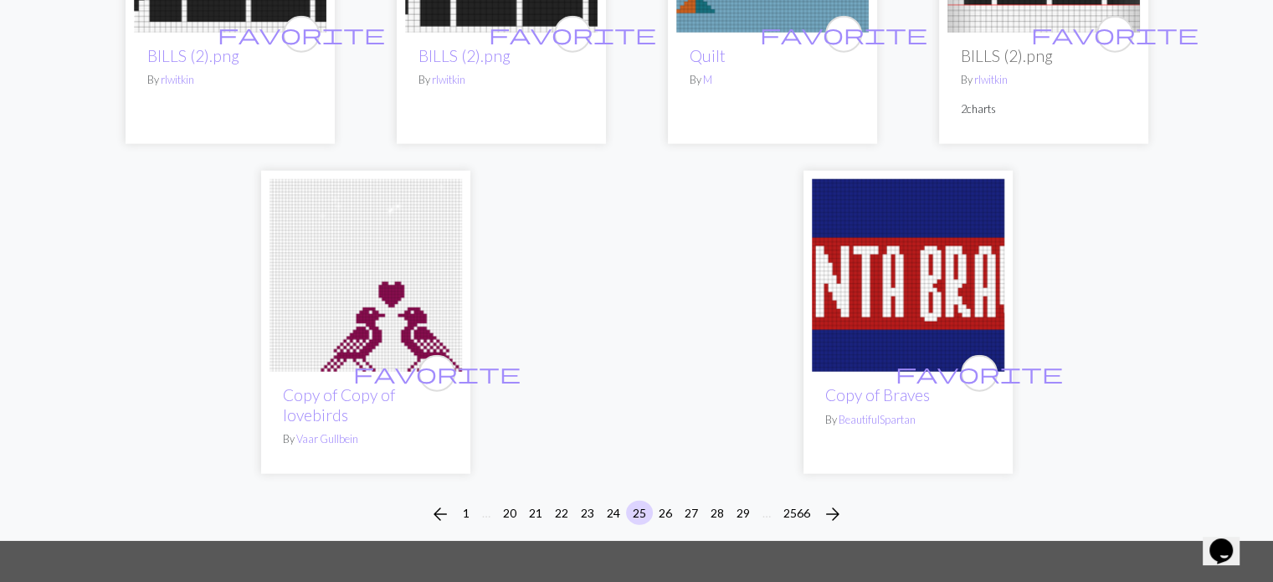
scroll to position [4351, 0]
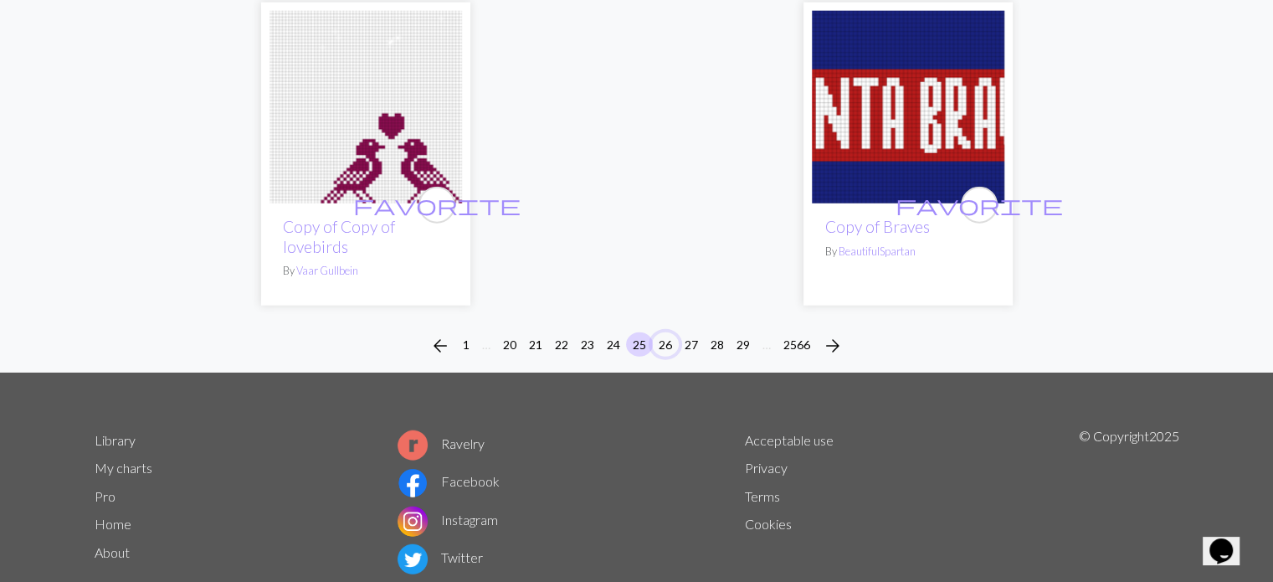
click at [657, 347] on button "26" at bounding box center [665, 344] width 27 height 24
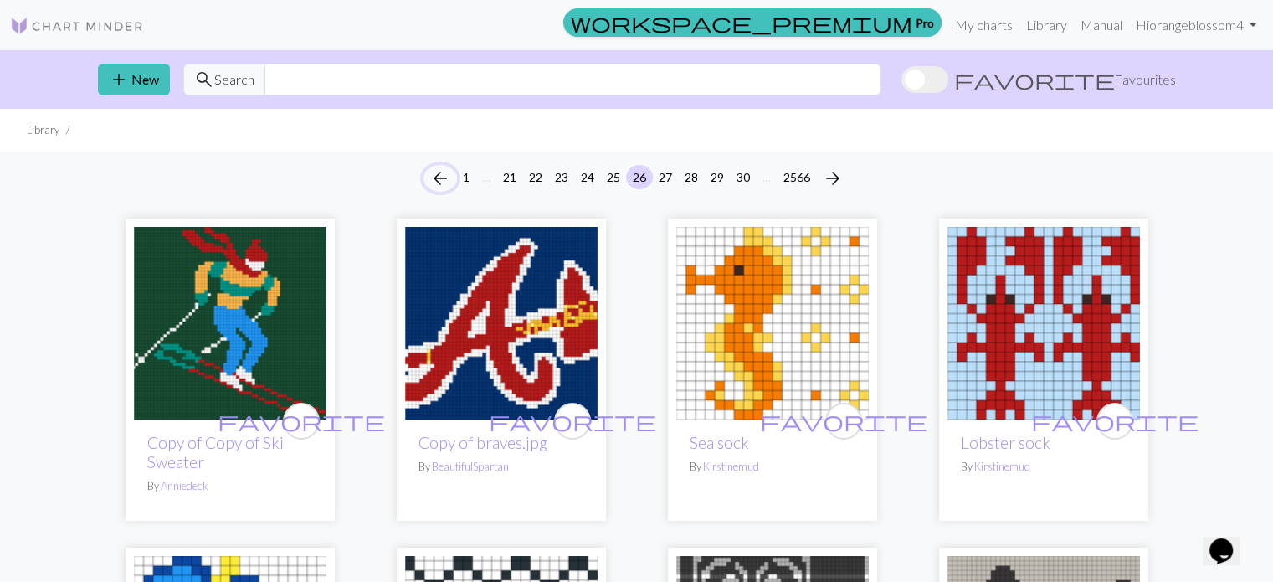
click at [433, 181] on span "arrow_back" at bounding box center [440, 178] width 20 height 23
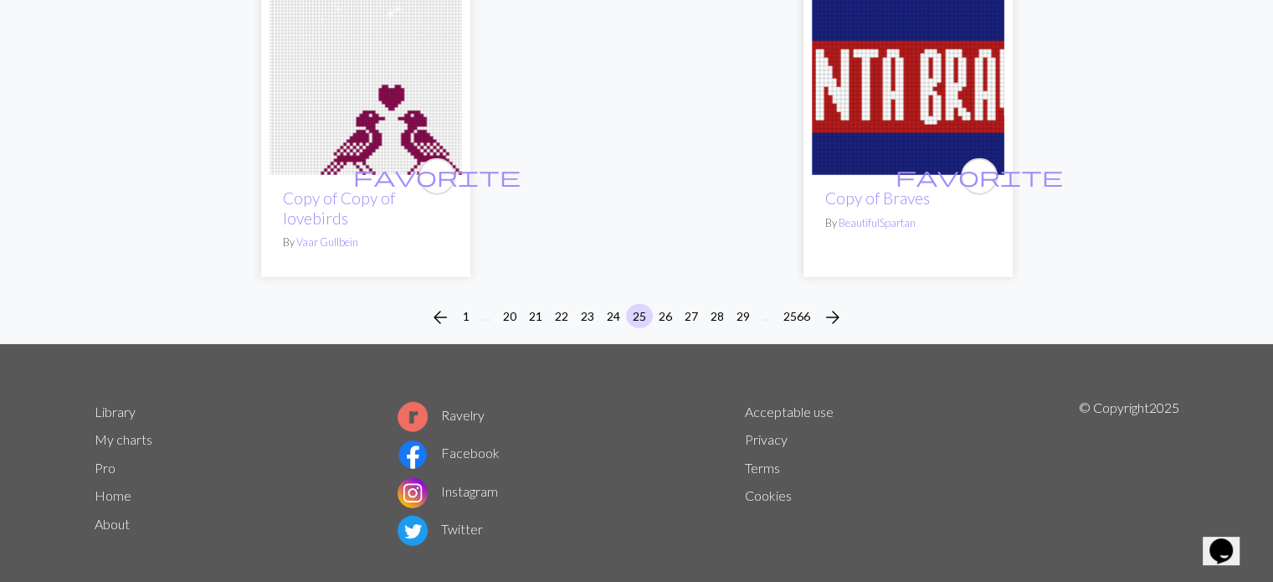
scroll to position [4401, 0]
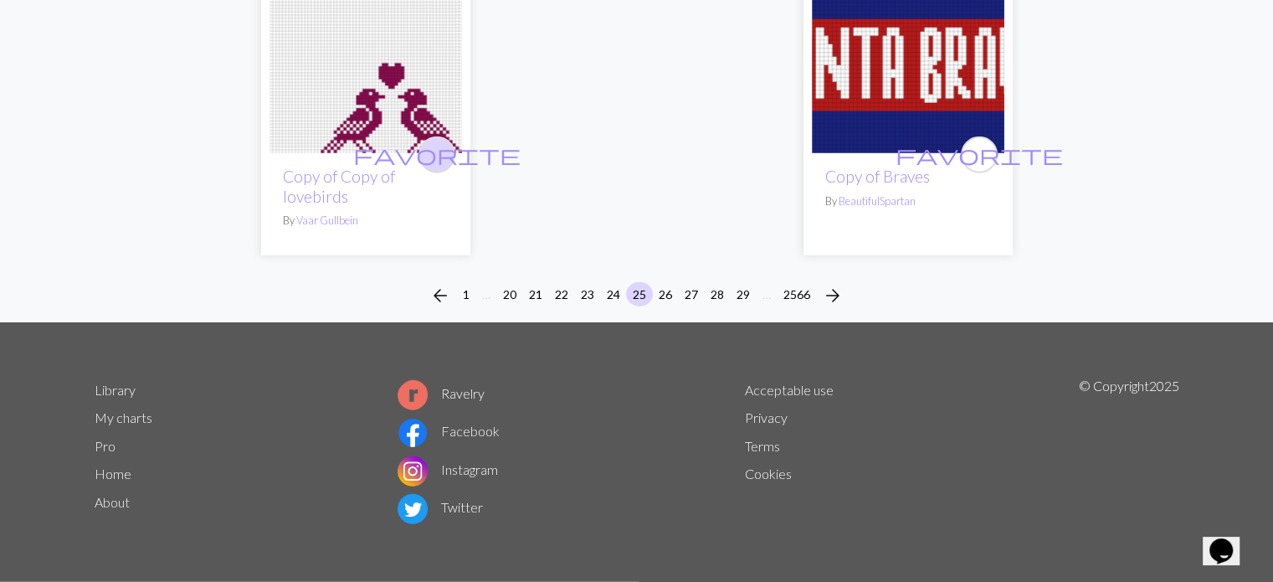
click at [435, 152] on span "favorite" at bounding box center [436, 154] width 167 height 26
